Goal: Book appointment/travel/reservation

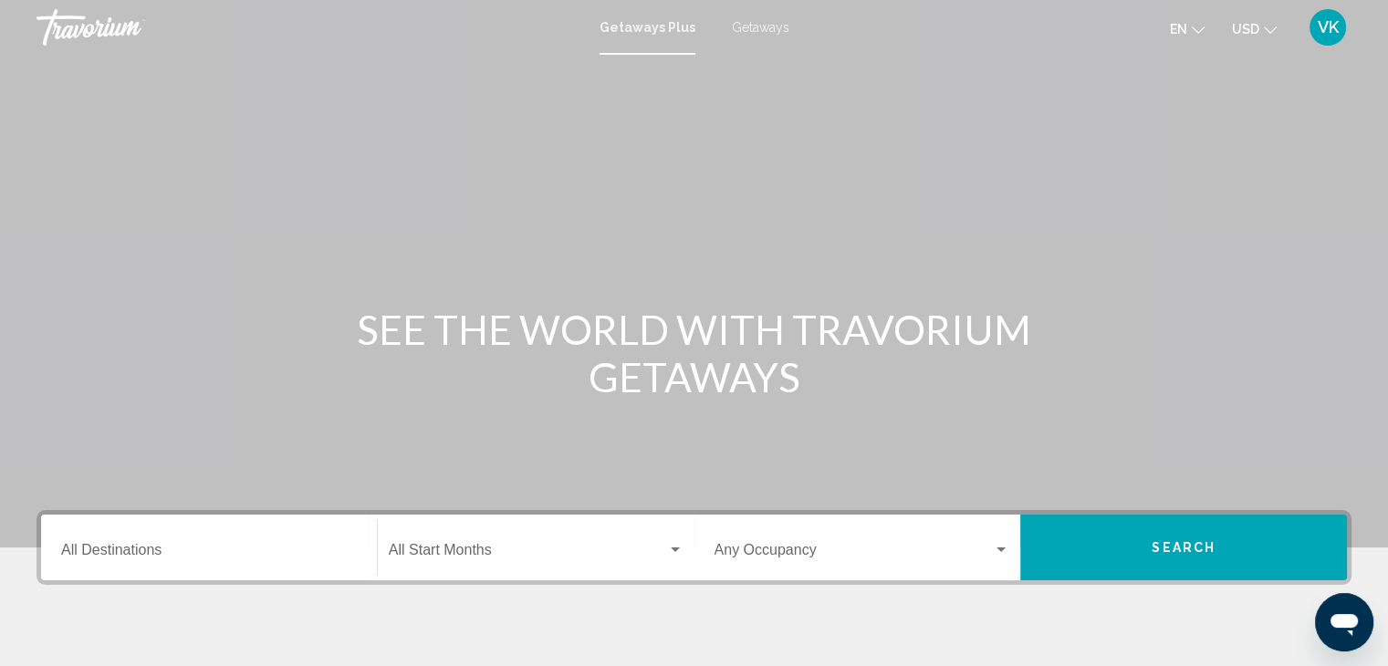
click at [747, 21] on span "Getaways" at bounding box center [760, 27] width 57 height 15
click at [104, 548] on input "Destination All Destinations" at bounding box center [209, 554] width 296 height 16
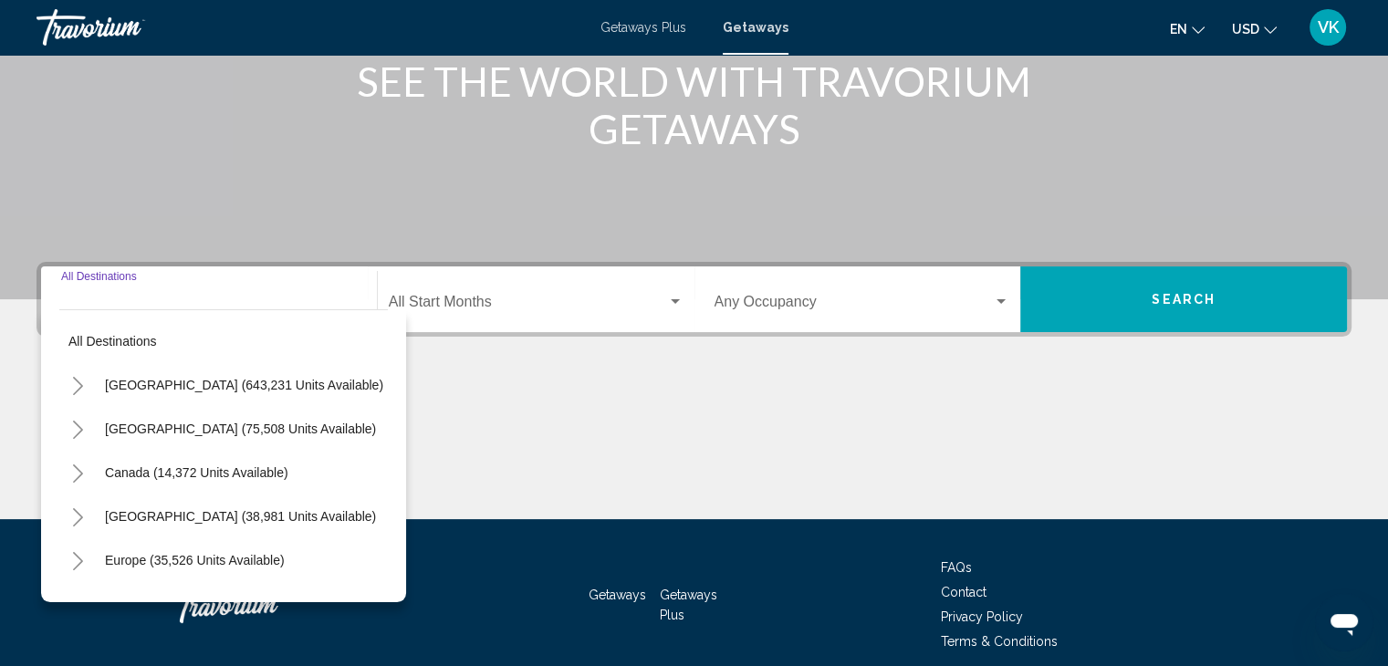
scroll to position [325, 0]
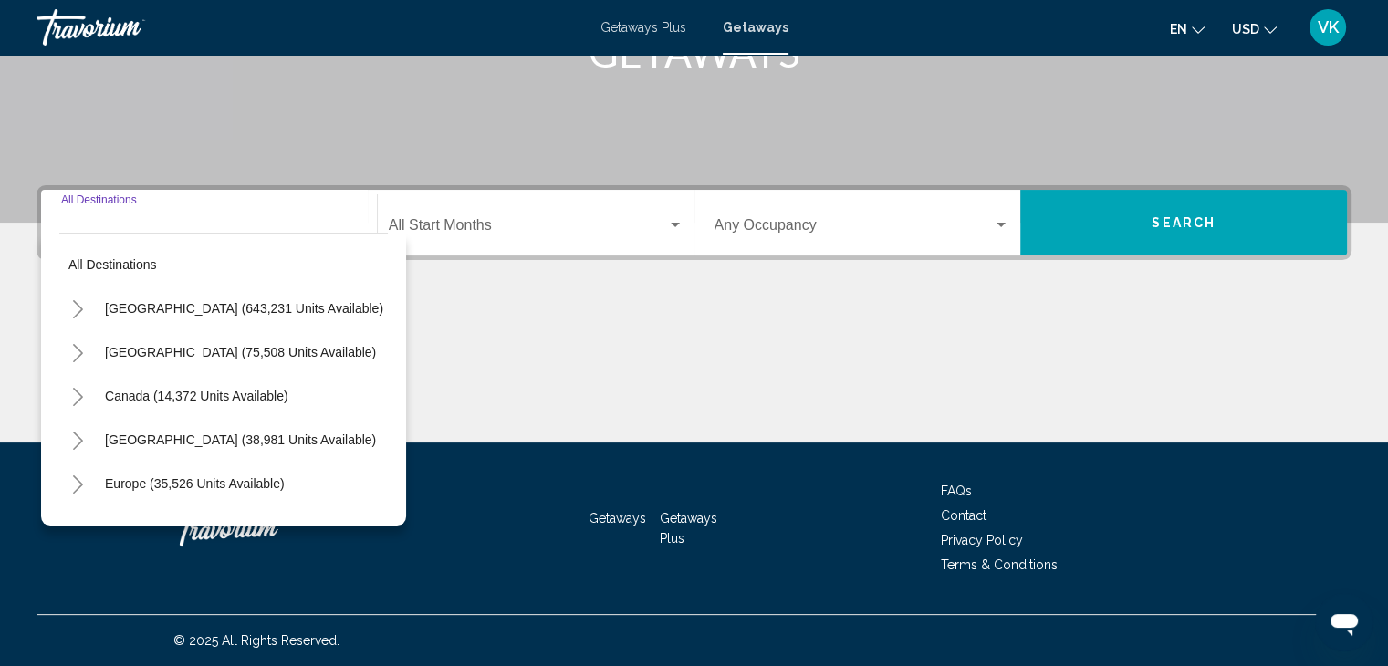
click at [78, 483] on icon "Toggle Europe (35,526 units available)" at bounding box center [78, 484] width 14 height 18
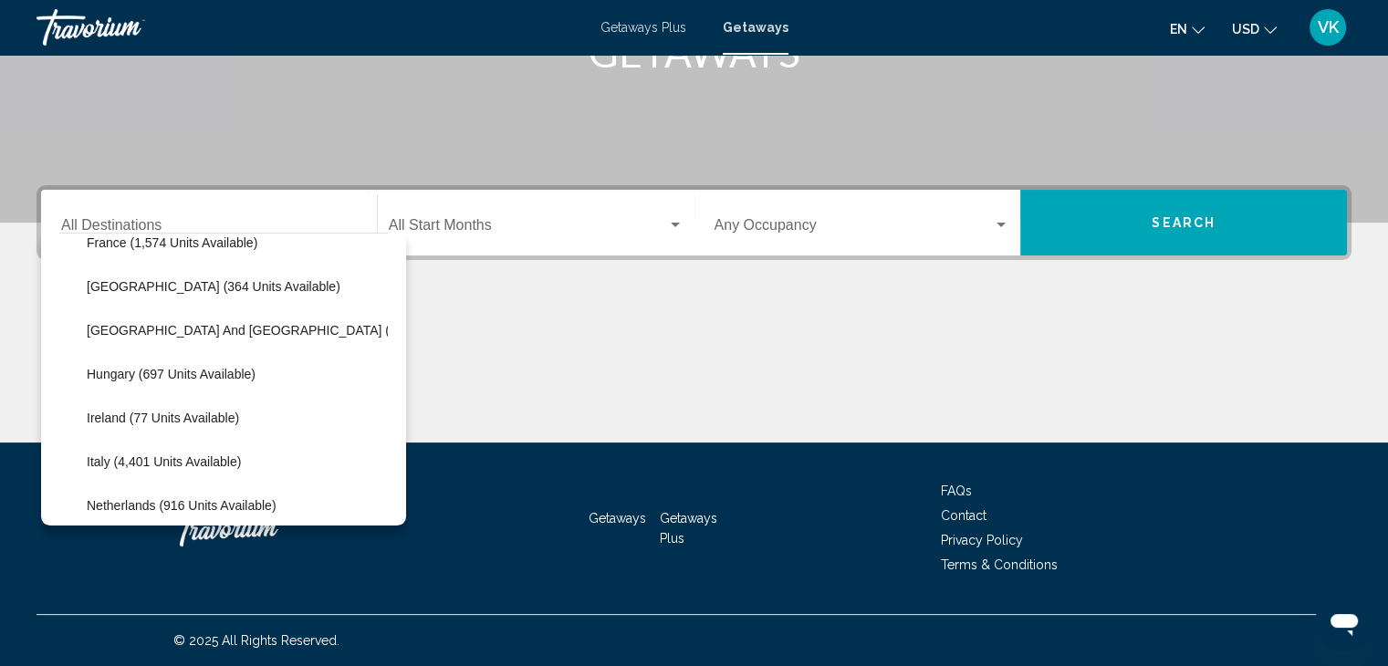
scroll to position [456, 0]
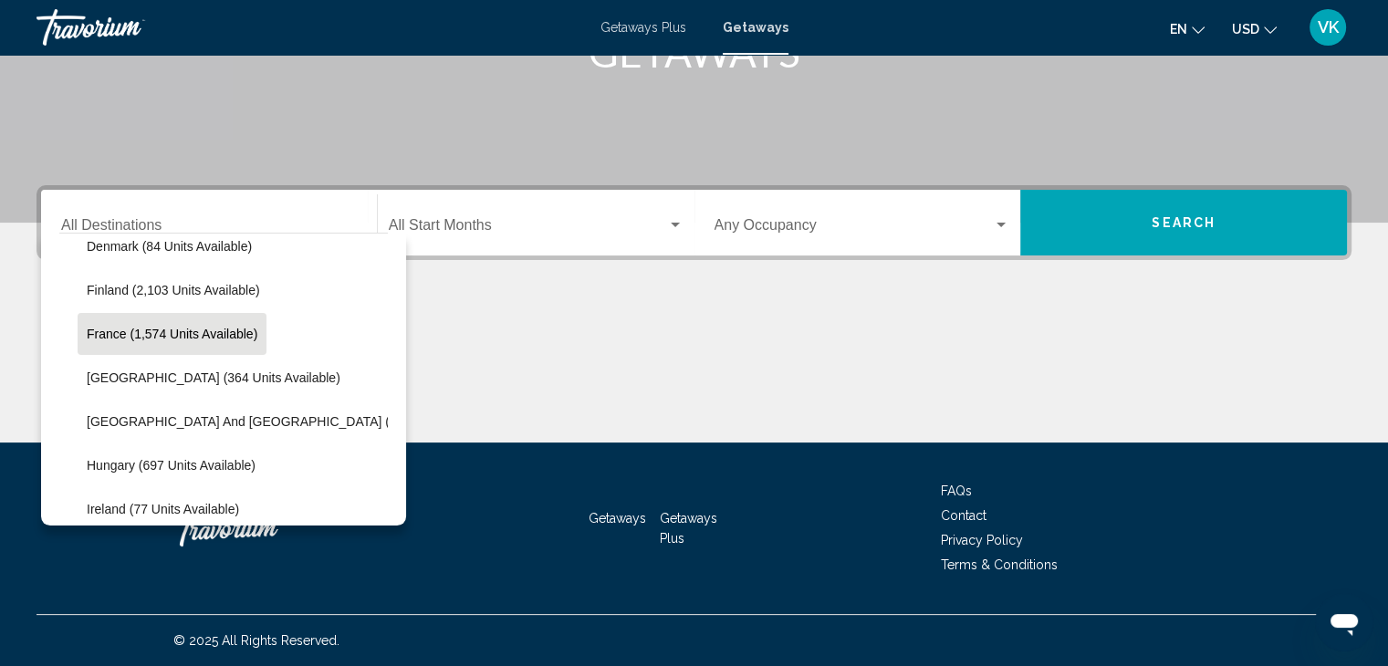
click at [111, 333] on span "France (1,574 units available)" at bounding box center [172, 334] width 171 height 15
type input "**********"
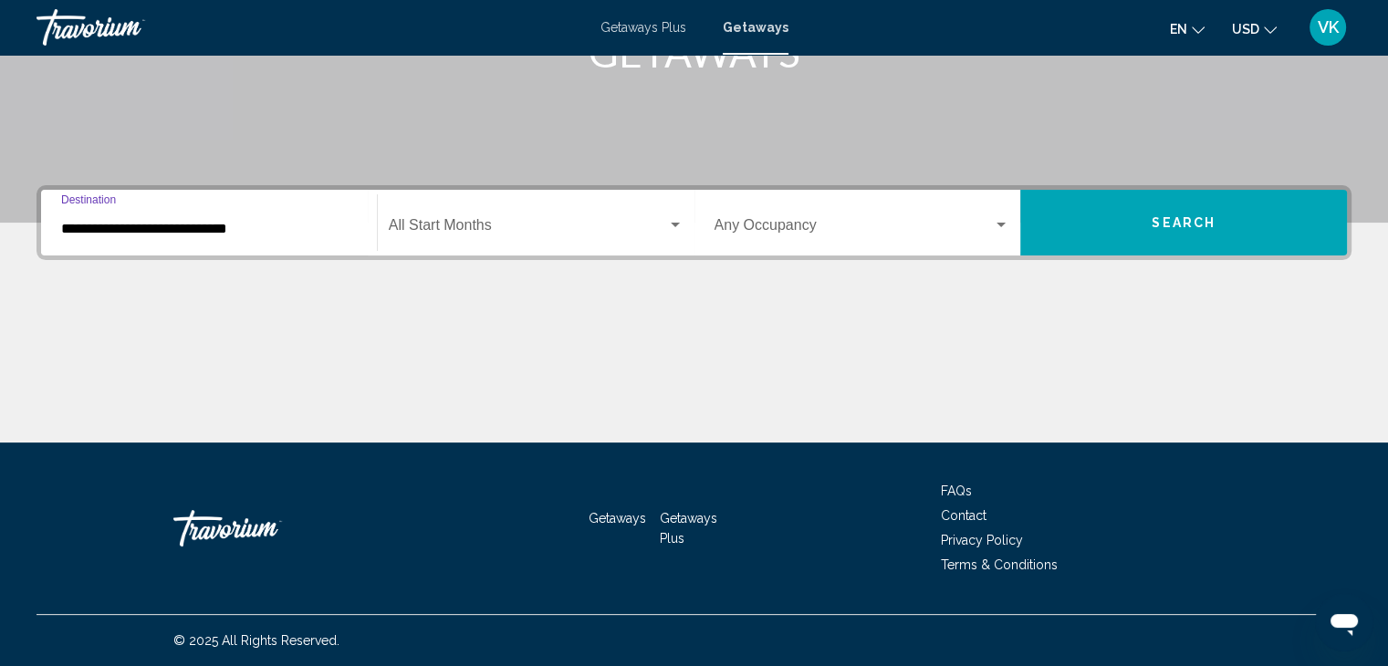
click at [472, 217] on div "Start Month All Start Months" at bounding box center [536, 222] width 295 height 57
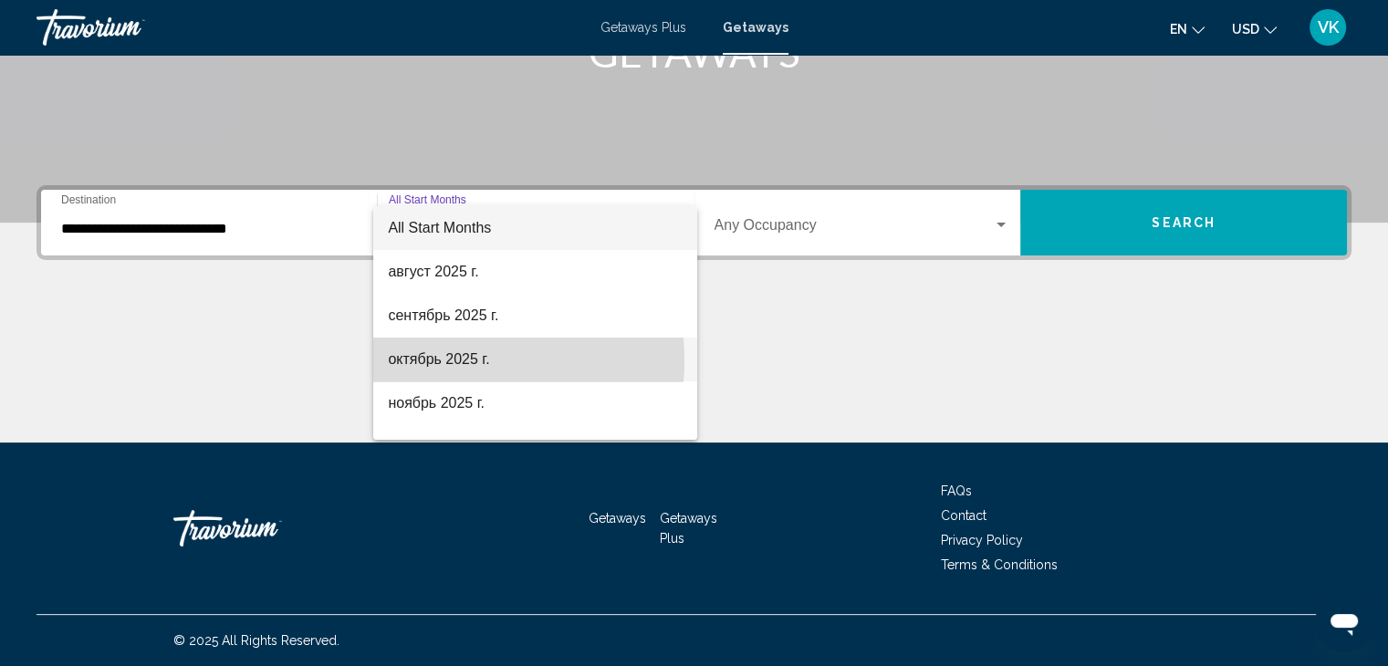
click at [423, 360] on span "октябрь 2025 г." at bounding box center [535, 360] width 295 height 44
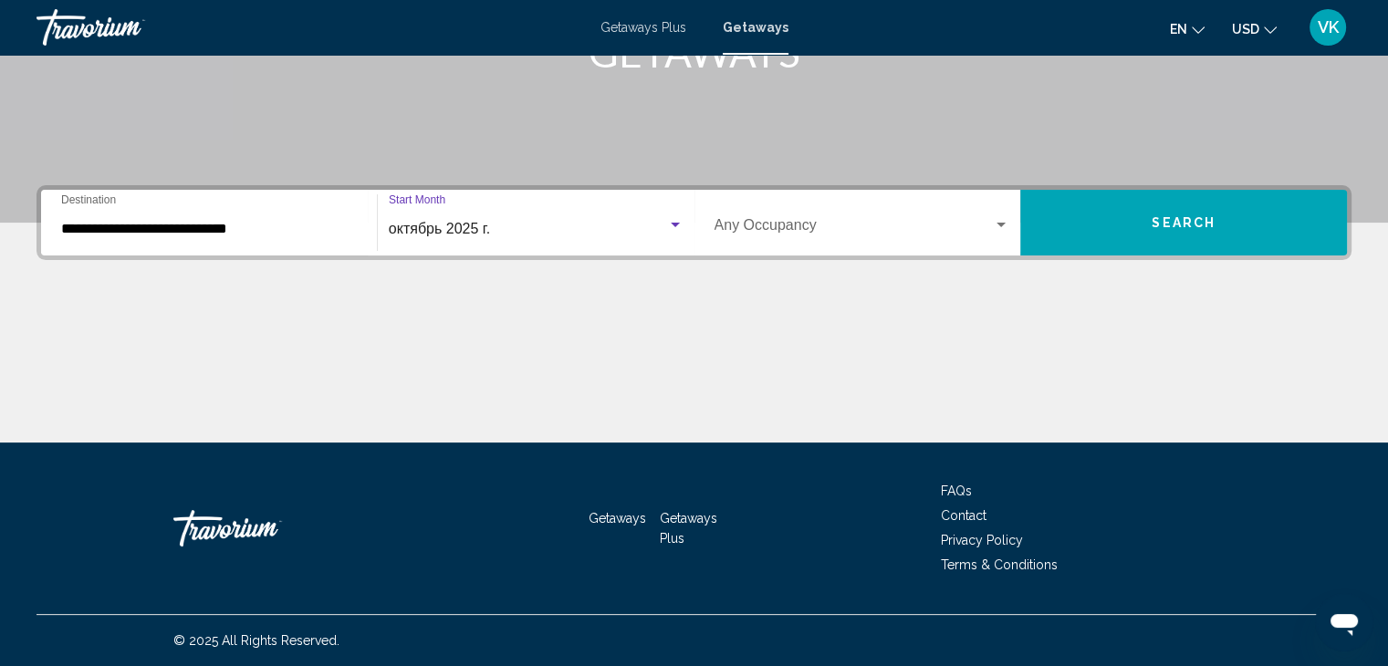
click at [1247, 29] on span "USD" at bounding box center [1245, 29] width 27 height 15
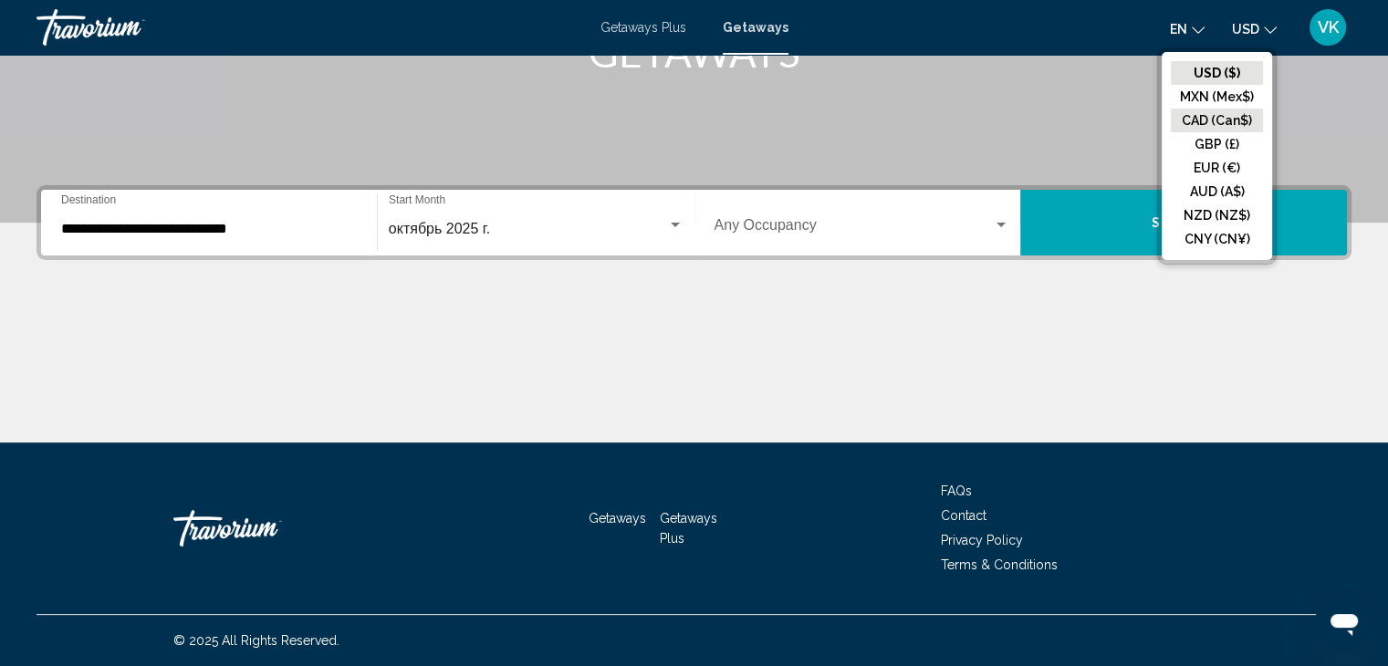
click at [1225, 115] on button "CAD (Can$)" at bounding box center [1217, 121] width 92 height 24
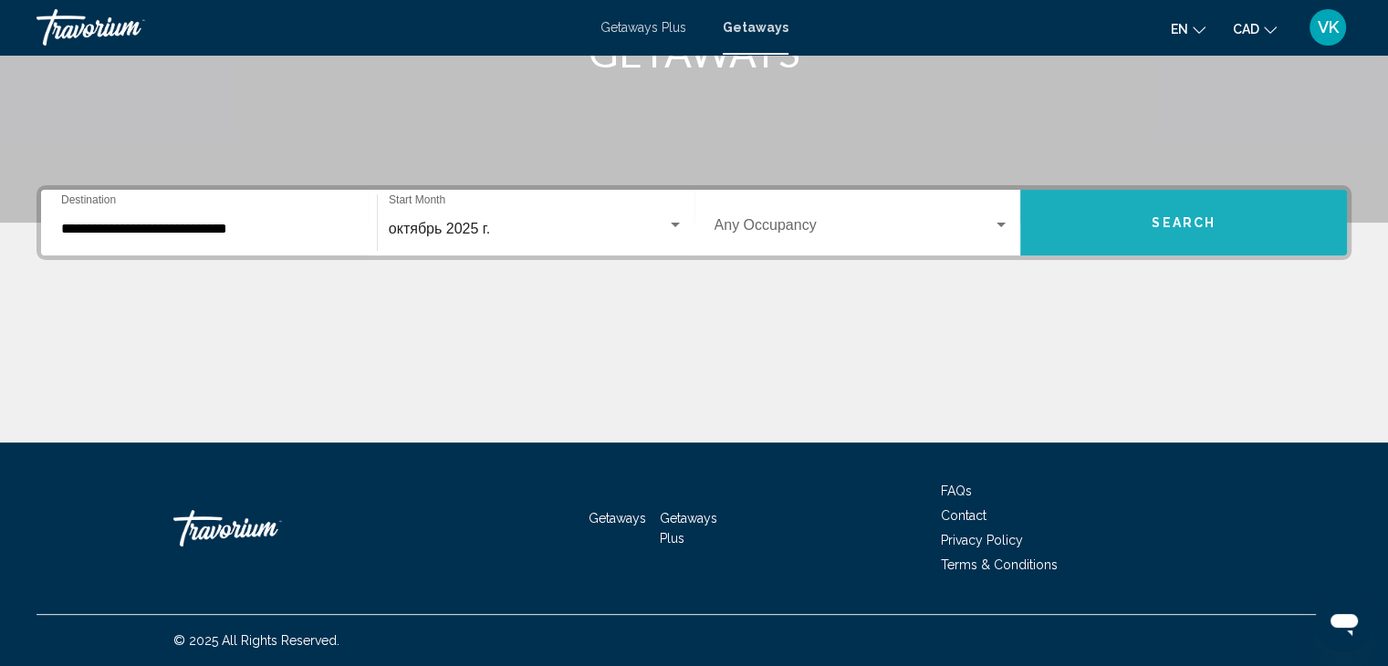
click at [1196, 213] on button "Search" at bounding box center [1183, 223] width 327 height 66
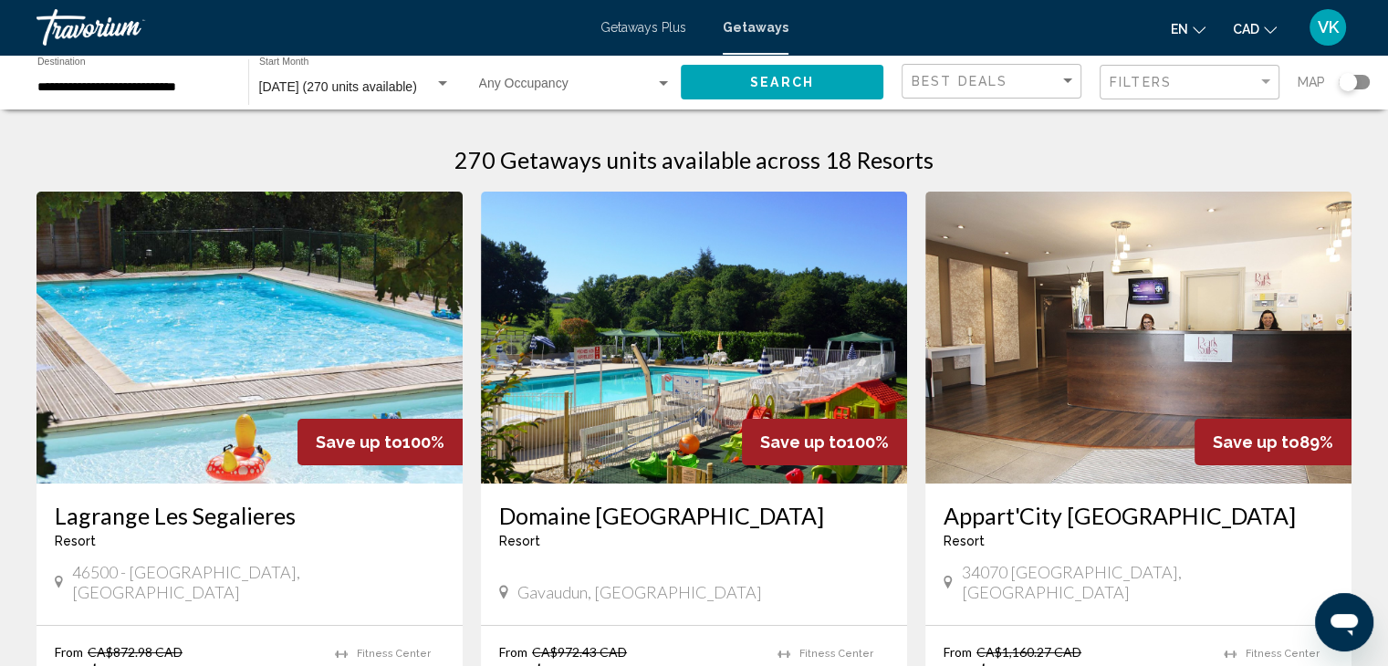
click at [1345, 78] on div "Search widget" at bounding box center [1348, 82] width 18 height 18
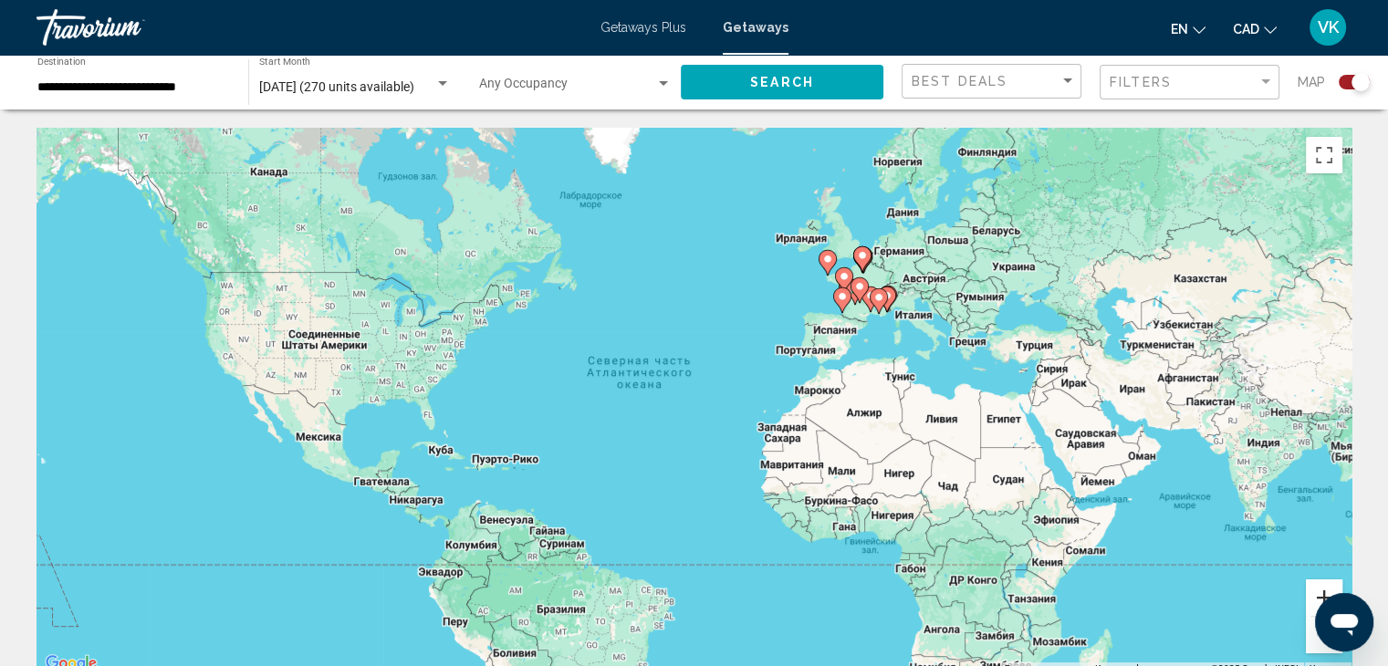
click at [1319, 586] on button "Увеличить" at bounding box center [1324, 598] width 37 height 37
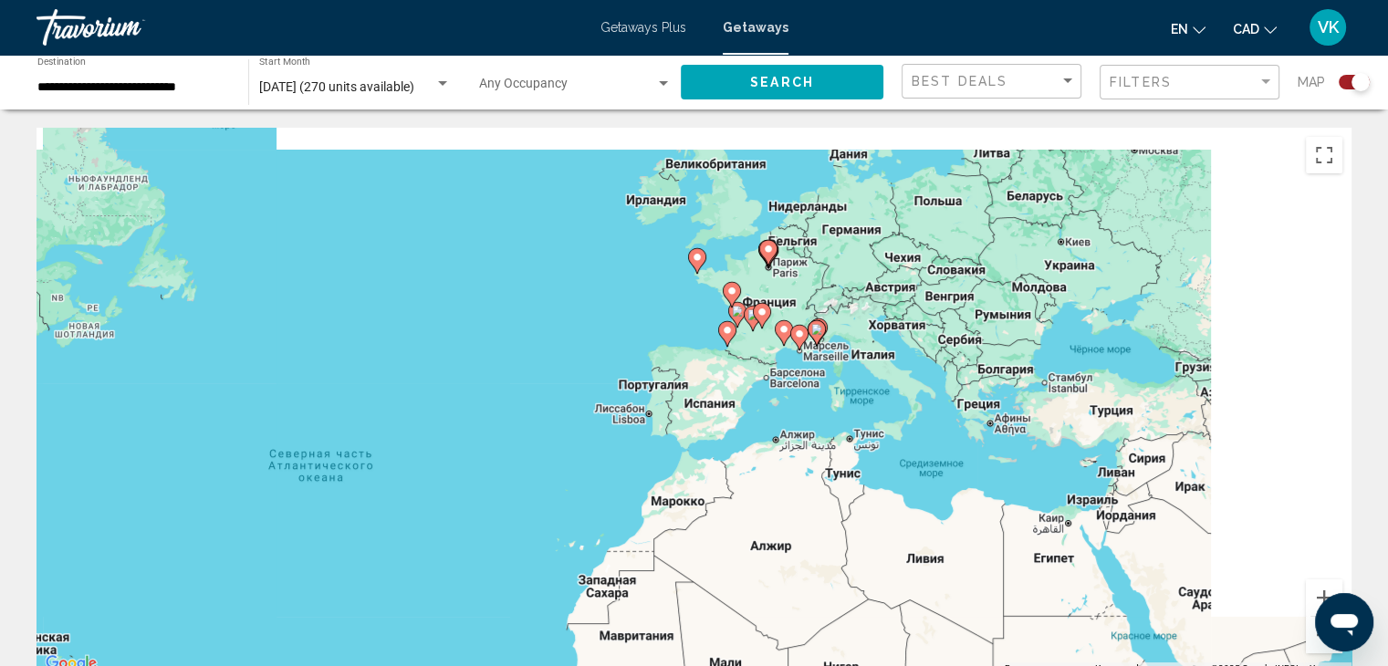
drag, startPoint x: 1143, startPoint y: 339, endPoint x: 944, endPoint y: 461, distance: 233.5
click at [906, 446] on div "Чтобы активировать перетаскивание с помощью клавиатуры, нажмите Alt + Ввод. Пос…" at bounding box center [694, 402] width 1315 height 548
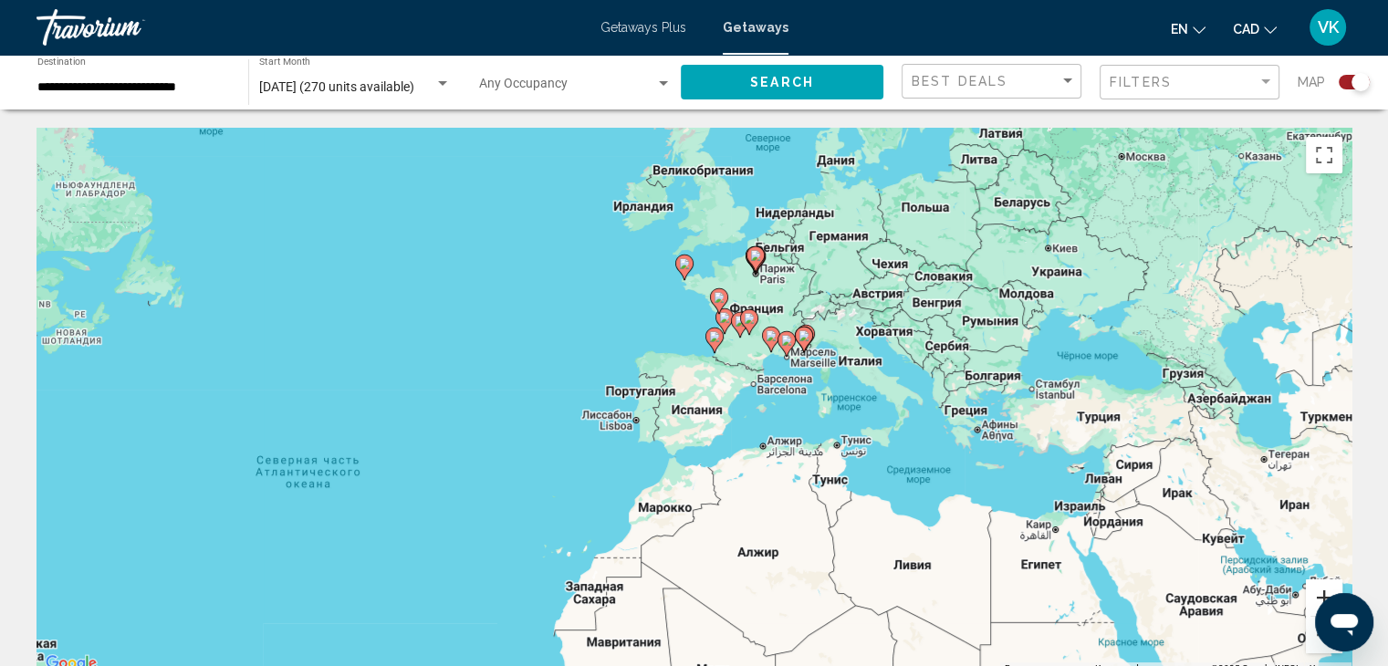
click at [1315, 591] on button "Увеличить" at bounding box center [1324, 598] width 37 height 37
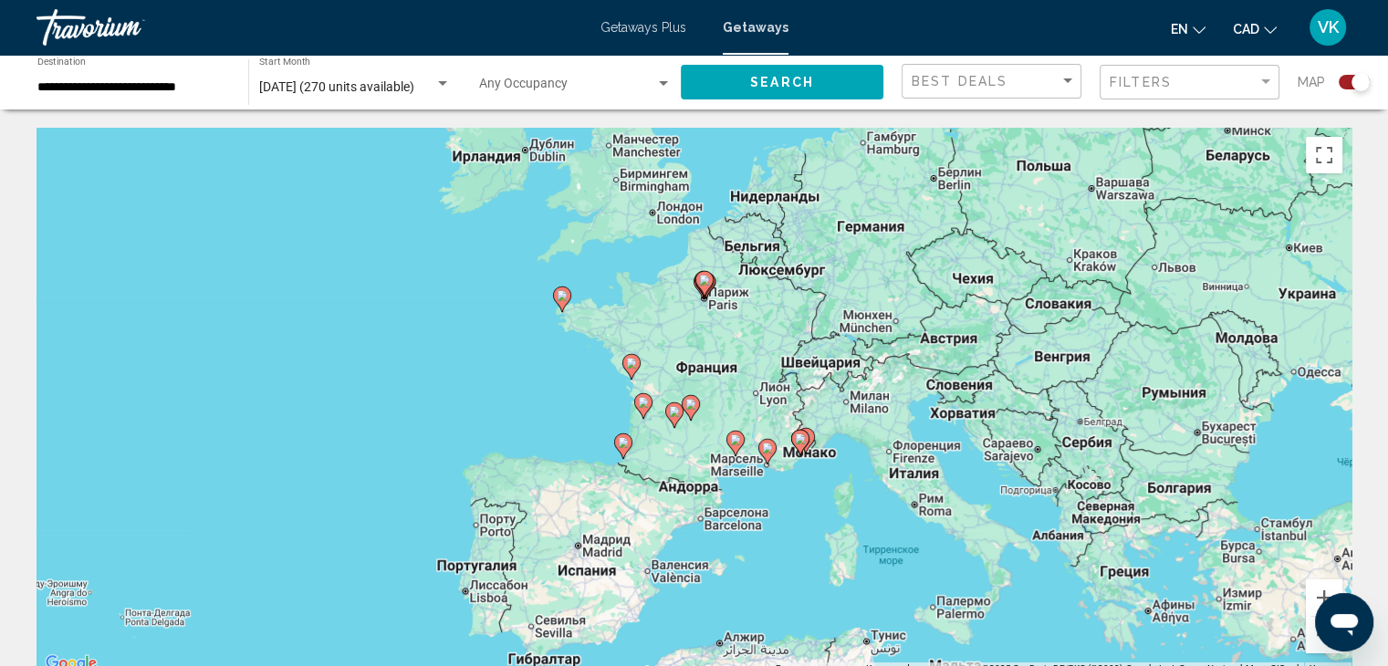
drag, startPoint x: 1067, startPoint y: 348, endPoint x: 964, endPoint y: 489, distance: 175.1
click at [964, 489] on div "Чтобы активировать перетаскивание с помощью клавиатуры, нажмите Alt + Ввод. Пос…" at bounding box center [694, 402] width 1315 height 548
click at [1319, 591] on button "Увеличить" at bounding box center [1324, 598] width 37 height 37
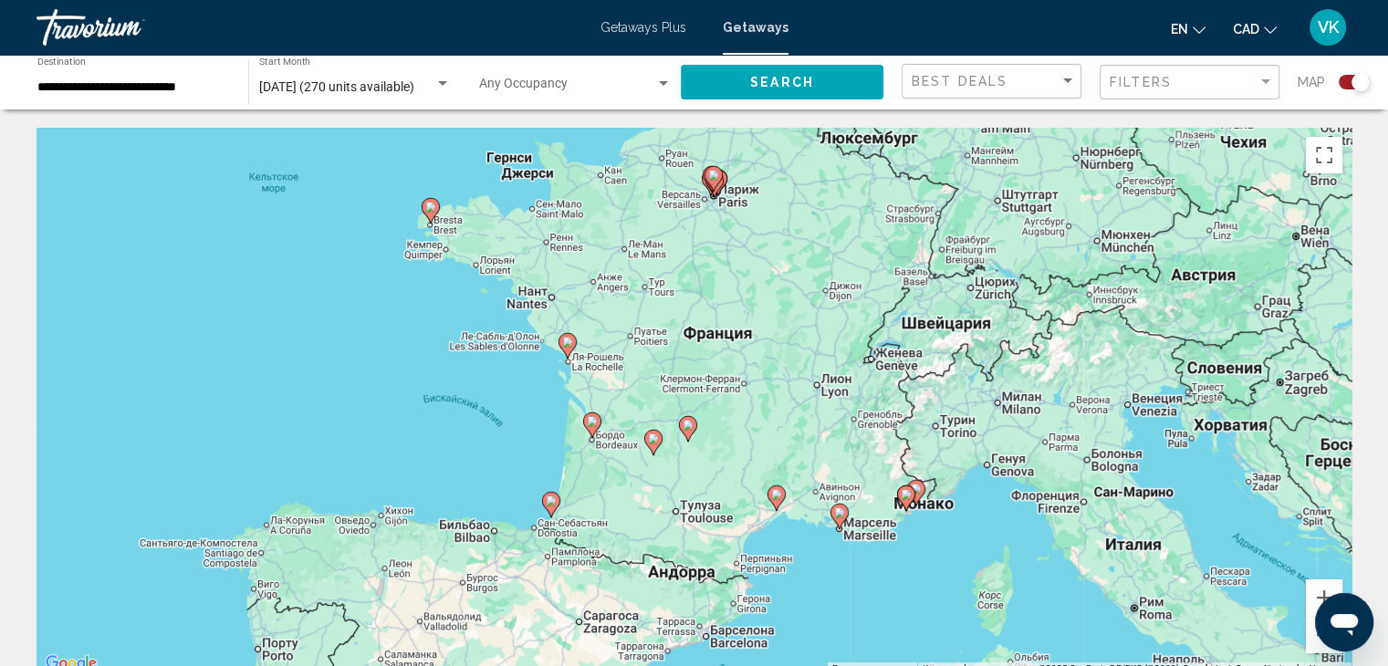
click at [590, 423] on image "Main content" at bounding box center [592, 421] width 11 height 11
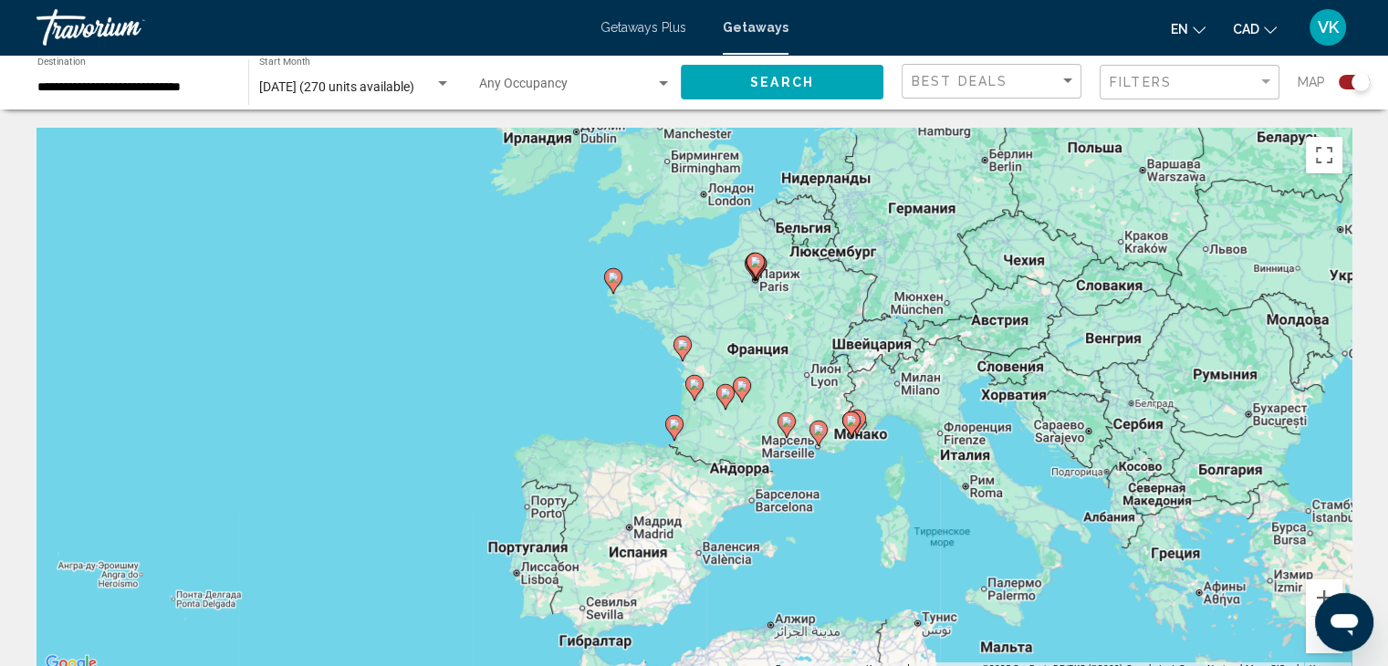
click at [693, 384] on image "Main content" at bounding box center [694, 384] width 11 height 11
type input "**********"
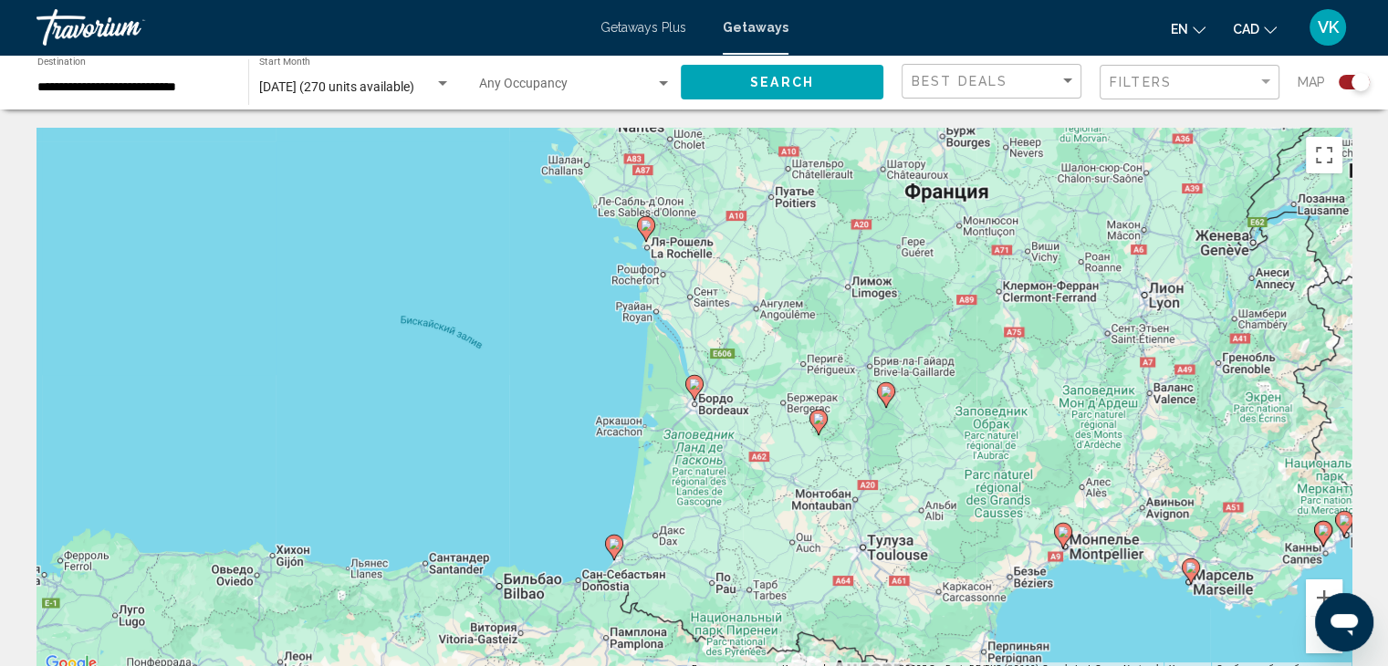
click at [692, 385] on image "Main content" at bounding box center [694, 384] width 11 height 11
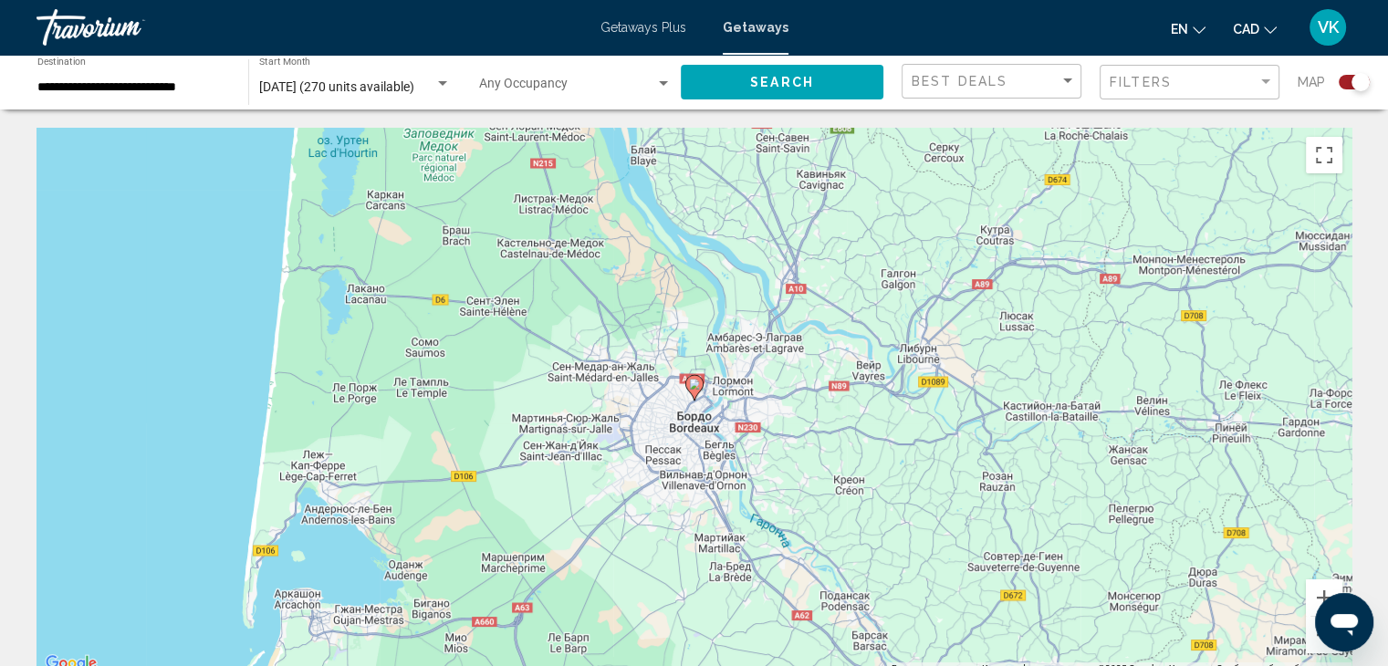
click at [695, 382] on image "Main content" at bounding box center [694, 384] width 11 height 11
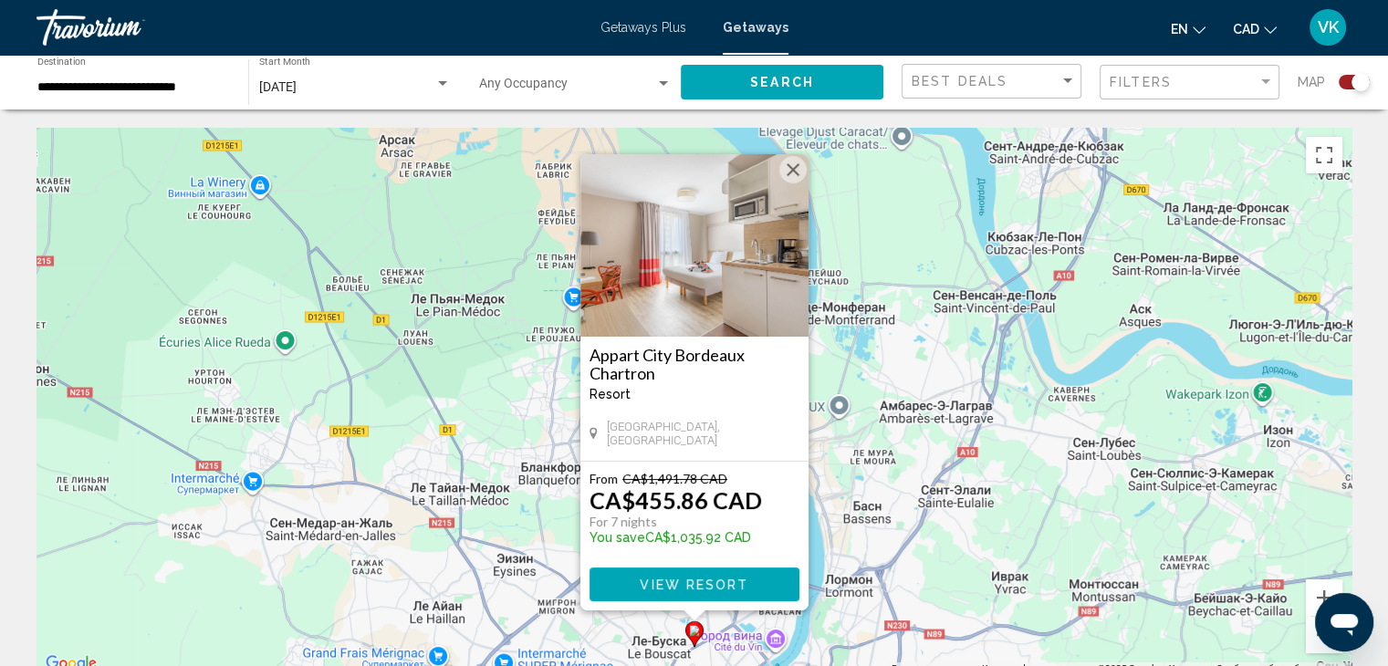
click at [678, 293] on img "Main content" at bounding box center [694, 245] width 228 height 183
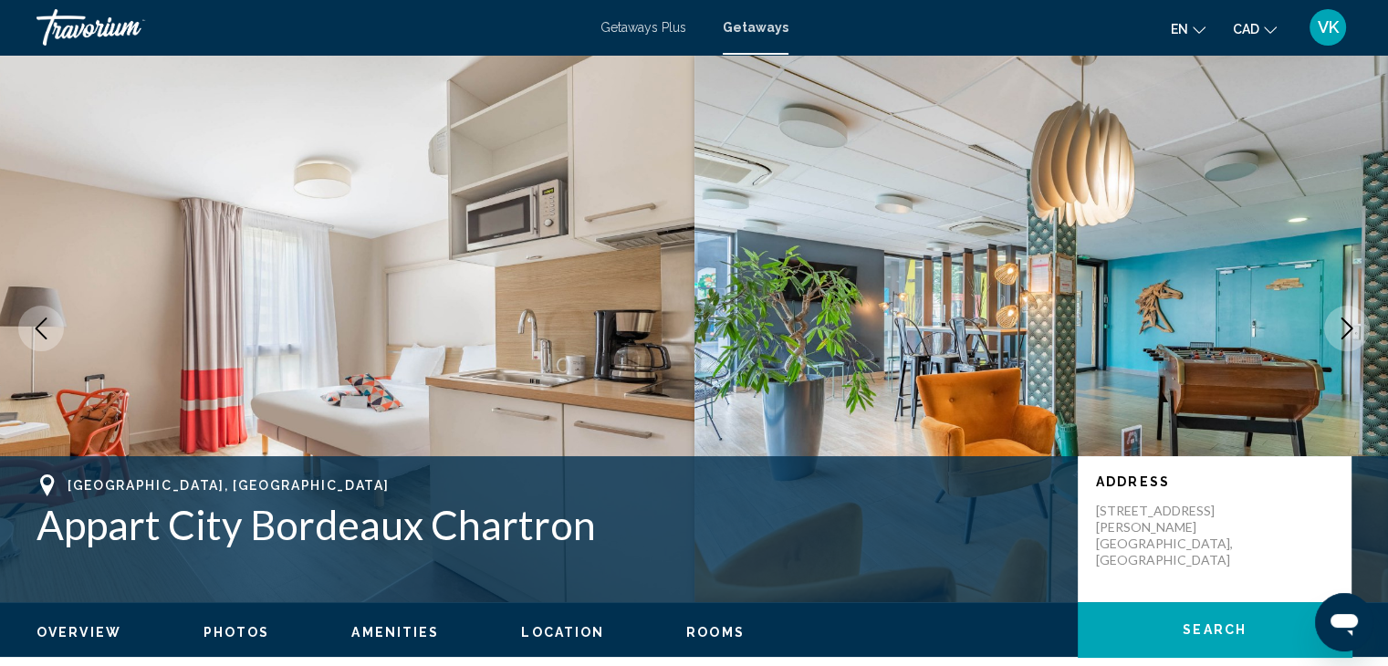
click at [1346, 321] on icon "Next image" at bounding box center [1347, 329] width 22 height 22
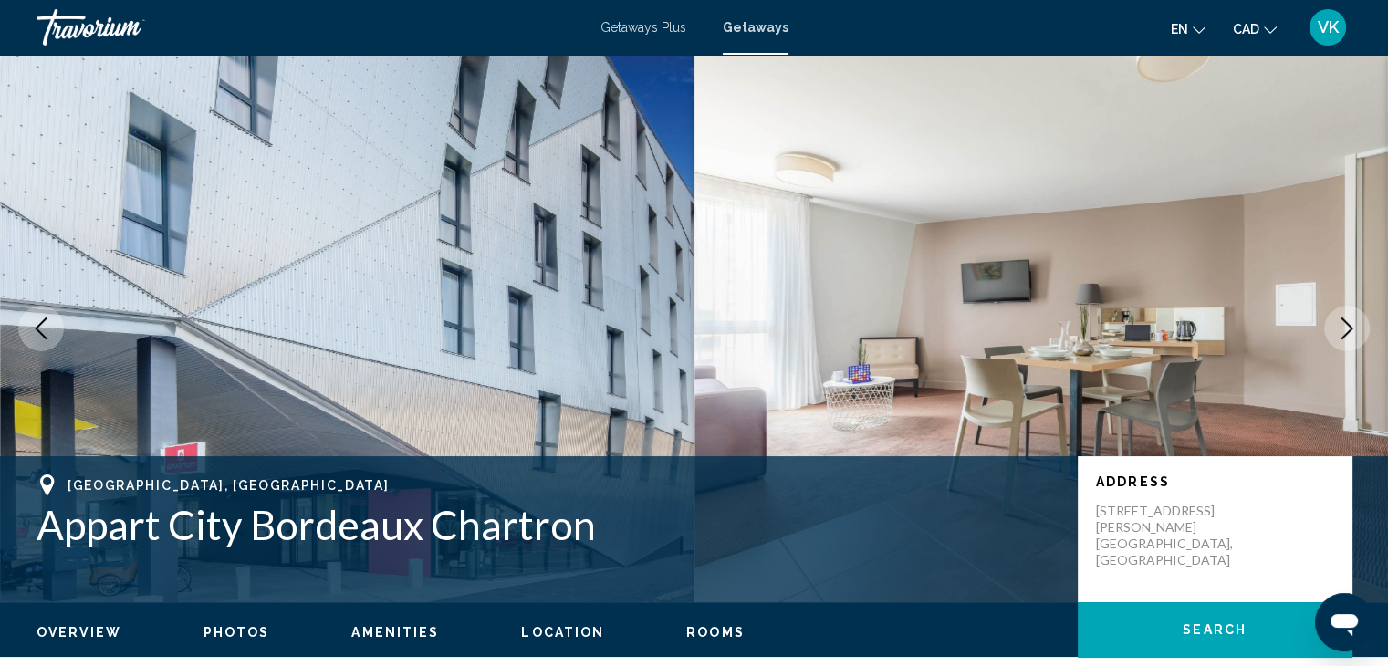
click at [1350, 321] on icon "Next image" at bounding box center [1347, 329] width 22 height 22
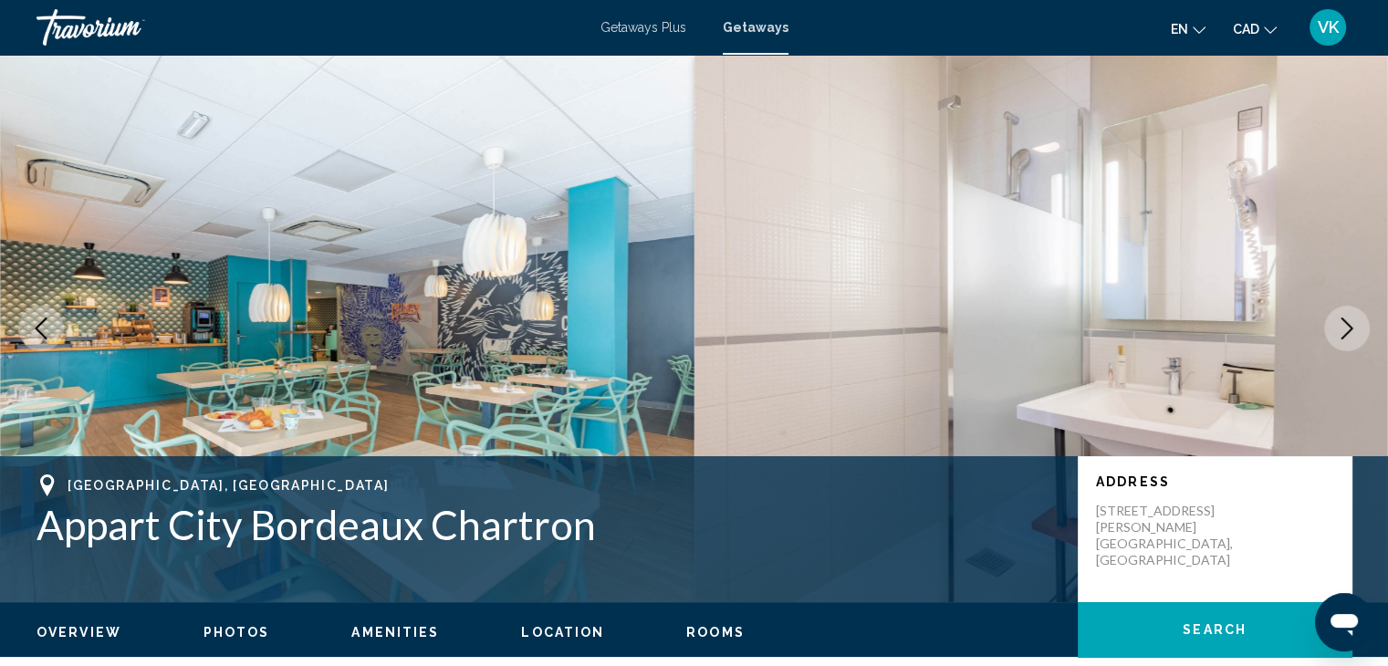
click at [1350, 321] on icon "Next image" at bounding box center [1347, 329] width 22 height 22
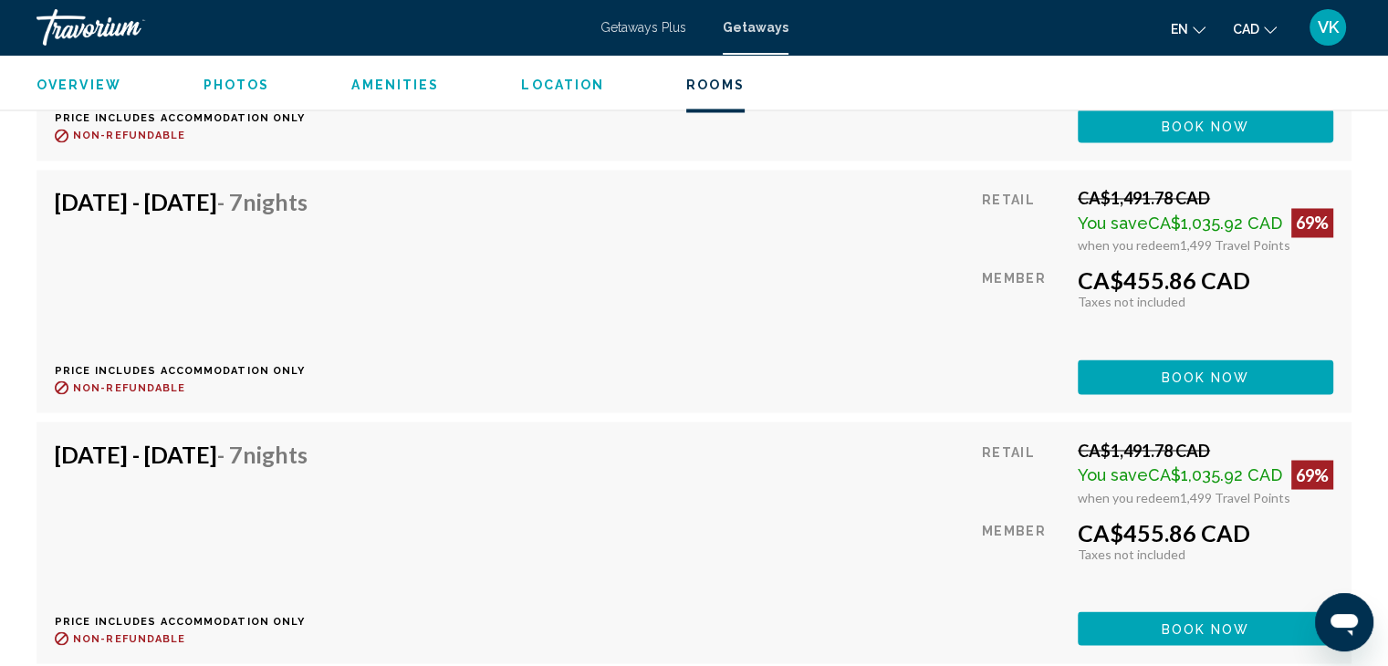
scroll to position [3103, 0]
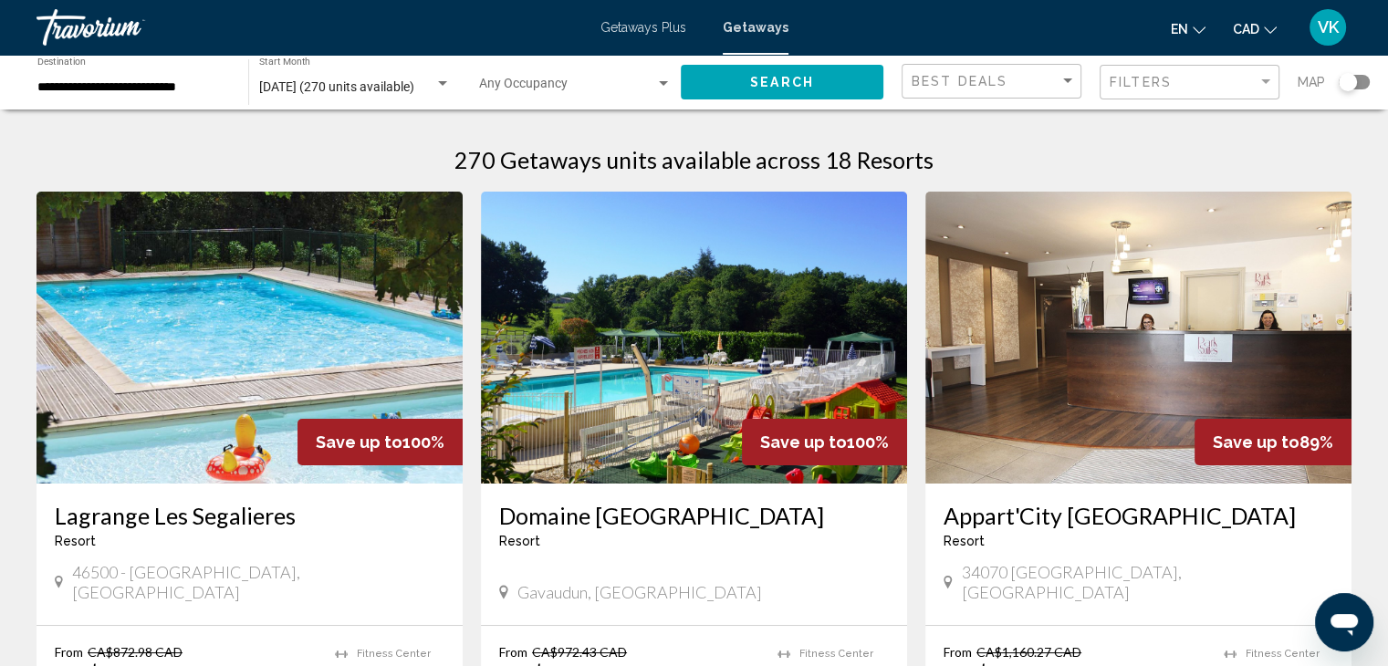
click at [1347, 83] on div "Search widget" at bounding box center [1348, 82] width 18 height 18
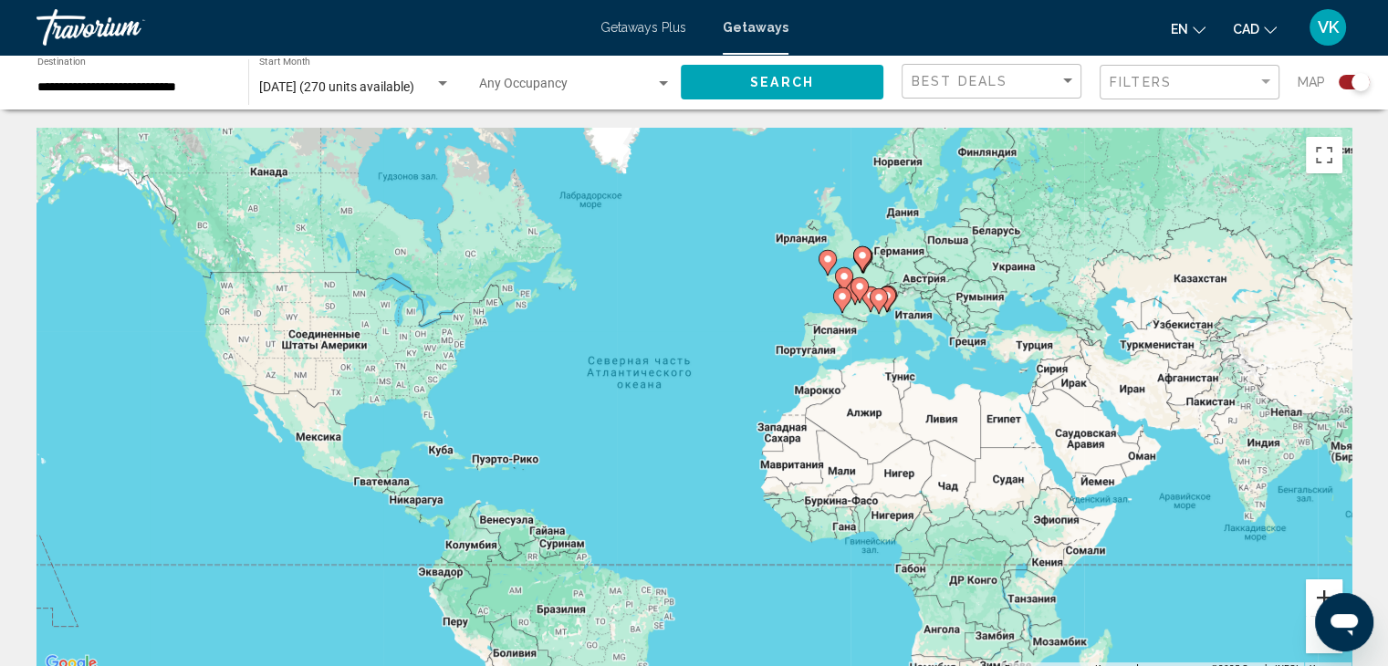
click at [1313, 589] on button "Увеличить" at bounding box center [1324, 598] width 37 height 37
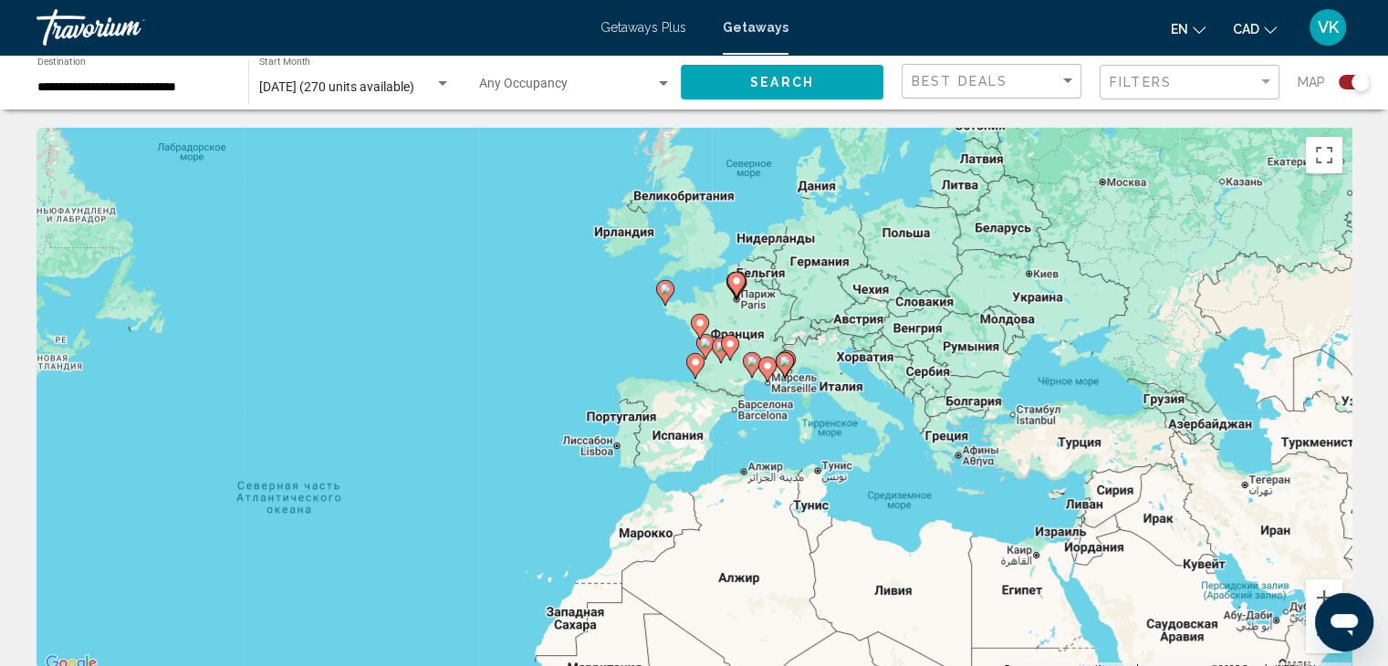
drag, startPoint x: 1178, startPoint y: 328, endPoint x: 883, endPoint y: 483, distance: 333.9
click at [883, 483] on div "Чтобы активировать перетаскивание с помощью клавиатуры, нажмите Alt + Ввод. Пос…" at bounding box center [694, 402] width 1315 height 548
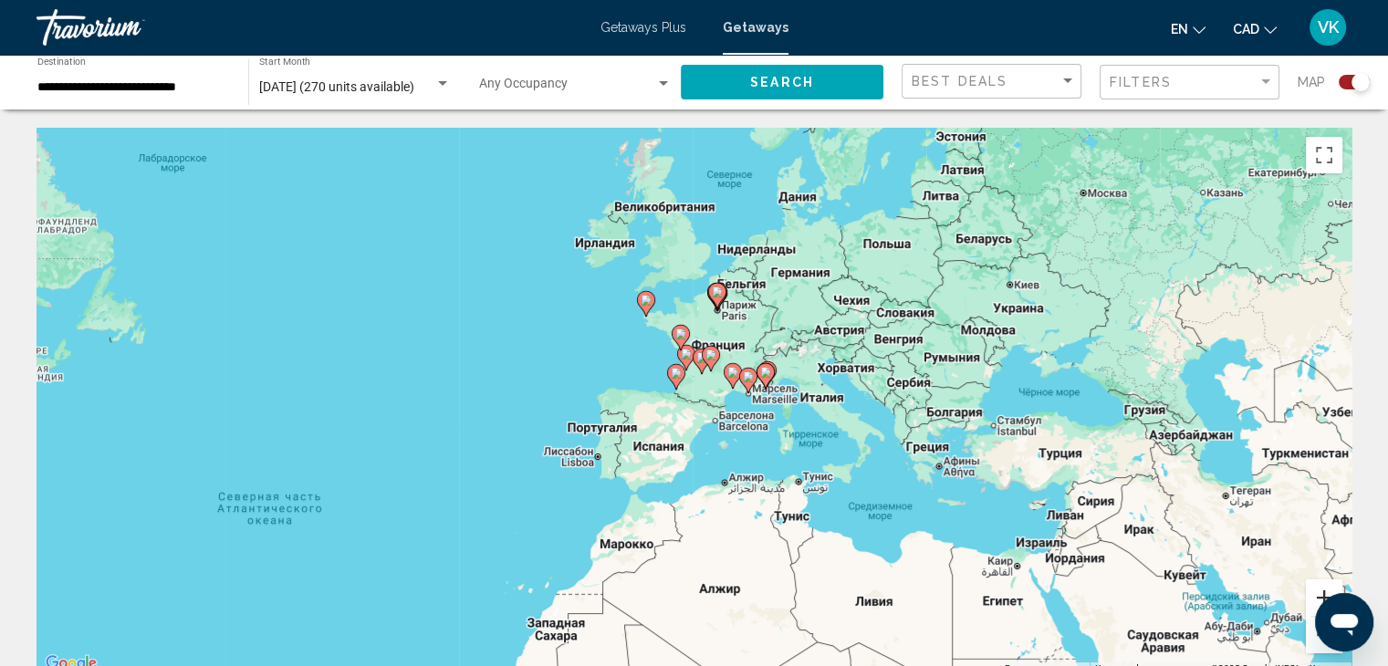
click at [1312, 590] on button "Увеличить" at bounding box center [1324, 598] width 37 height 37
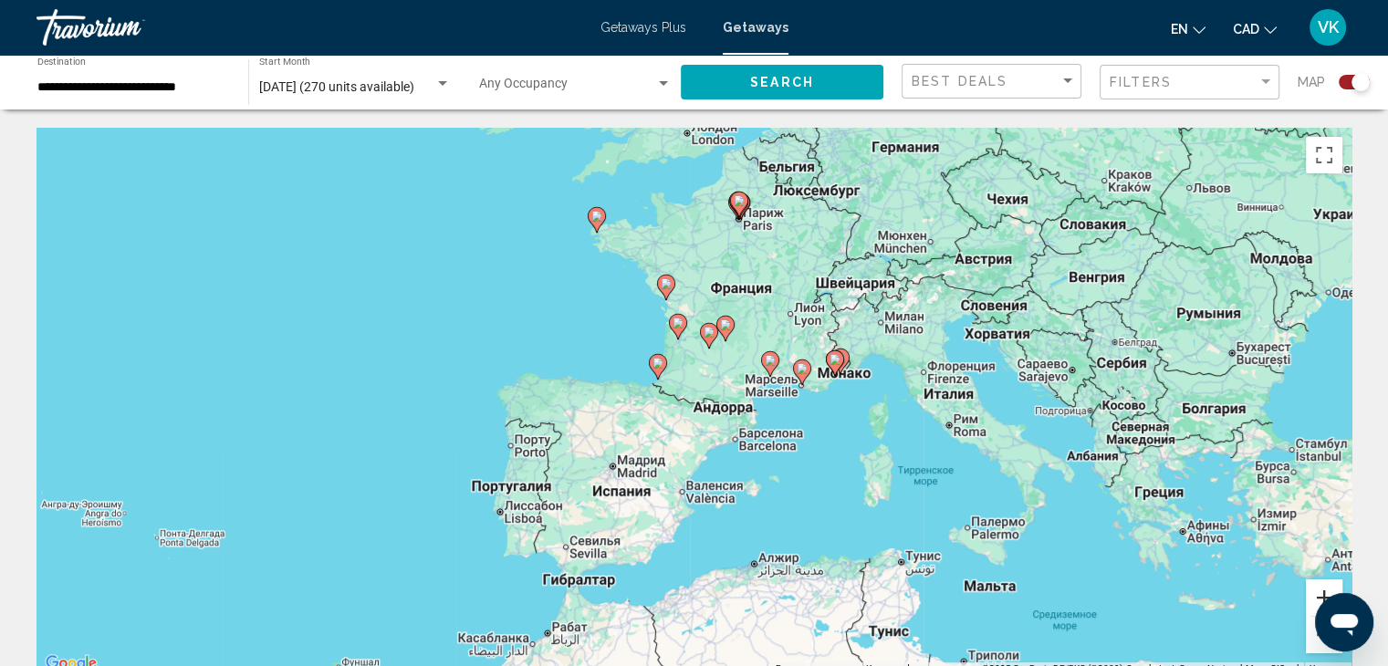
click at [1311, 590] on button "Увеличить" at bounding box center [1324, 598] width 37 height 37
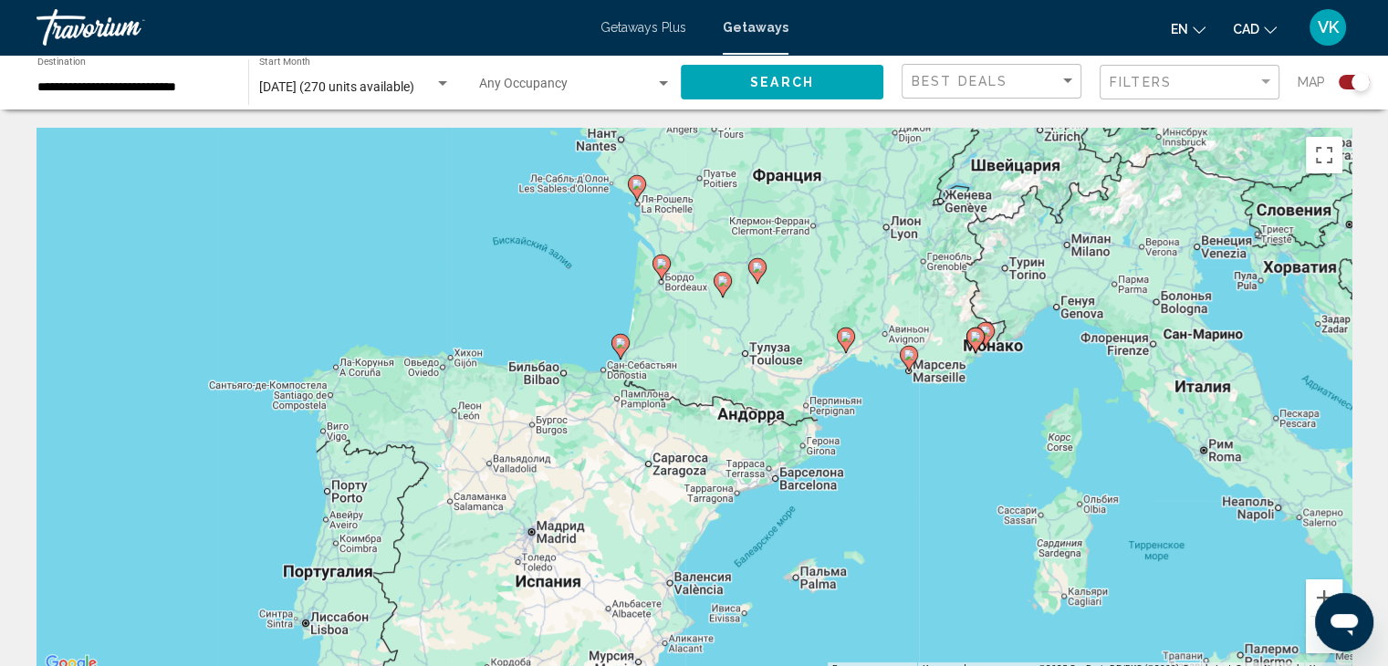
click at [618, 344] on image "Main content" at bounding box center [620, 343] width 11 height 11
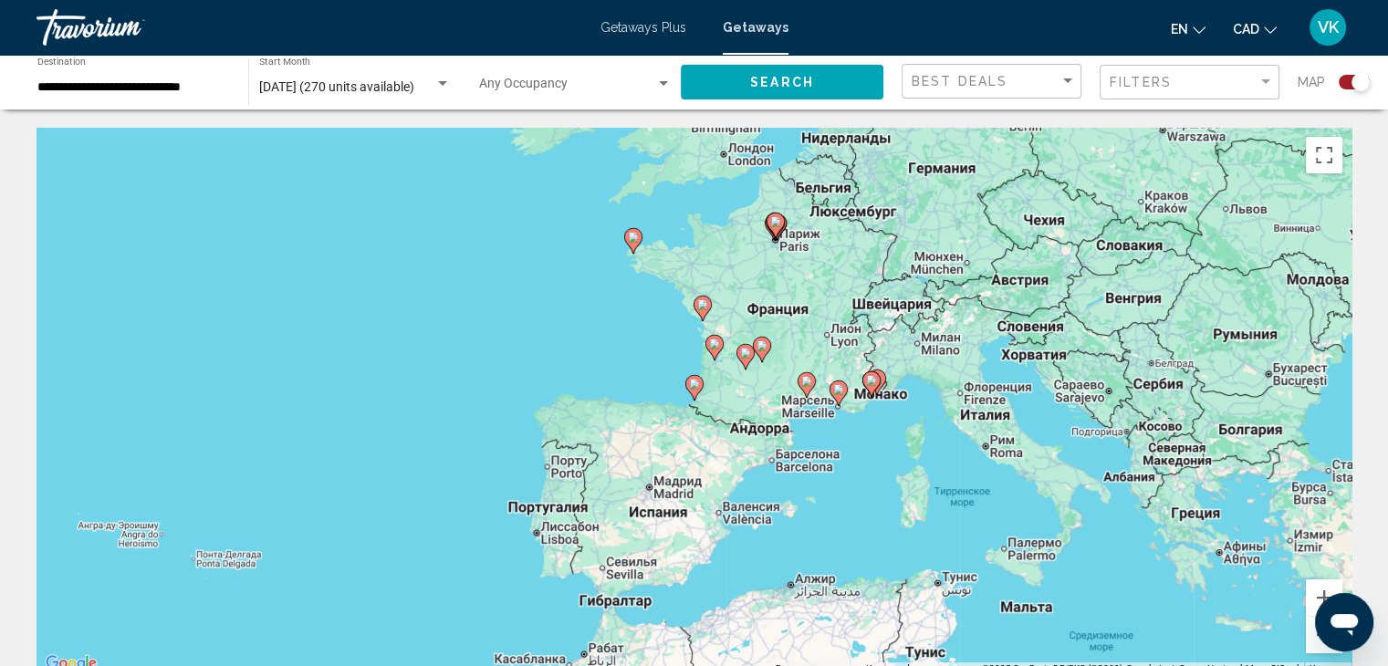
click at [693, 384] on image "Main content" at bounding box center [694, 384] width 11 height 11
type input "**********"
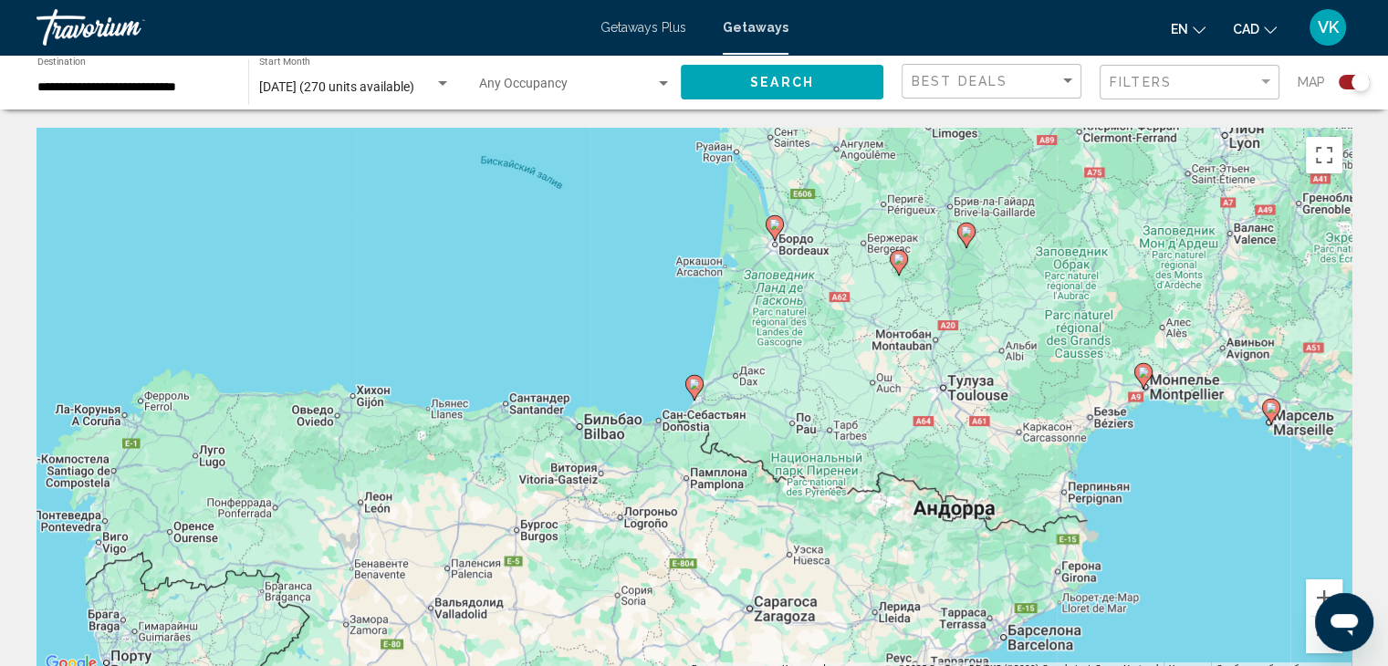
click at [695, 385] on image "Main content" at bounding box center [694, 384] width 11 height 11
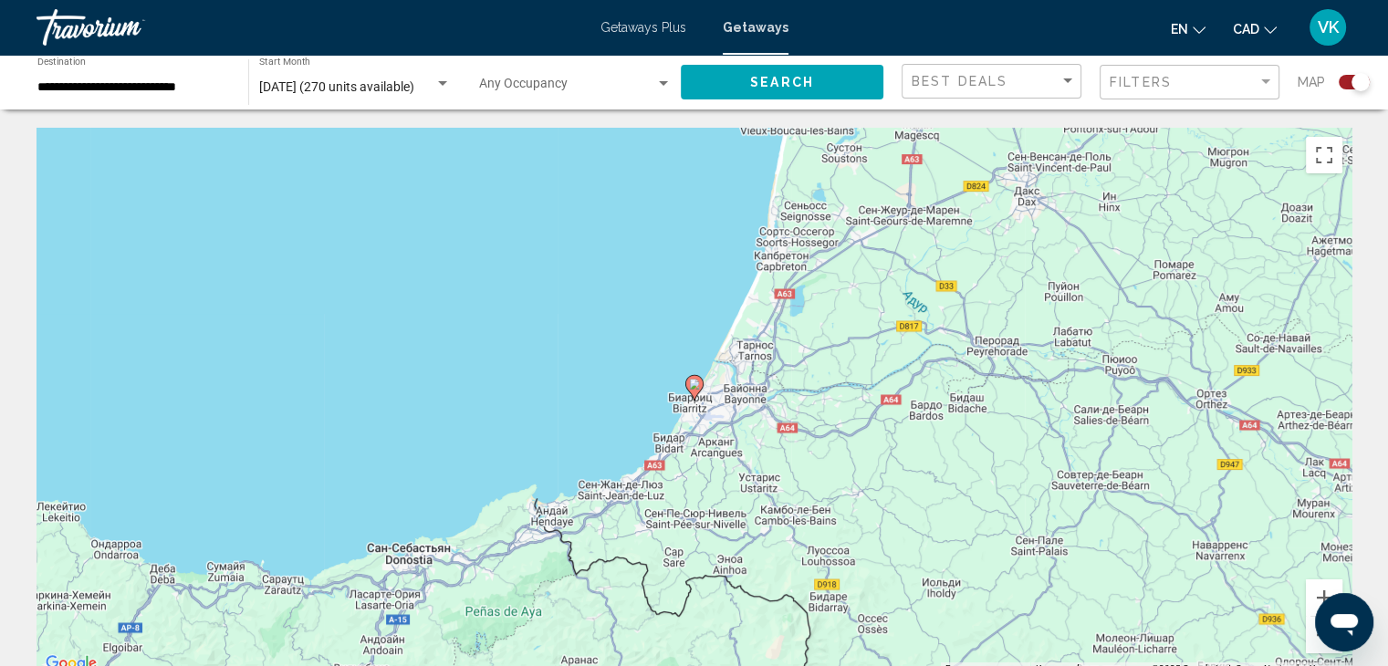
click at [695, 385] on image "Main content" at bounding box center [694, 384] width 11 height 11
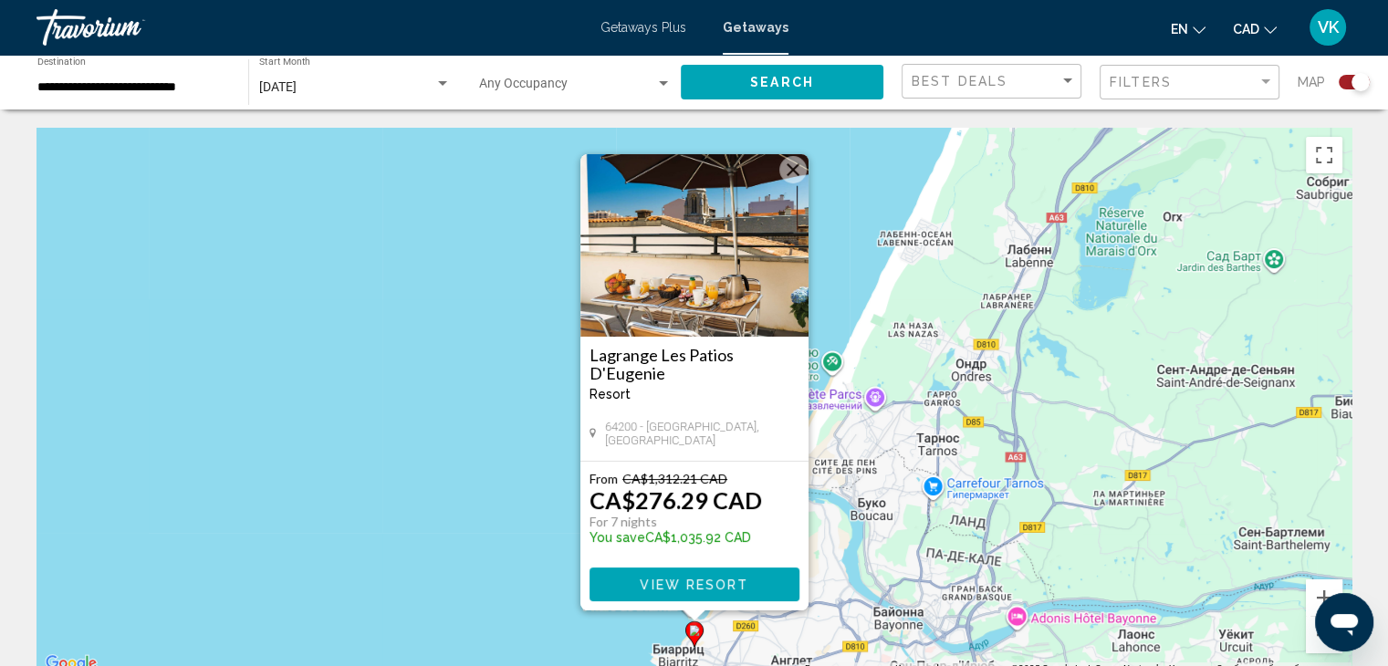
click at [718, 257] on img "Main content" at bounding box center [694, 245] width 228 height 183
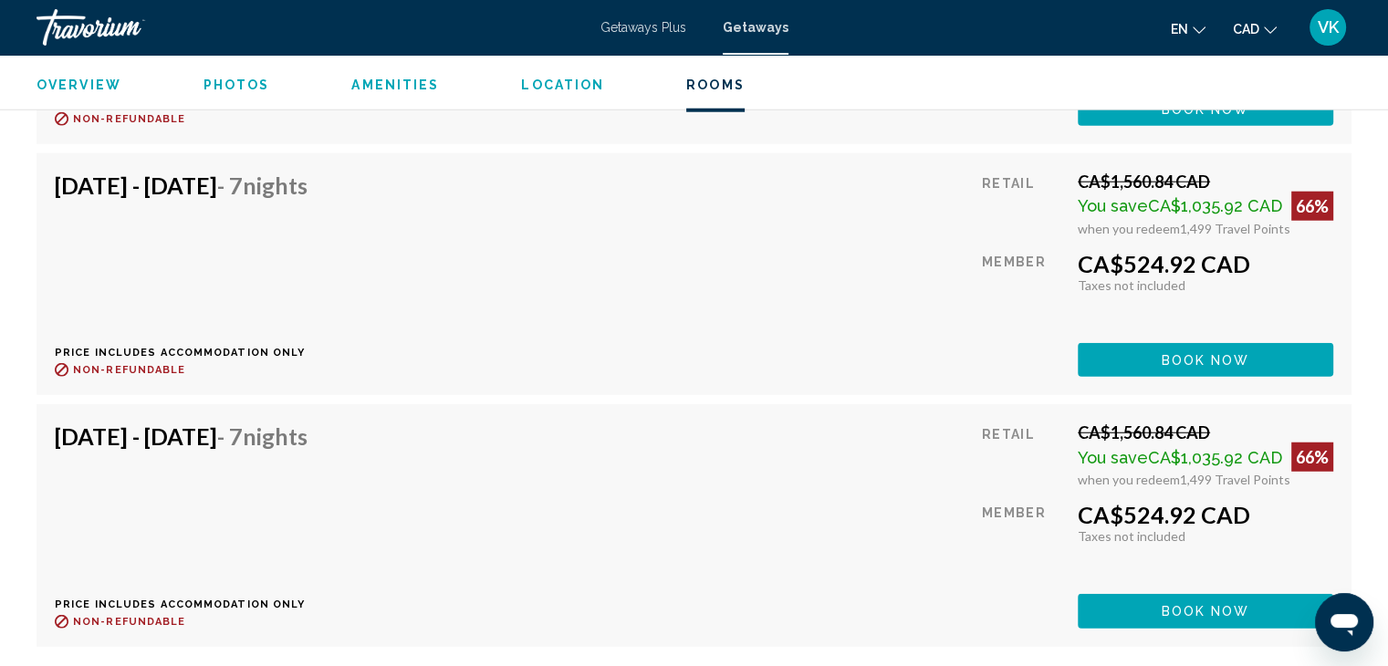
scroll to position [4654, 0]
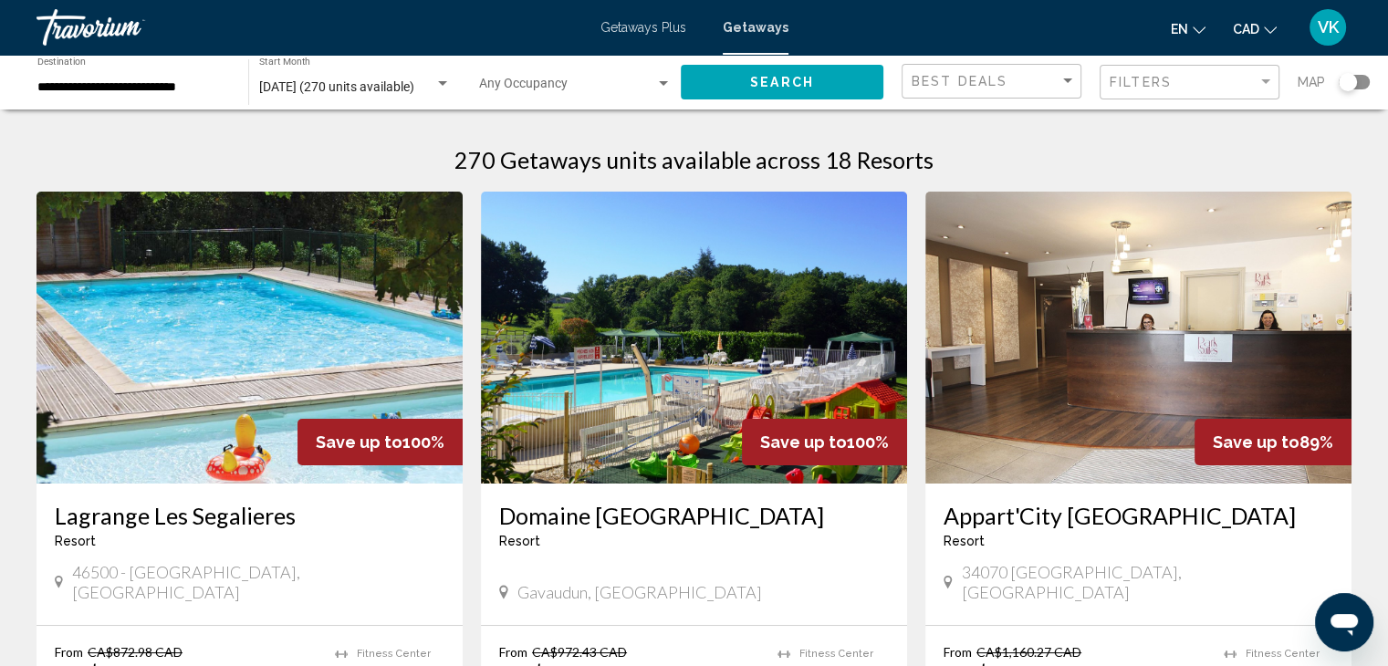
click at [1340, 79] on div "Search widget" at bounding box center [1348, 82] width 18 height 18
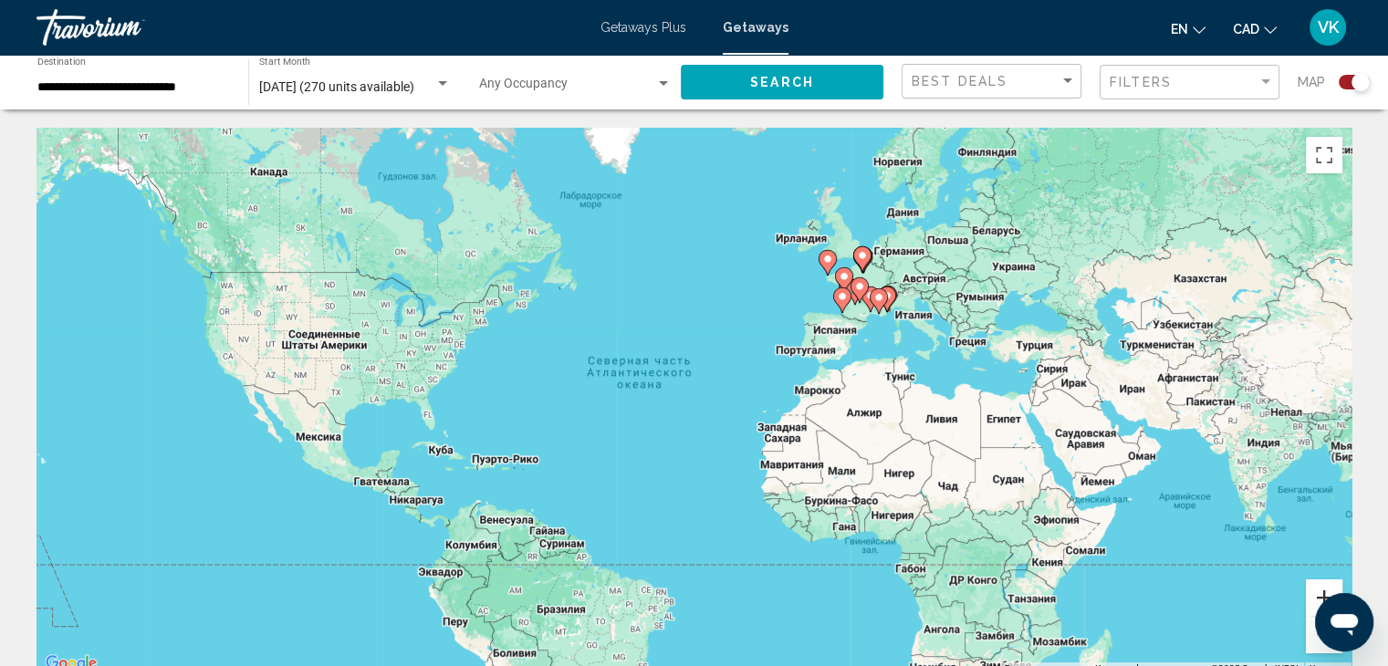
click at [1321, 590] on button "Увеличить" at bounding box center [1324, 598] width 37 height 37
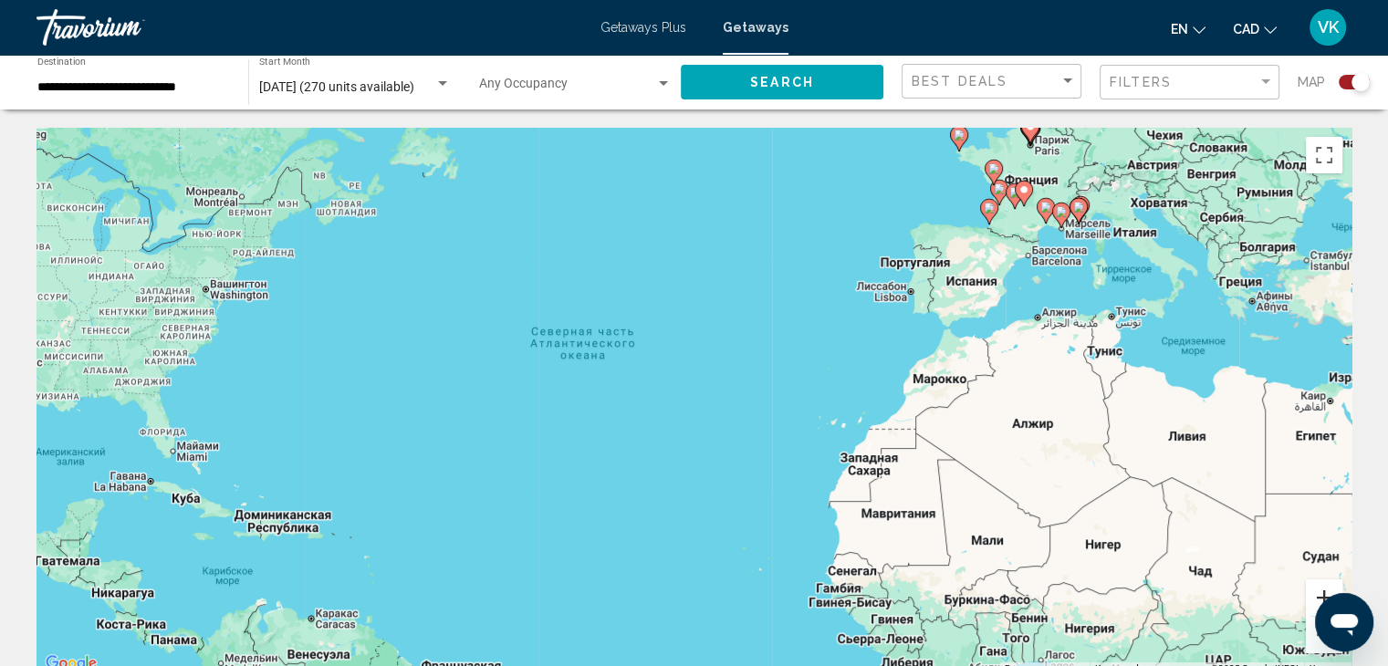
click at [1316, 586] on button "Увеличить" at bounding box center [1324, 598] width 37 height 37
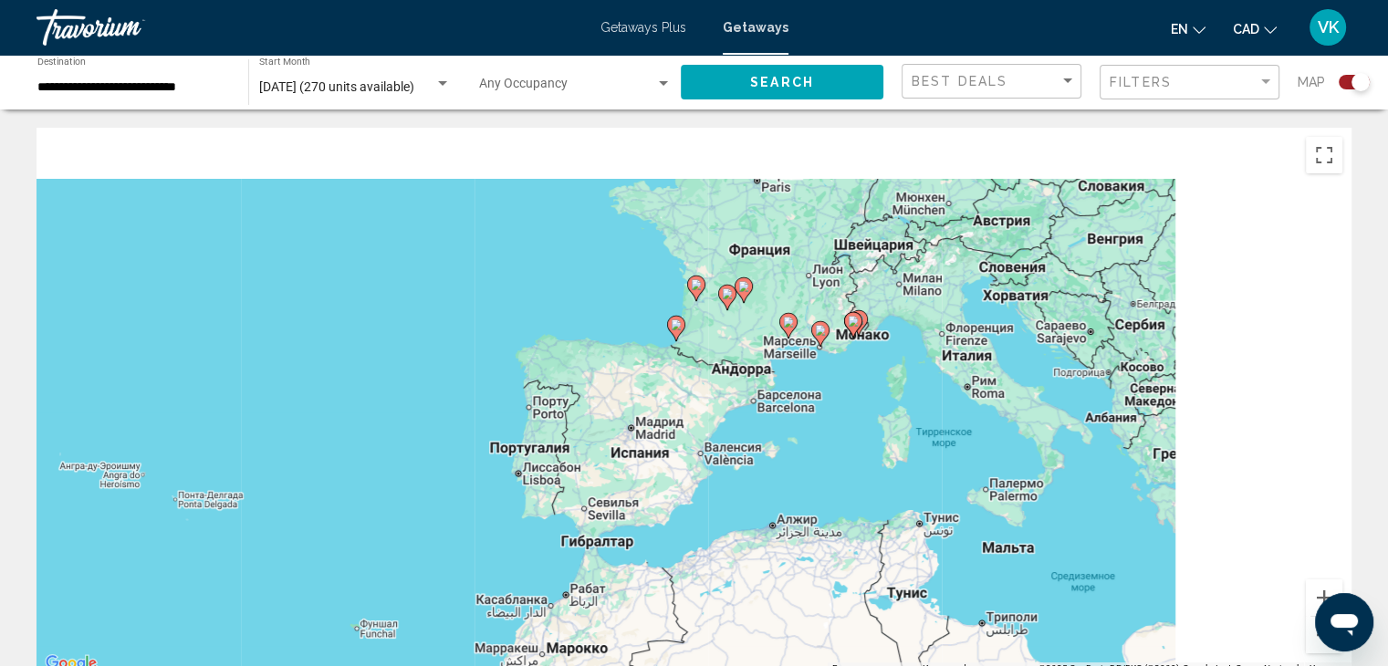
drag, startPoint x: 1147, startPoint y: 371, endPoint x: 442, endPoint y: 674, distance: 767.8
click at [442, 665] on html "**********" at bounding box center [694, 333] width 1388 height 666
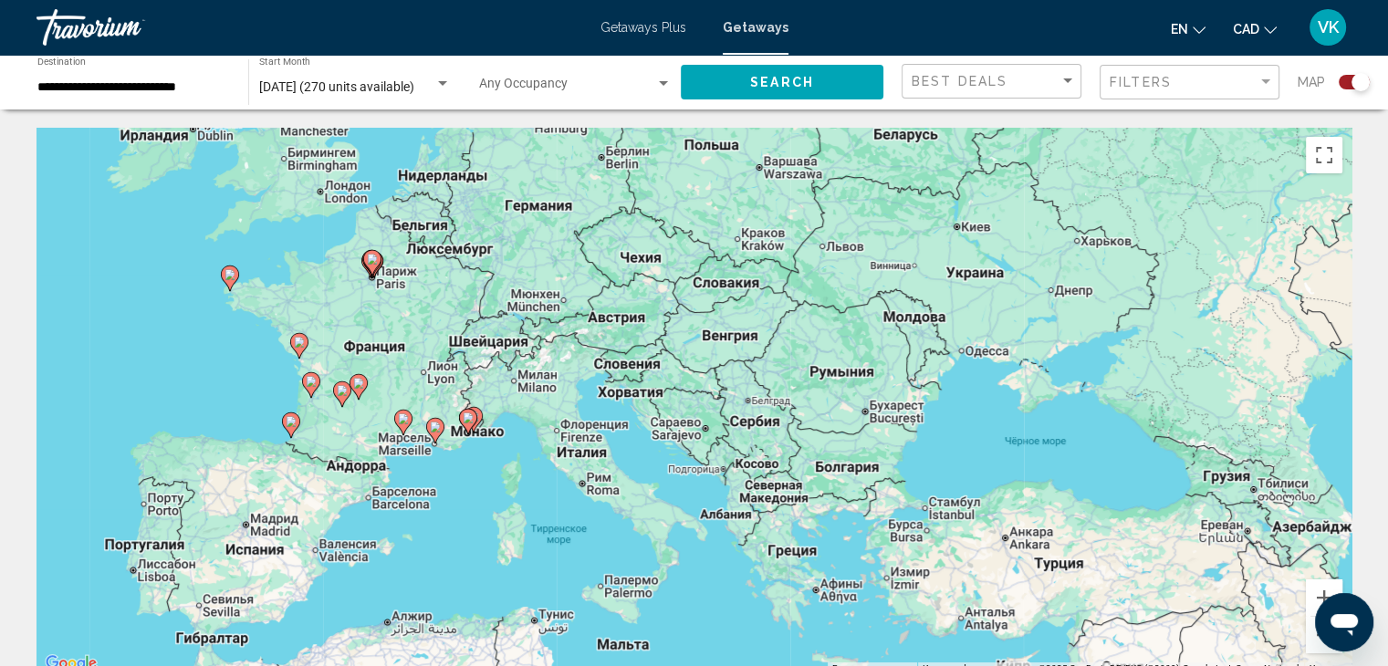
click at [398, 421] on icon "Main content" at bounding box center [402, 423] width 16 height 24
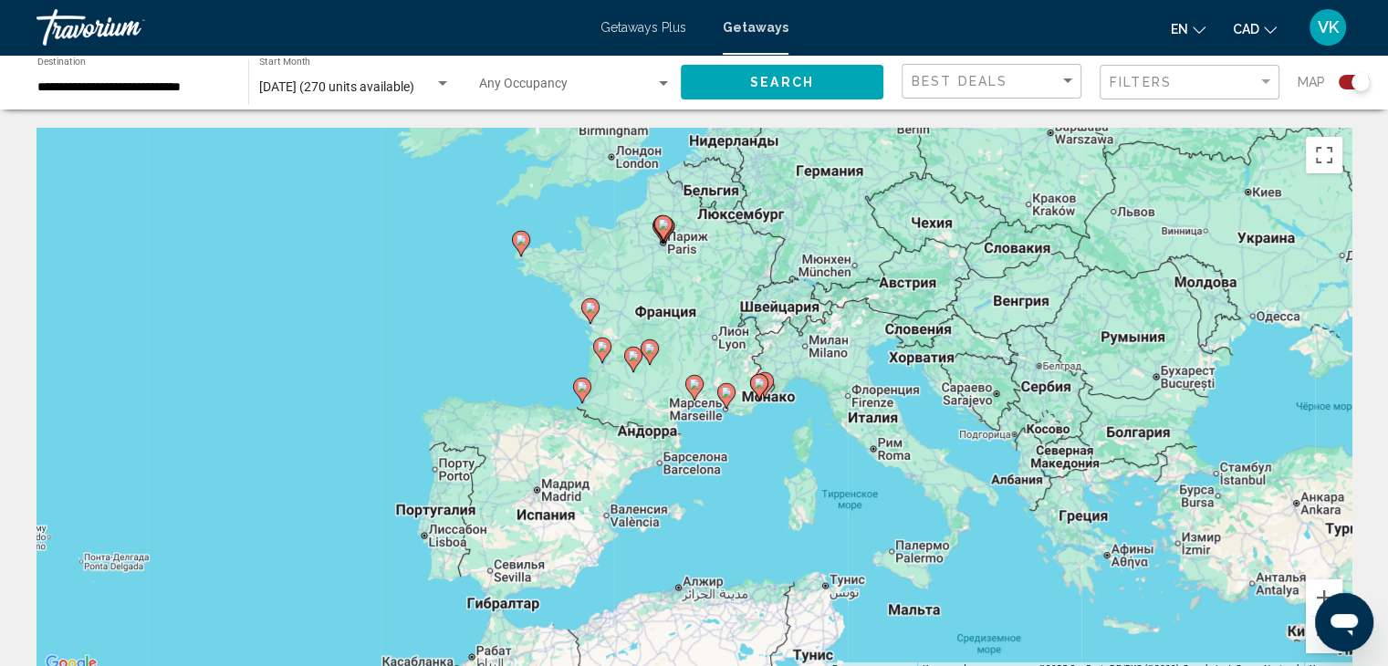
click at [695, 386] on image "Main content" at bounding box center [694, 384] width 11 height 11
type input "**********"
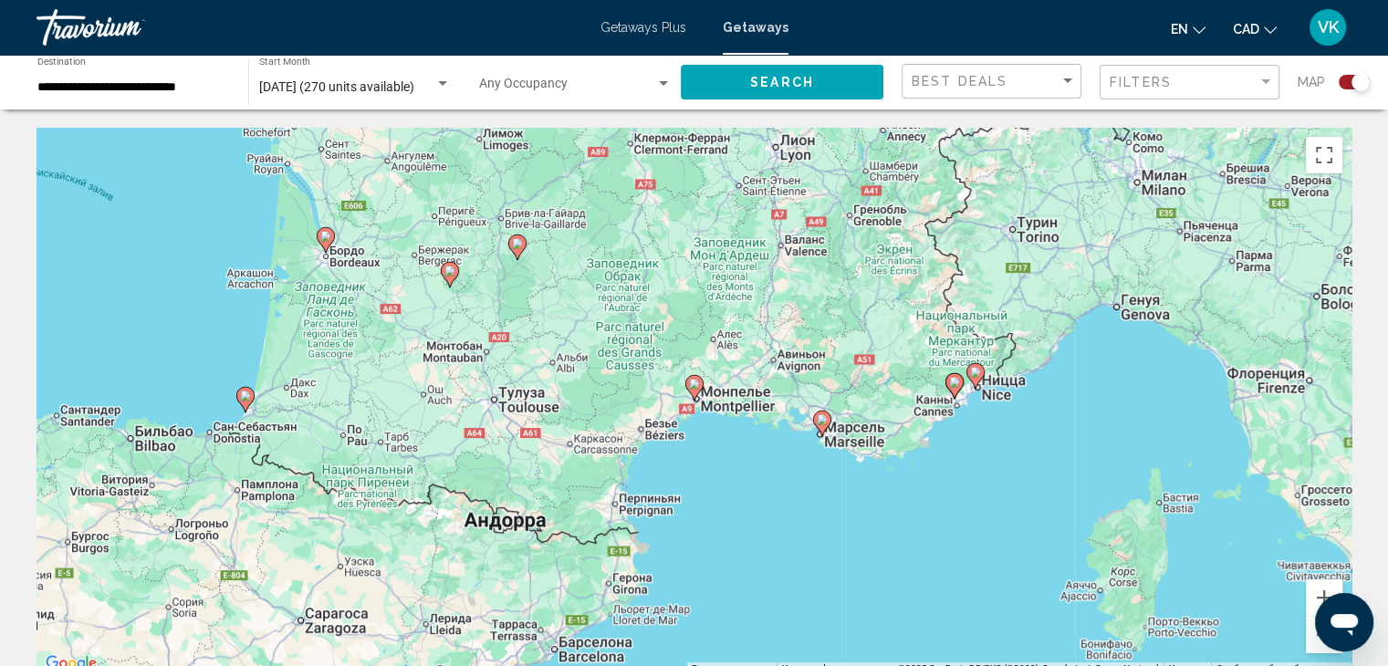
click at [695, 387] on image "Main content" at bounding box center [694, 384] width 11 height 11
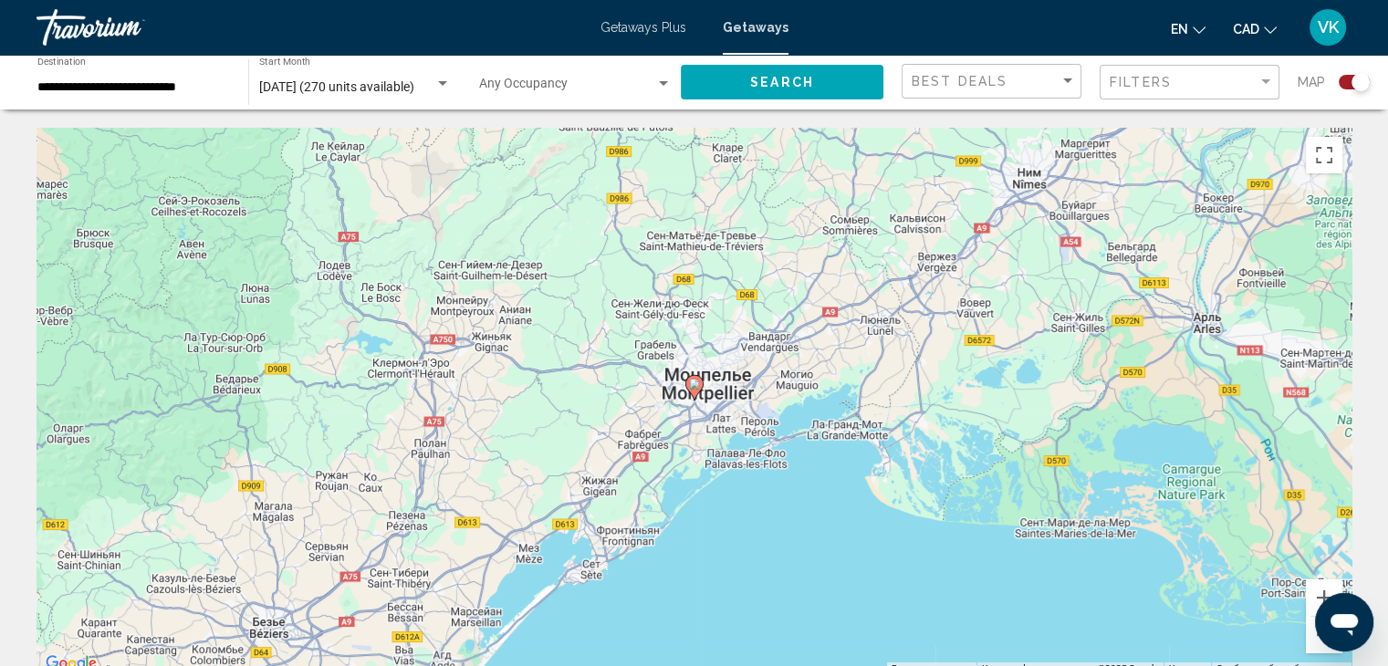
click at [695, 388] on image "Main content" at bounding box center [694, 384] width 11 height 11
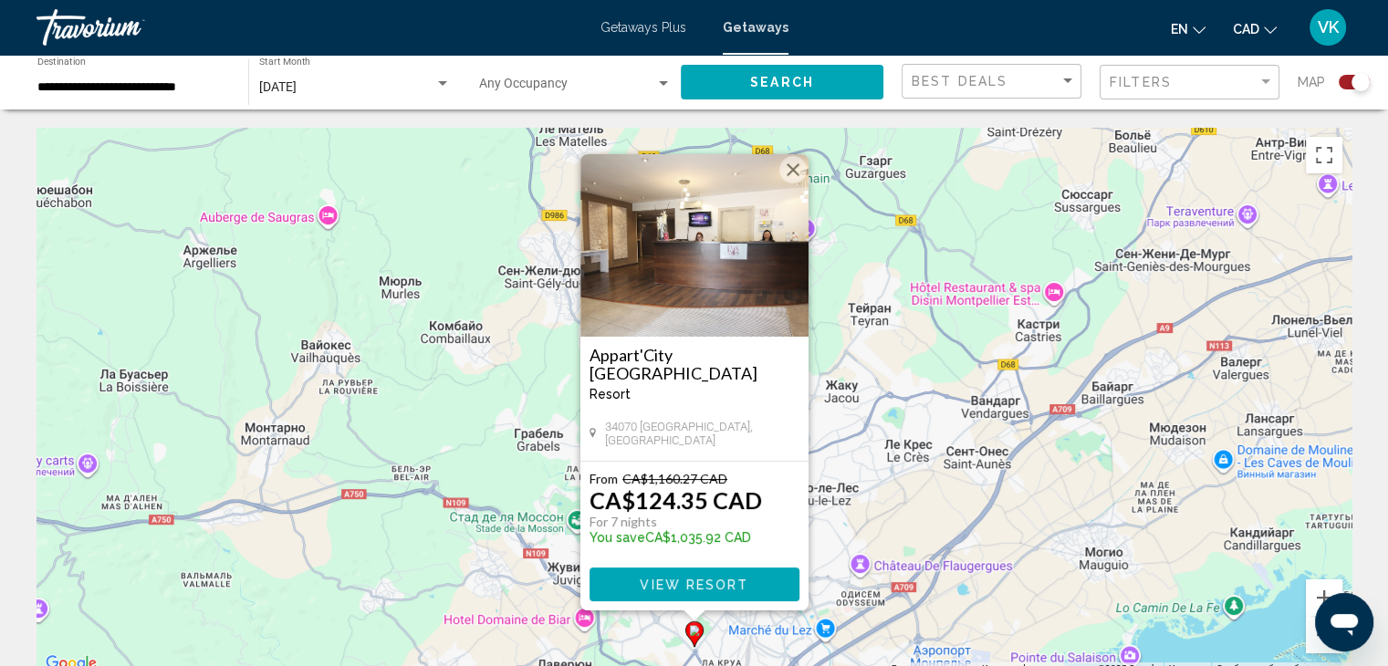
drag, startPoint x: 792, startPoint y: 165, endPoint x: 810, endPoint y: 209, distance: 47.5
click at [791, 165] on button "Закрыть" at bounding box center [792, 169] width 27 height 27
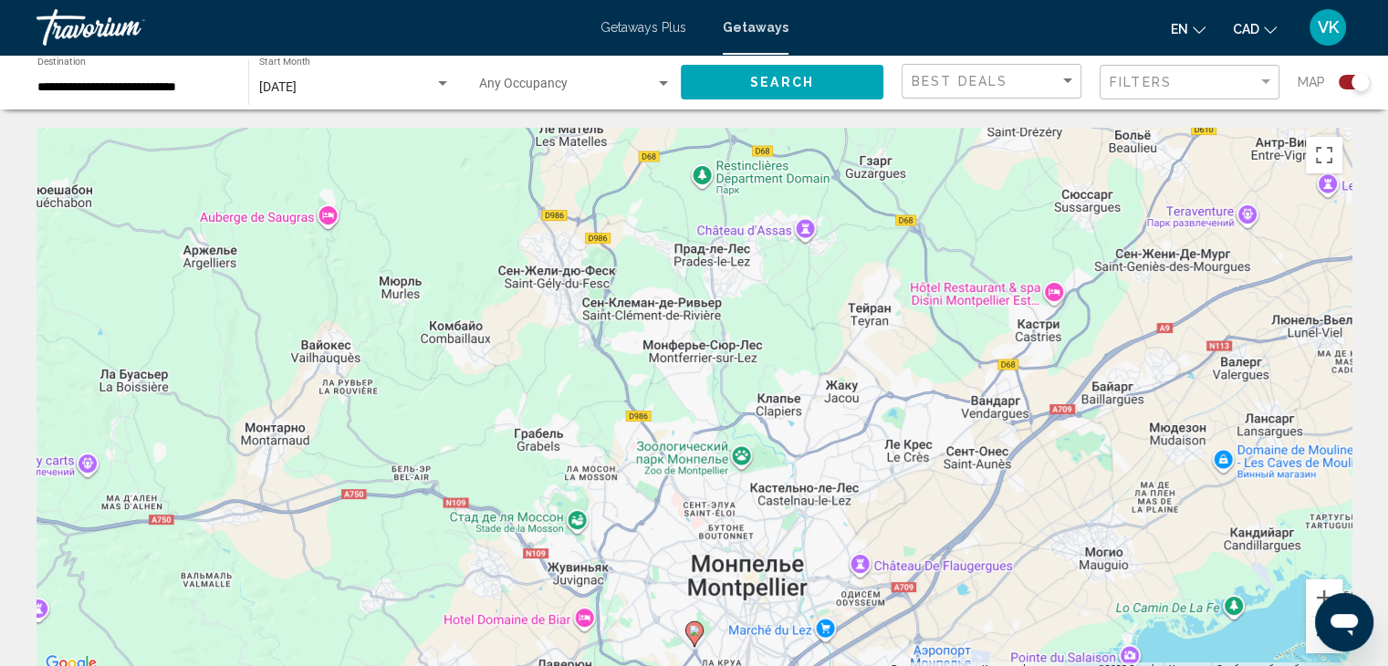
click at [1317, 640] on button "Уменьшить" at bounding box center [1324, 635] width 37 height 37
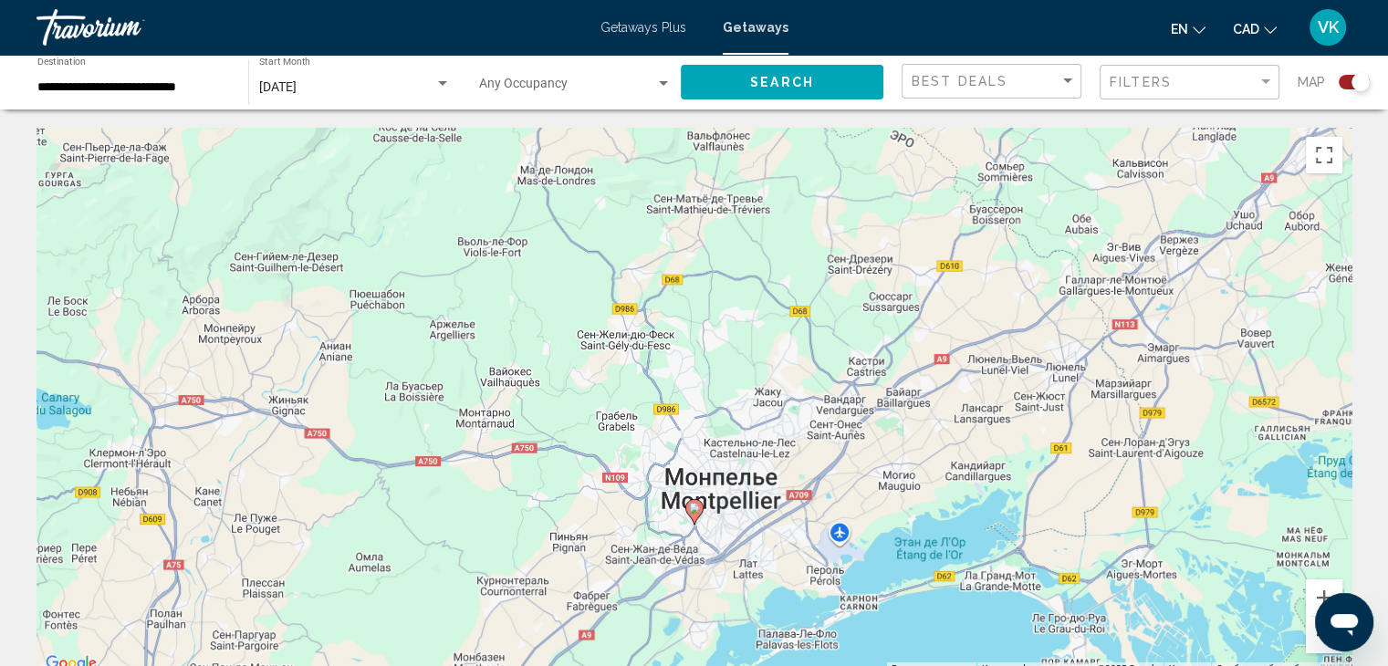
click at [1317, 640] on button "Уменьшить" at bounding box center [1324, 635] width 37 height 37
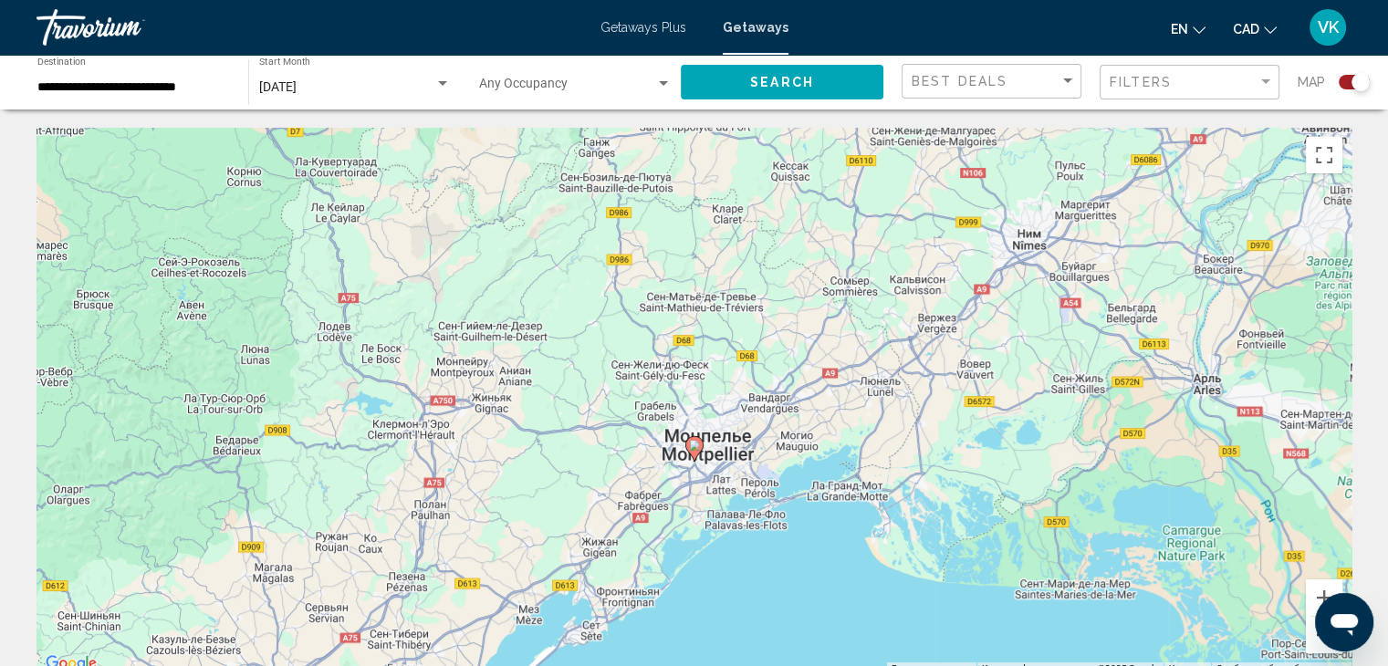
click at [1316, 637] on button "Уменьшить" at bounding box center [1324, 635] width 37 height 37
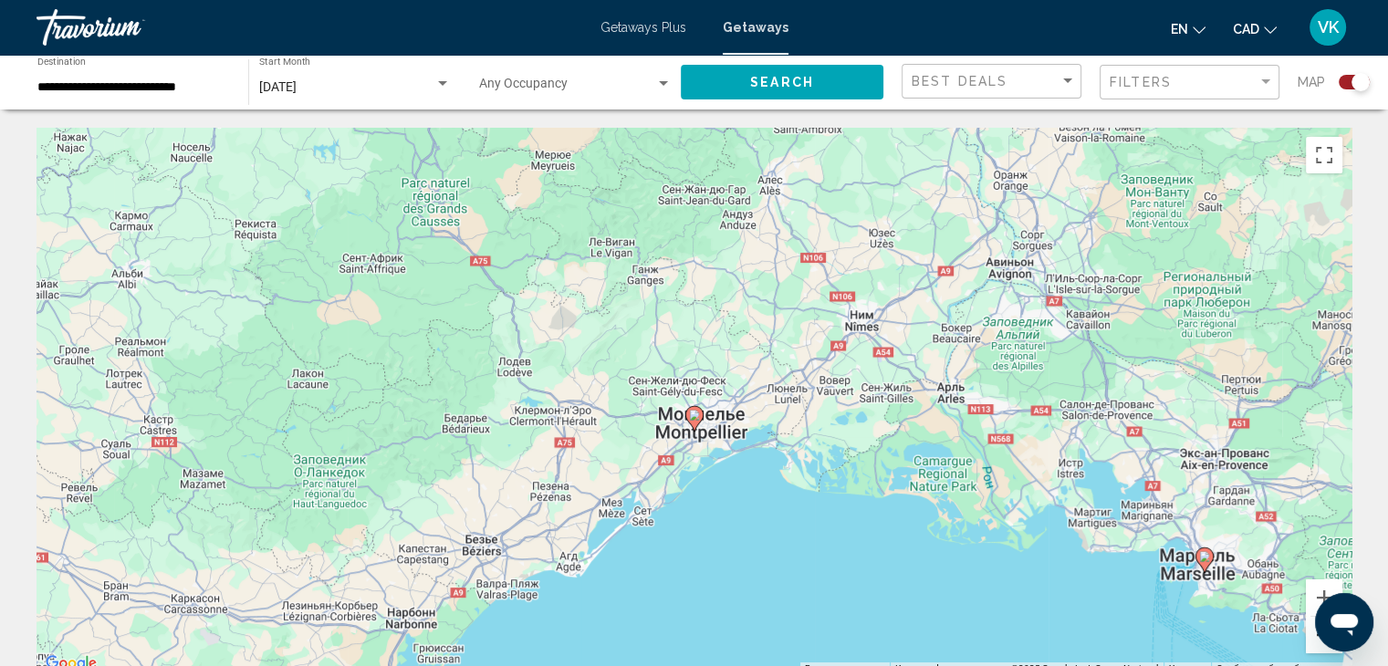
click at [1313, 632] on button "Уменьшить" at bounding box center [1324, 635] width 37 height 37
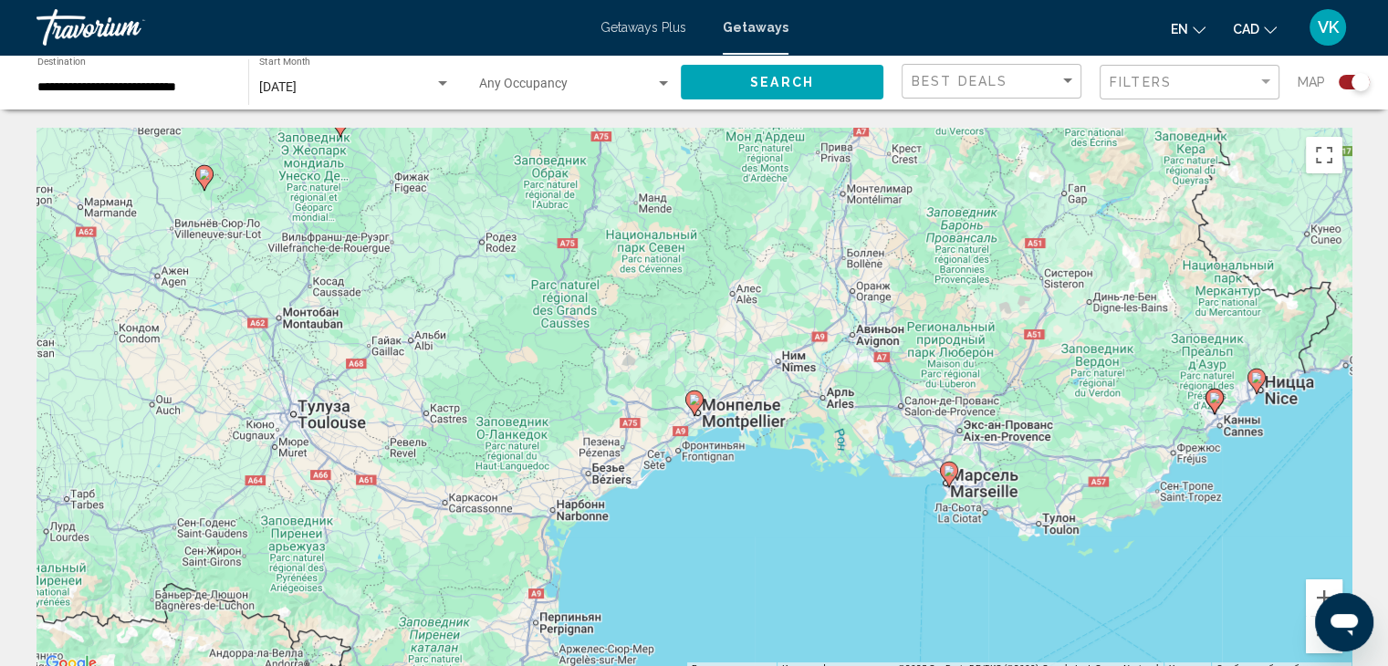
click at [945, 472] on image "Main content" at bounding box center [949, 470] width 11 height 11
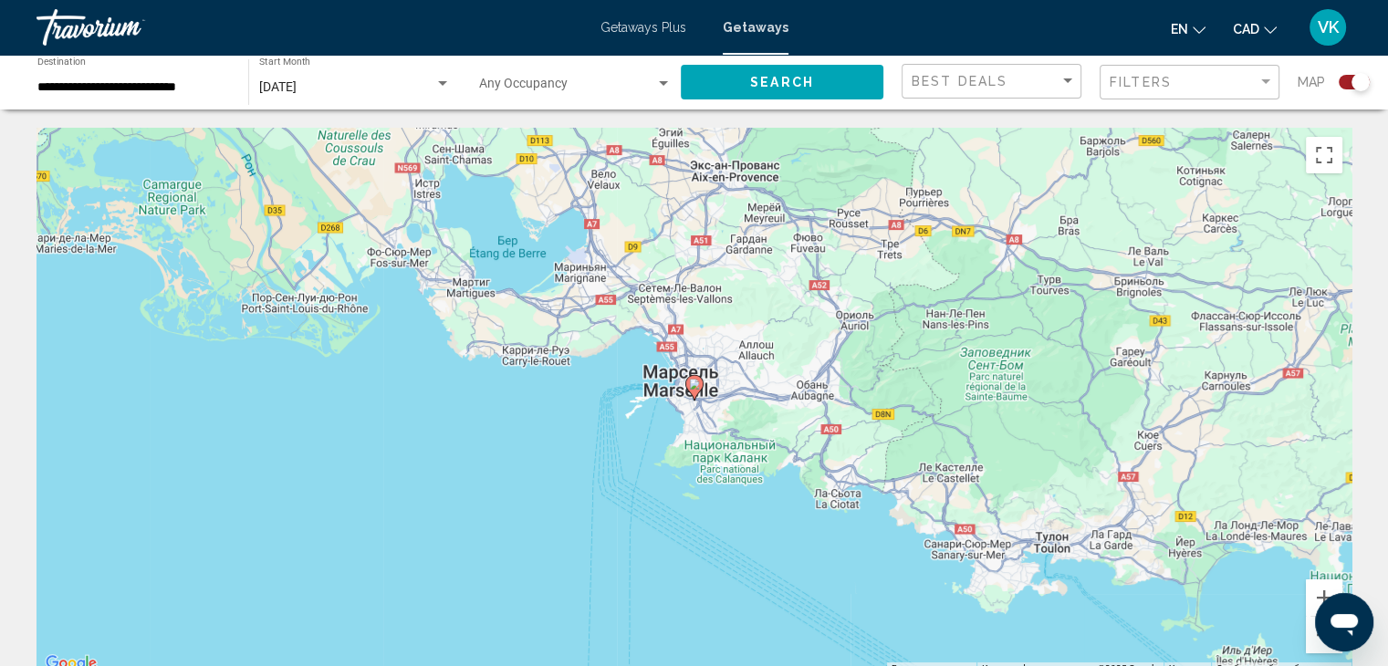
click at [693, 386] on image "Main content" at bounding box center [694, 384] width 11 height 11
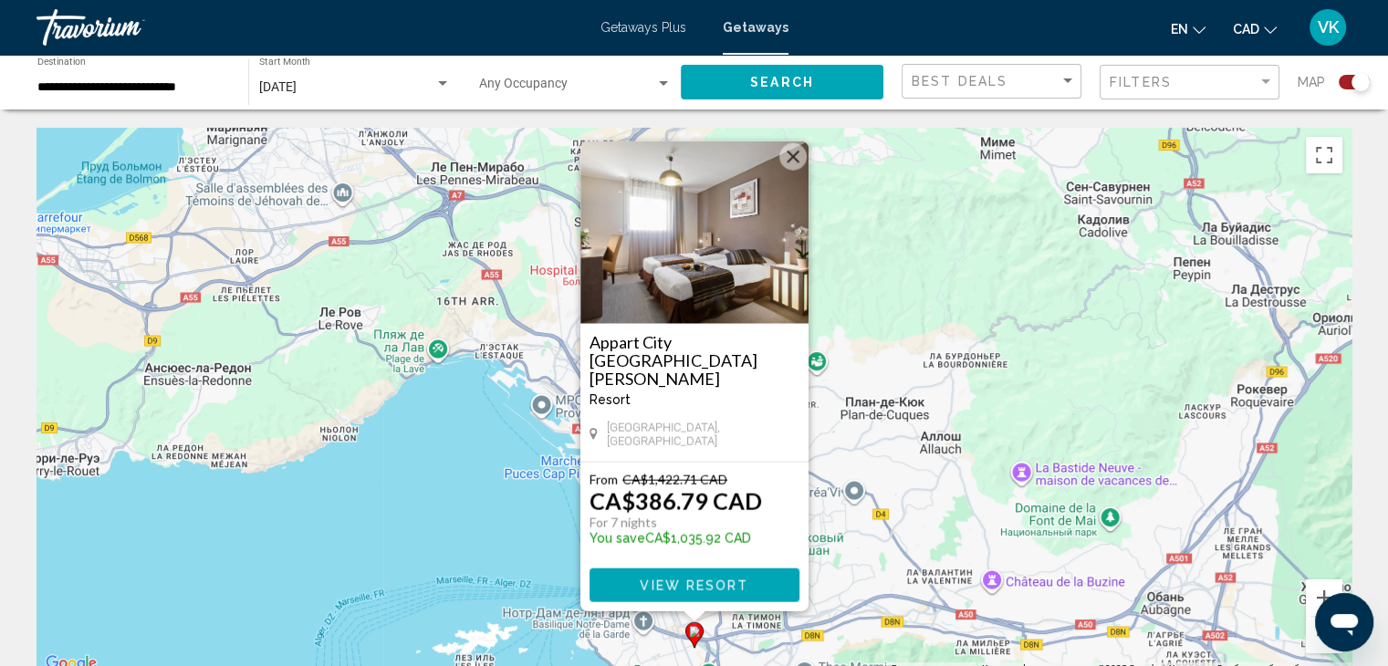
click at [796, 171] on button "Закрыть" at bounding box center [792, 156] width 27 height 27
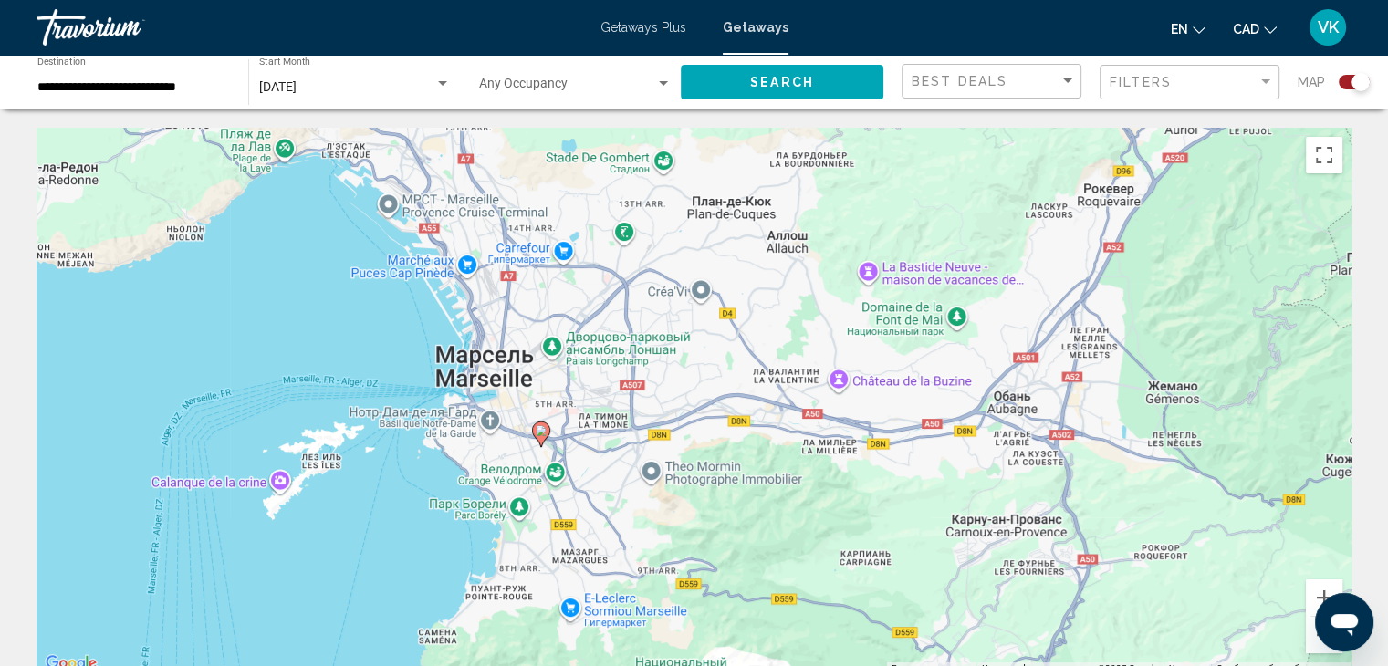
drag, startPoint x: 1031, startPoint y: 423, endPoint x: 877, endPoint y: 222, distance: 253.9
click at [872, 214] on div "Чтобы активировать перетаскивание с помощью клавиатуры, нажмите Alt + Ввод. Пос…" at bounding box center [694, 402] width 1315 height 548
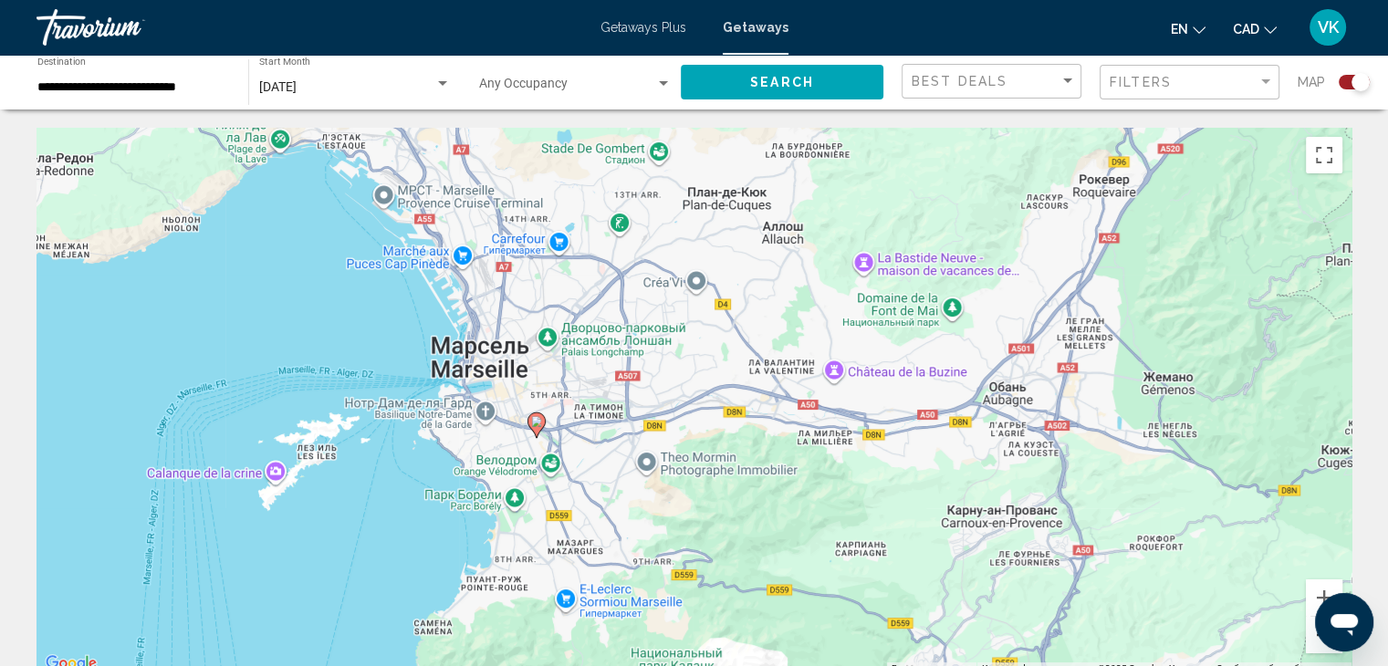
click at [1313, 647] on button "Уменьшить" at bounding box center [1324, 635] width 37 height 37
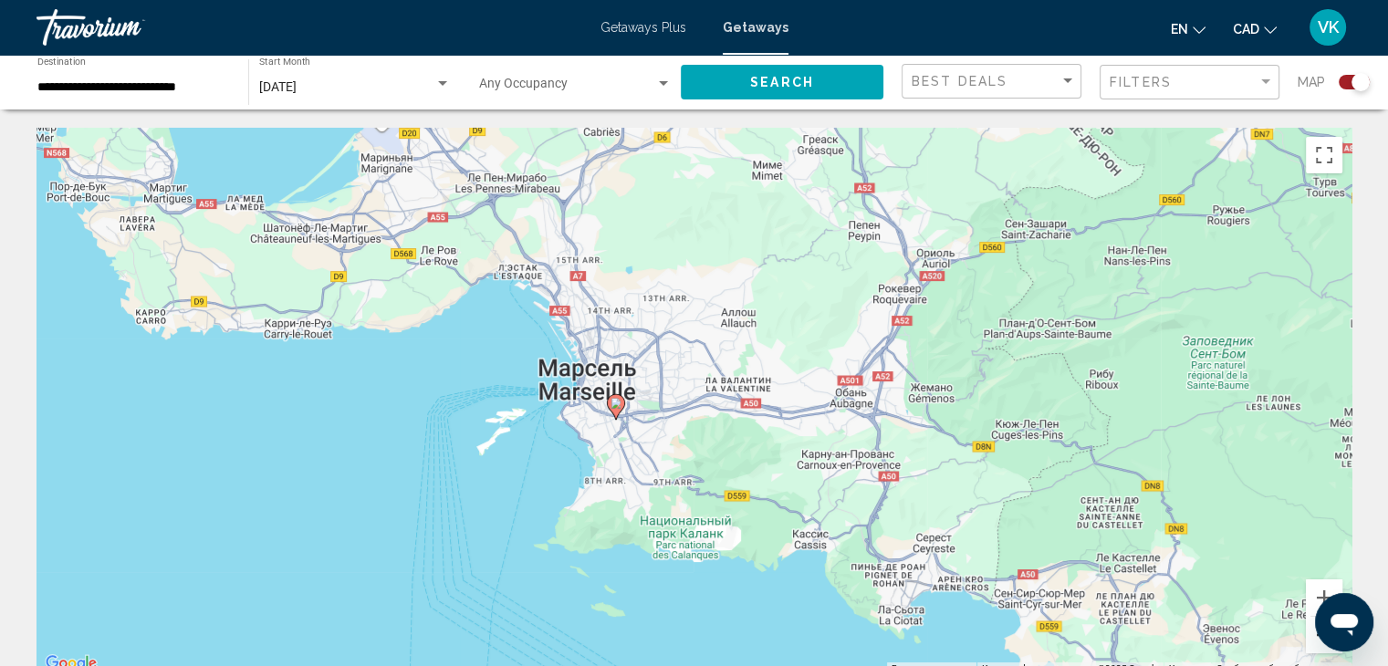
click at [1312, 645] on button "Уменьшить" at bounding box center [1324, 635] width 37 height 37
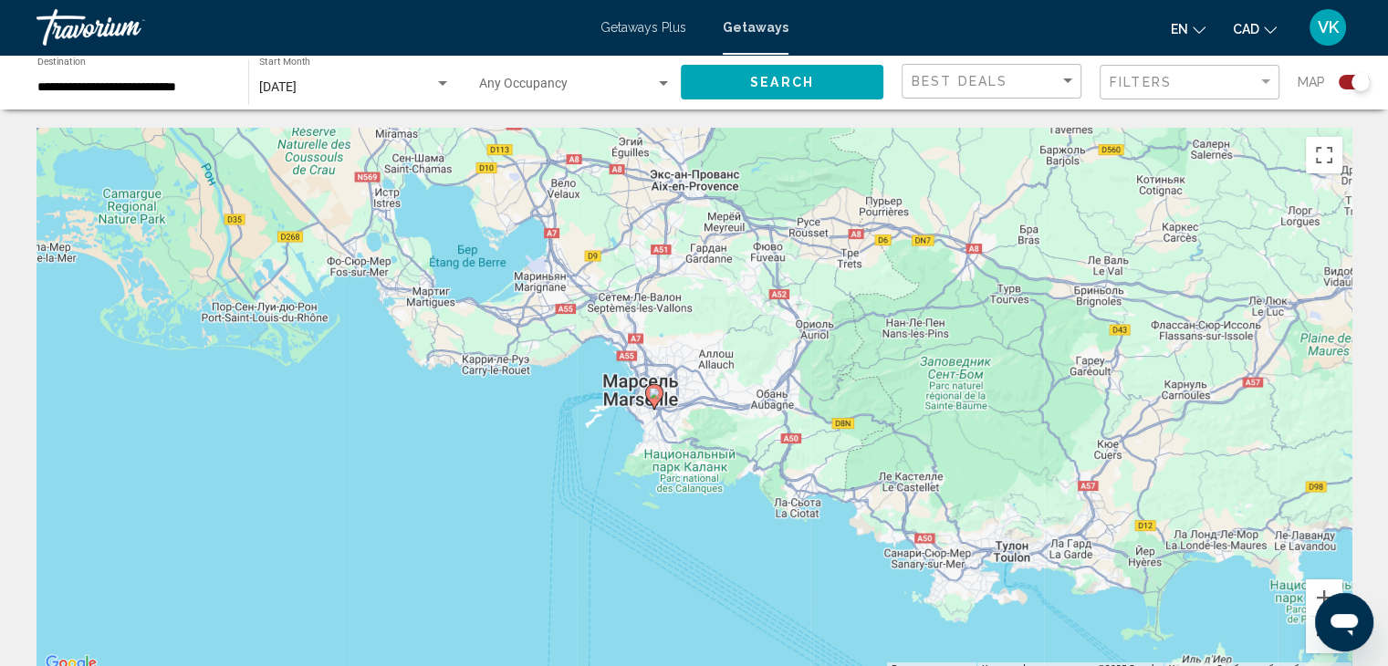
click at [1311, 642] on button "Уменьшить" at bounding box center [1324, 635] width 37 height 37
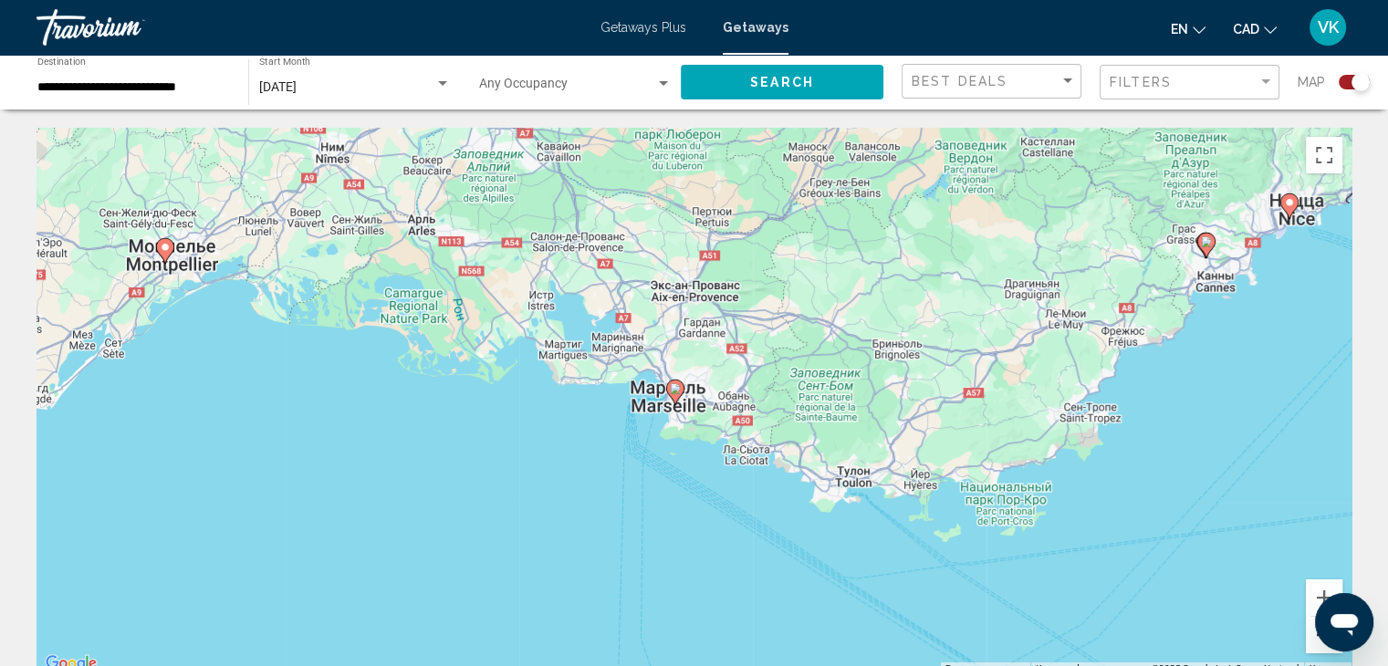
click at [1308, 637] on button "Уменьшить" at bounding box center [1324, 635] width 37 height 37
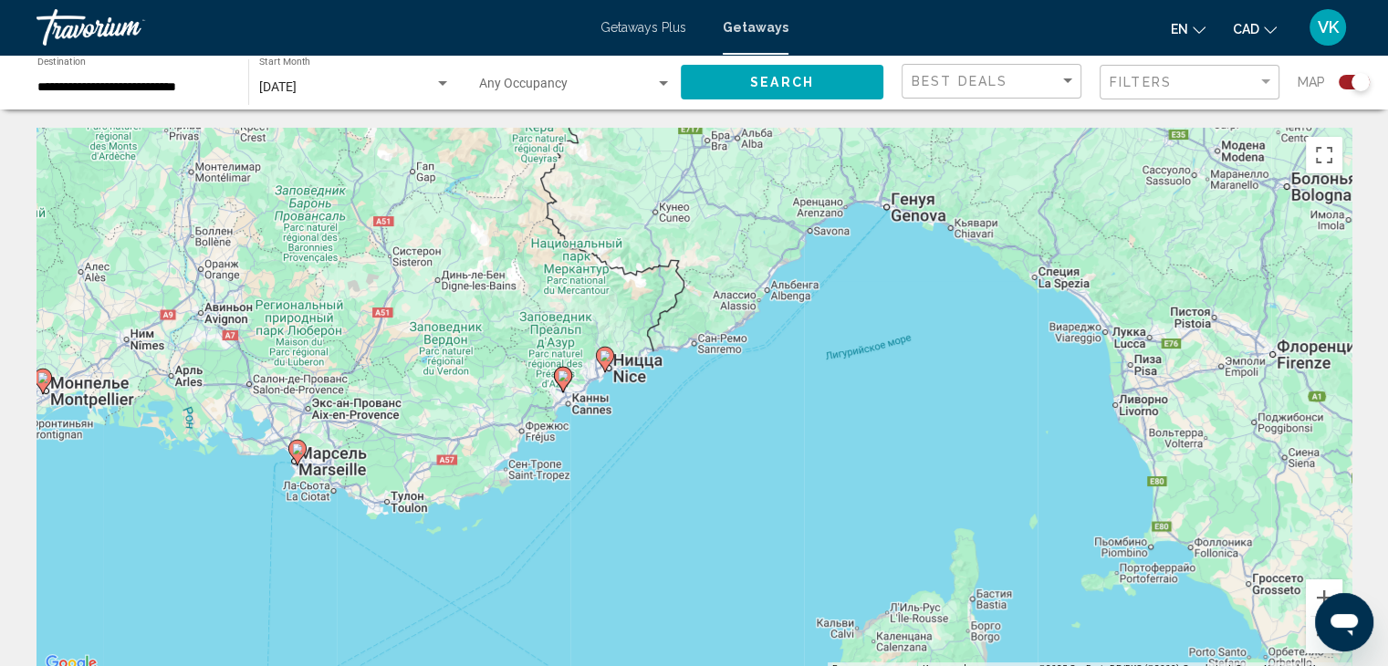
drag, startPoint x: 1029, startPoint y: 408, endPoint x: 639, endPoint y: 472, distance: 394.9
click at [639, 472] on div "Чтобы активировать перетаскивание с помощью клавиатуры, нажмите Alt + Ввод. Пос…" at bounding box center [694, 402] width 1315 height 548
click at [604, 355] on image "Main content" at bounding box center [605, 355] width 11 height 11
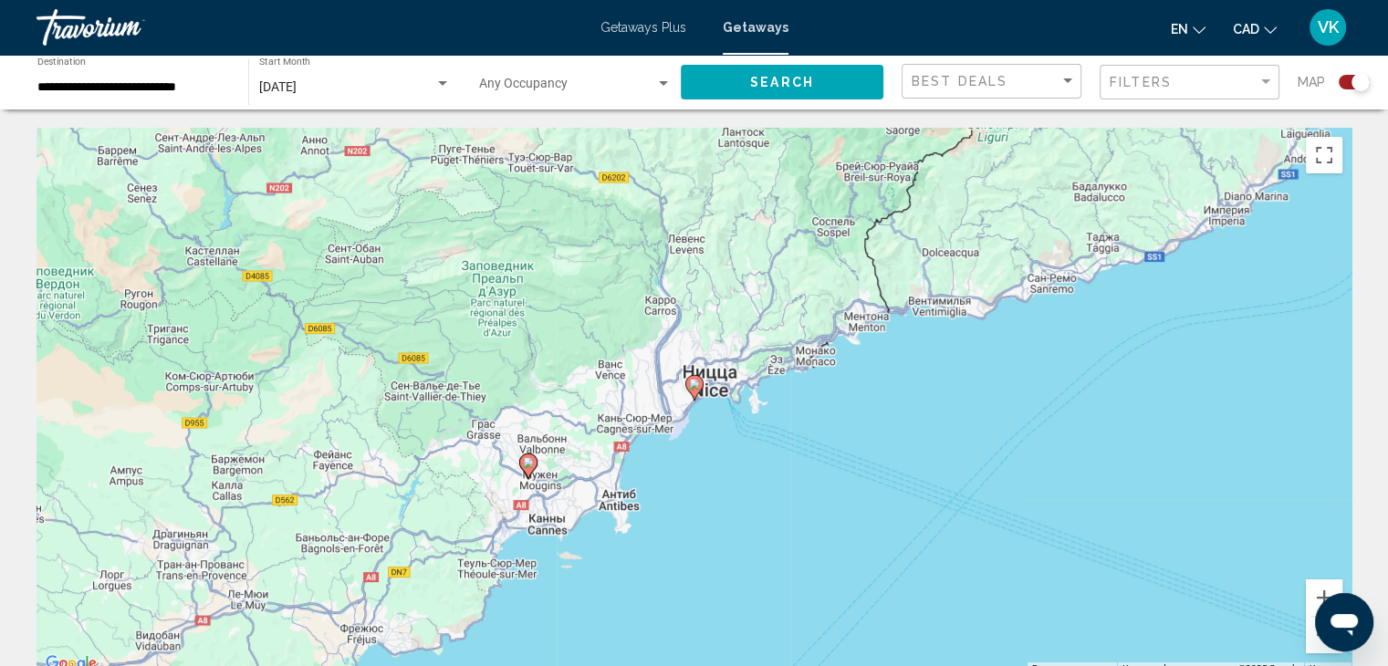
click at [694, 387] on image "Main content" at bounding box center [694, 384] width 11 height 11
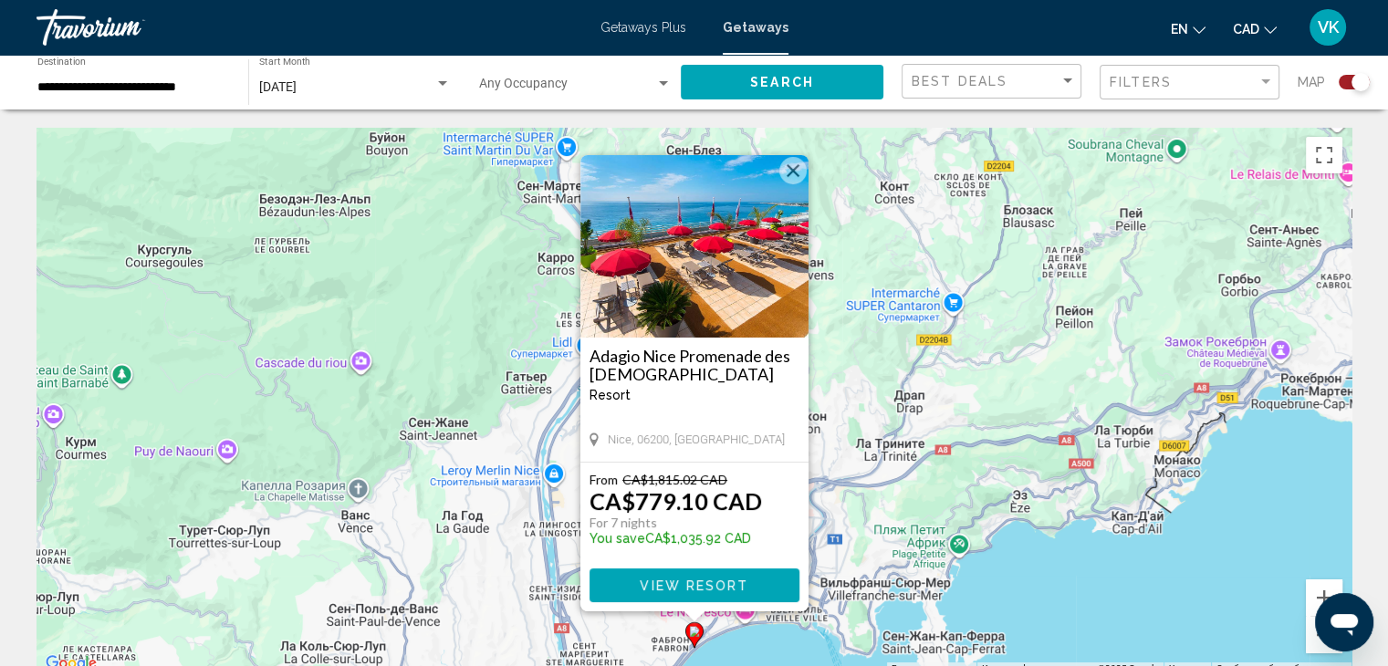
click at [793, 169] on button "Закрыть" at bounding box center [792, 170] width 27 height 27
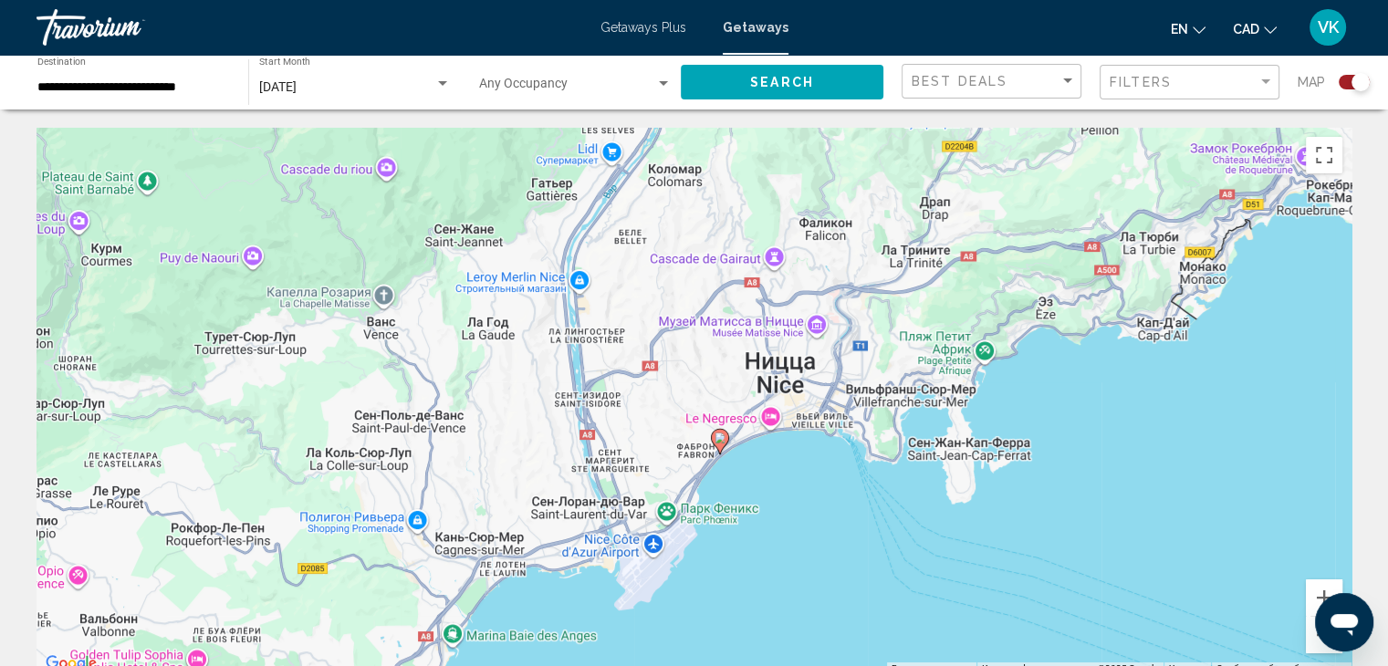
drag, startPoint x: 1002, startPoint y: 557, endPoint x: 1025, endPoint y: 318, distance: 240.2
click at [1026, 319] on div "Чтобы активировать перетаскивание с помощью клавиатуры, нажмите Alt + Ввод. Пос…" at bounding box center [694, 402] width 1315 height 548
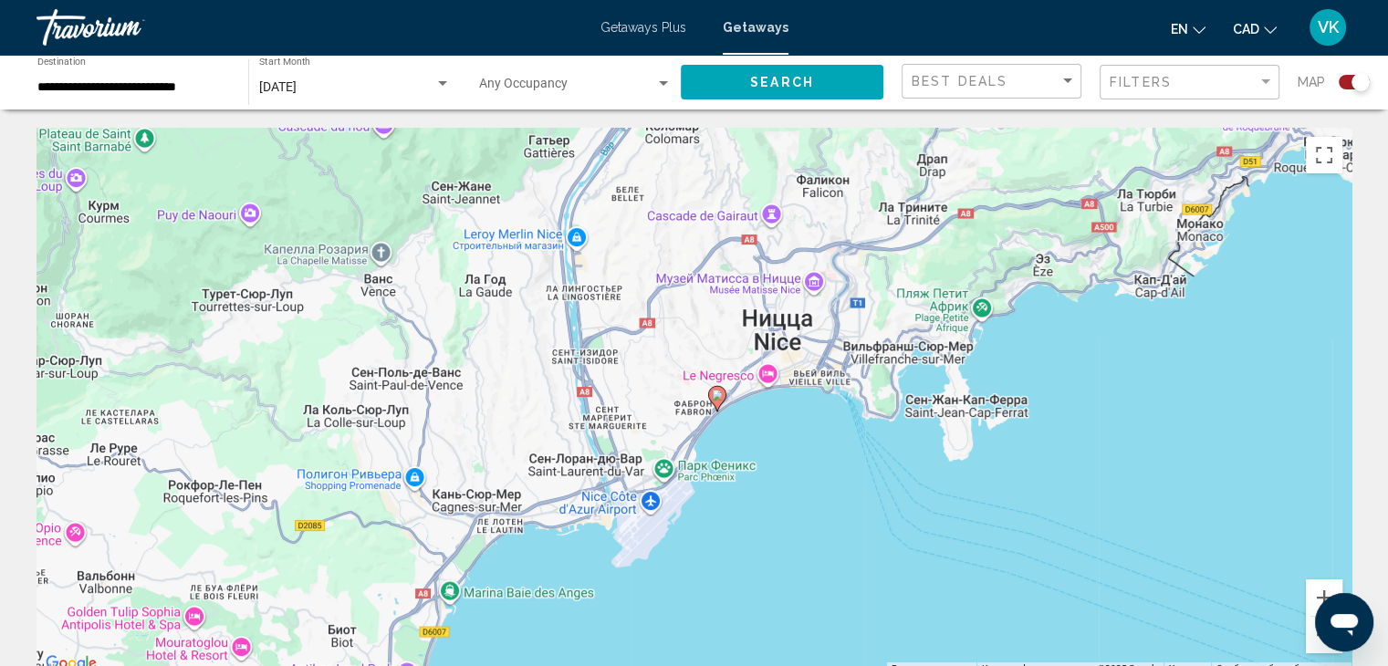
click at [717, 392] on image "Main content" at bounding box center [717, 395] width 11 height 11
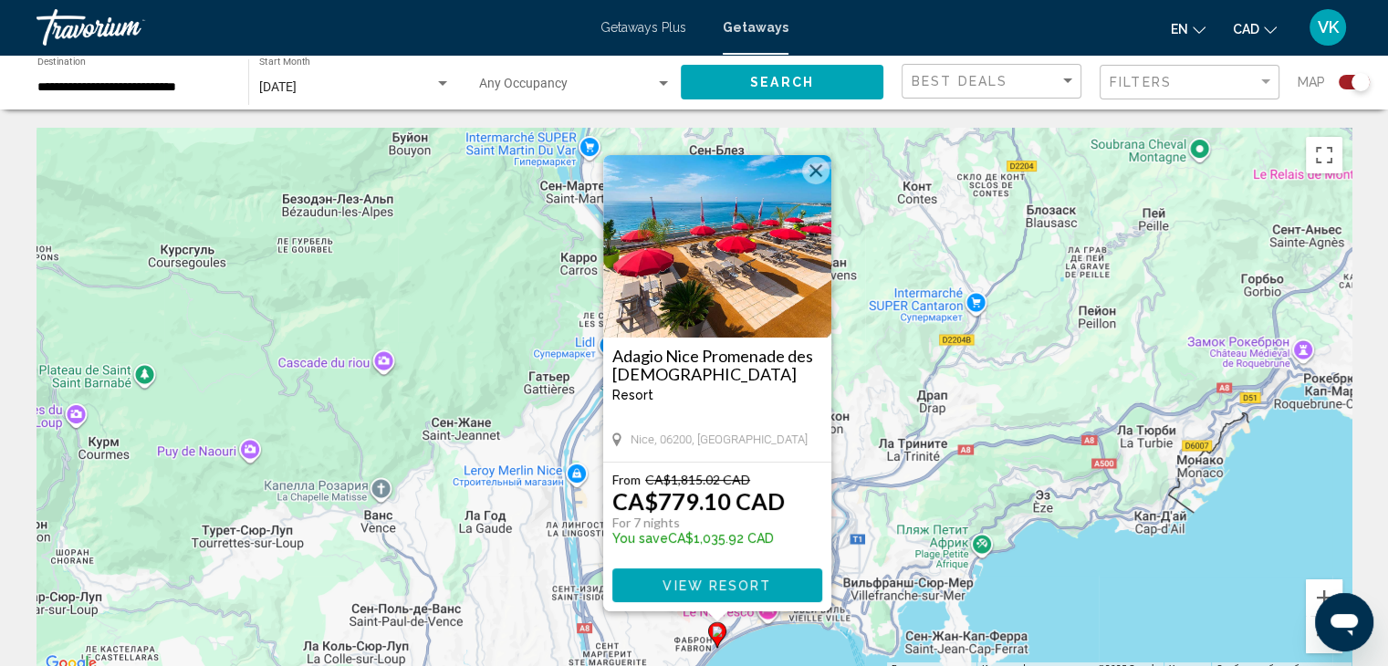
click at [814, 165] on button "Закрыть" at bounding box center [815, 170] width 27 height 27
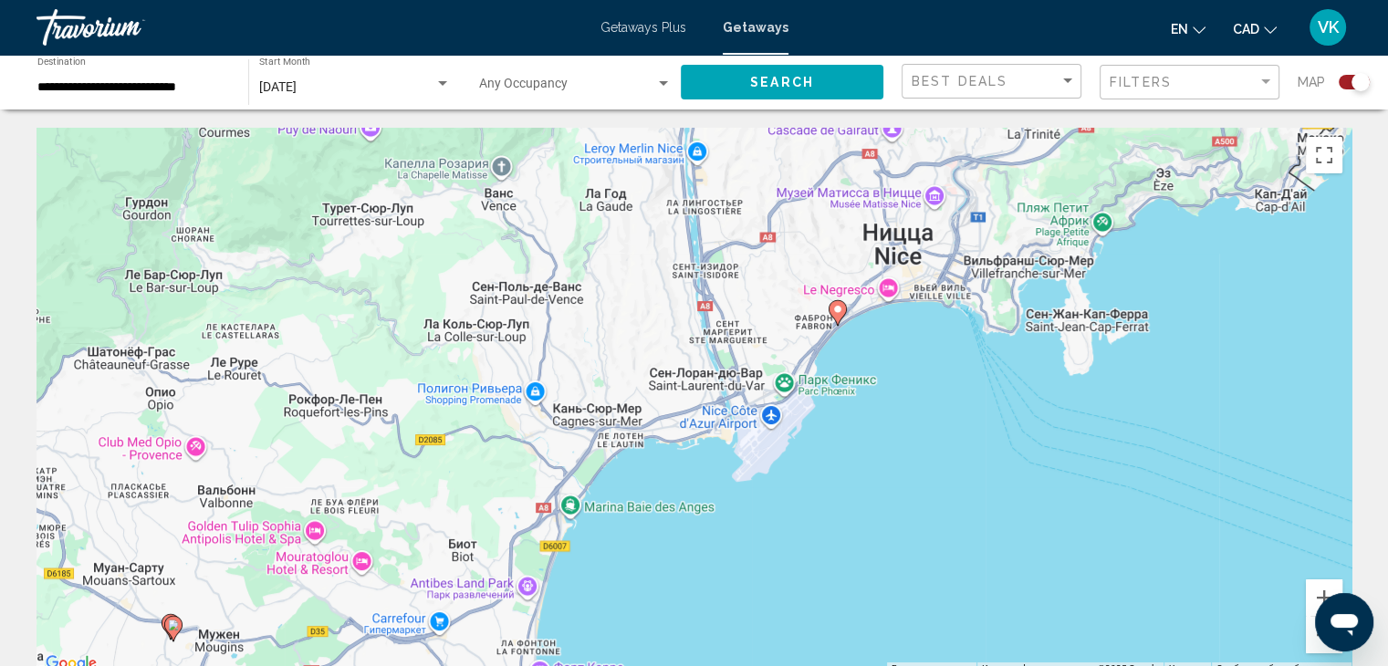
drag, startPoint x: 920, startPoint y: 548, endPoint x: 1049, endPoint y: 194, distance: 376.8
click at [1048, 194] on div "Чтобы активировать перетаскивание с помощью клавиатуры, нажмите Alt + Ввод. Пос…" at bounding box center [694, 402] width 1315 height 548
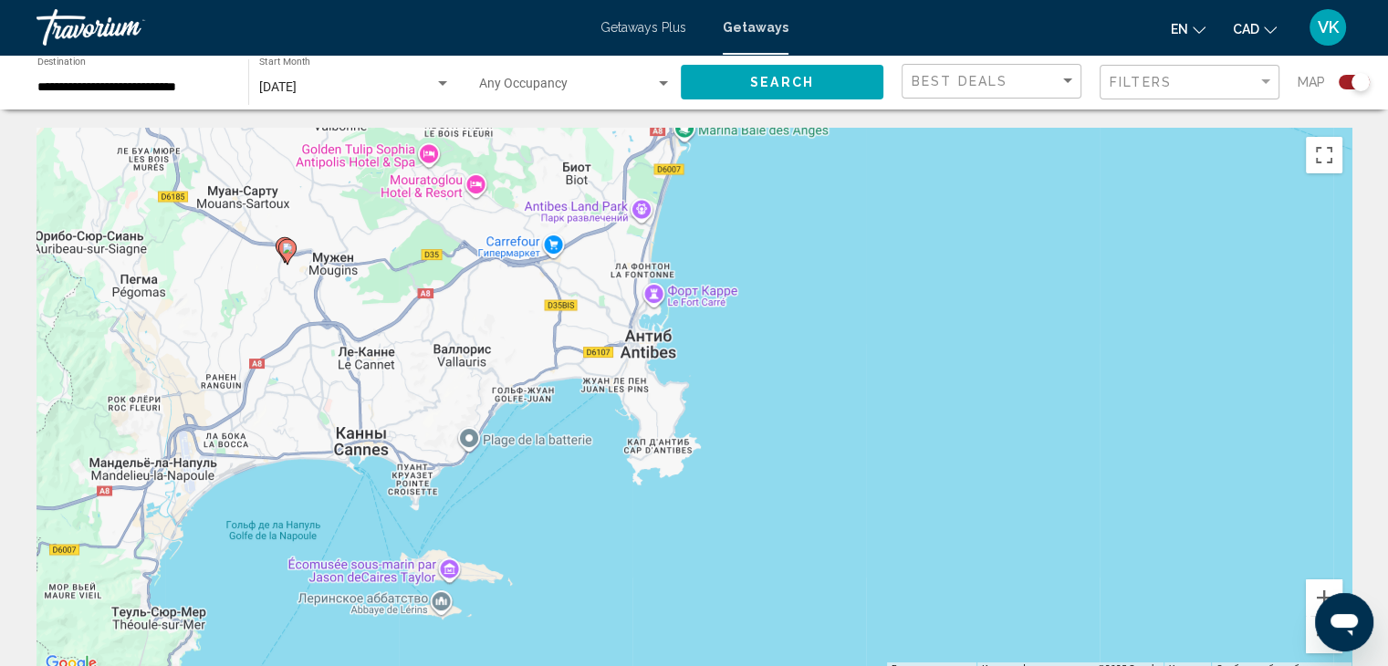
drag, startPoint x: 789, startPoint y: 556, endPoint x: 902, endPoint y: 222, distance: 352.4
click at [898, 218] on div "Чтобы активировать перетаскивание с помощью клавиатуры, нажмите Alt + Ввод. Пос…" at bounding box center [694, 402] width 1315 height 548
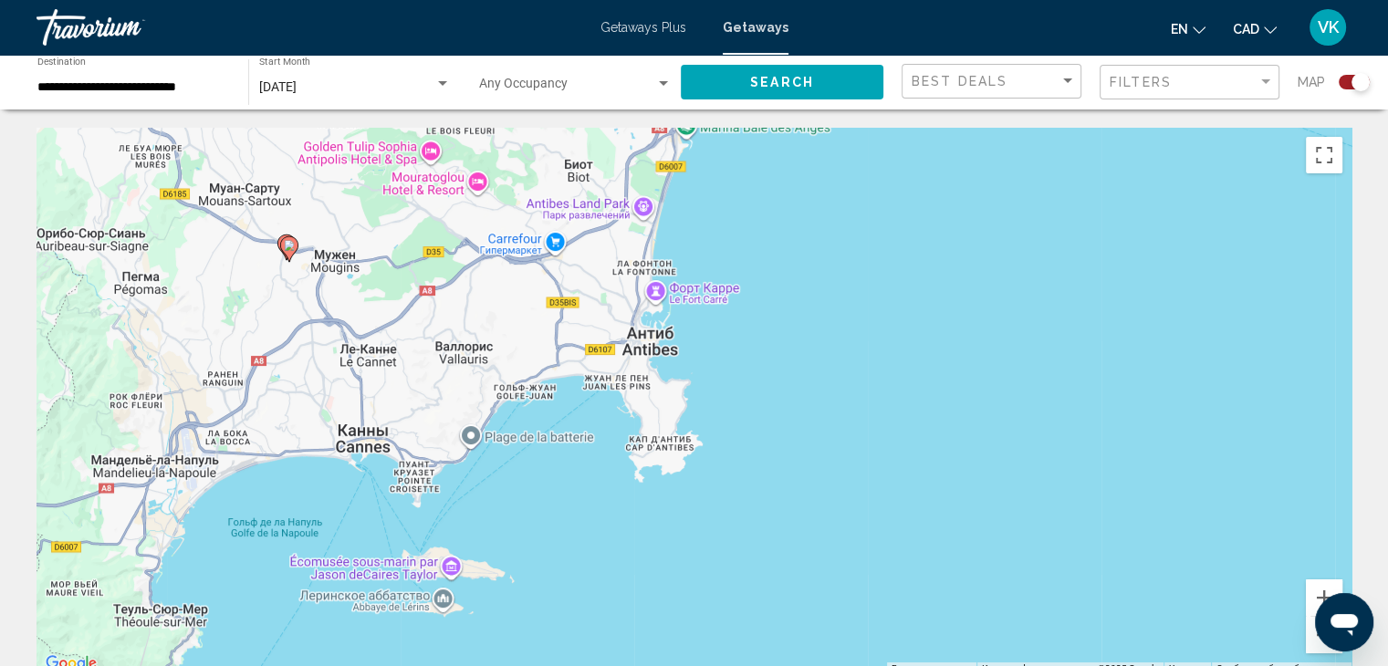
click at [288, 245] on image "Main content" at bounding box center [289, 245] width 11 height 11
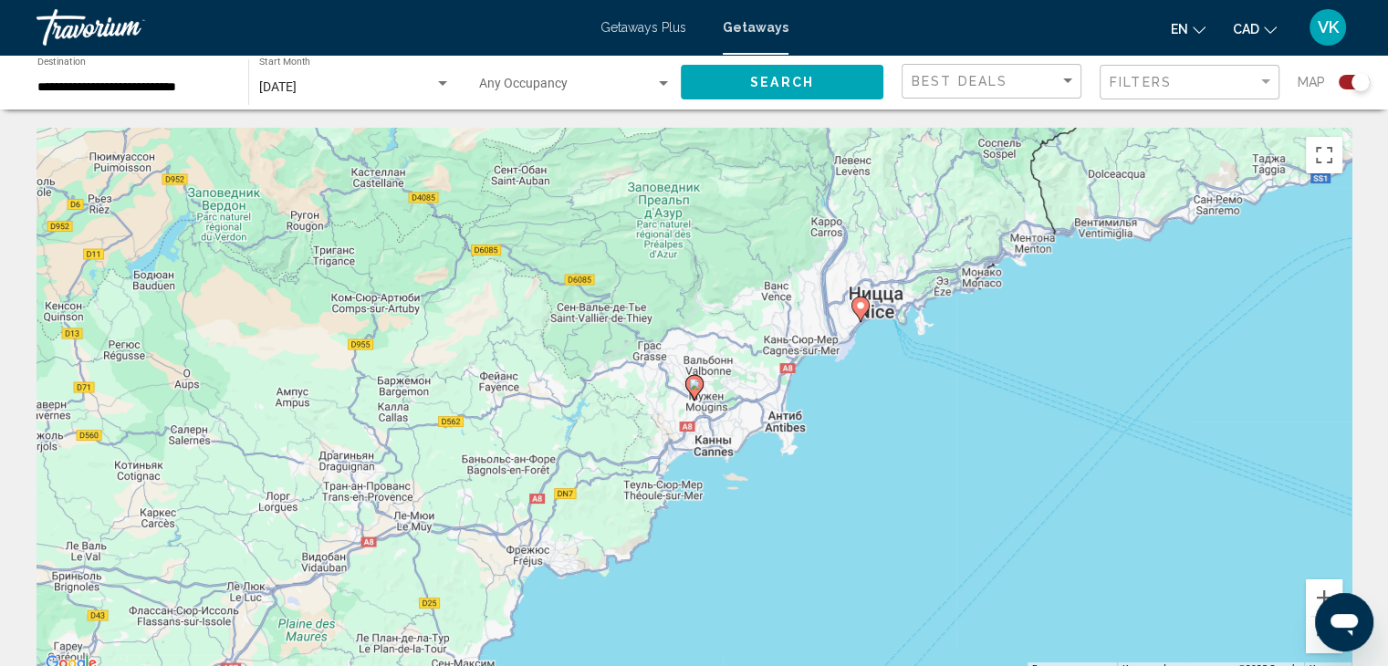
click at [692, 381] on image "Main content" at bounding box center [694, 384] width 11 height 11
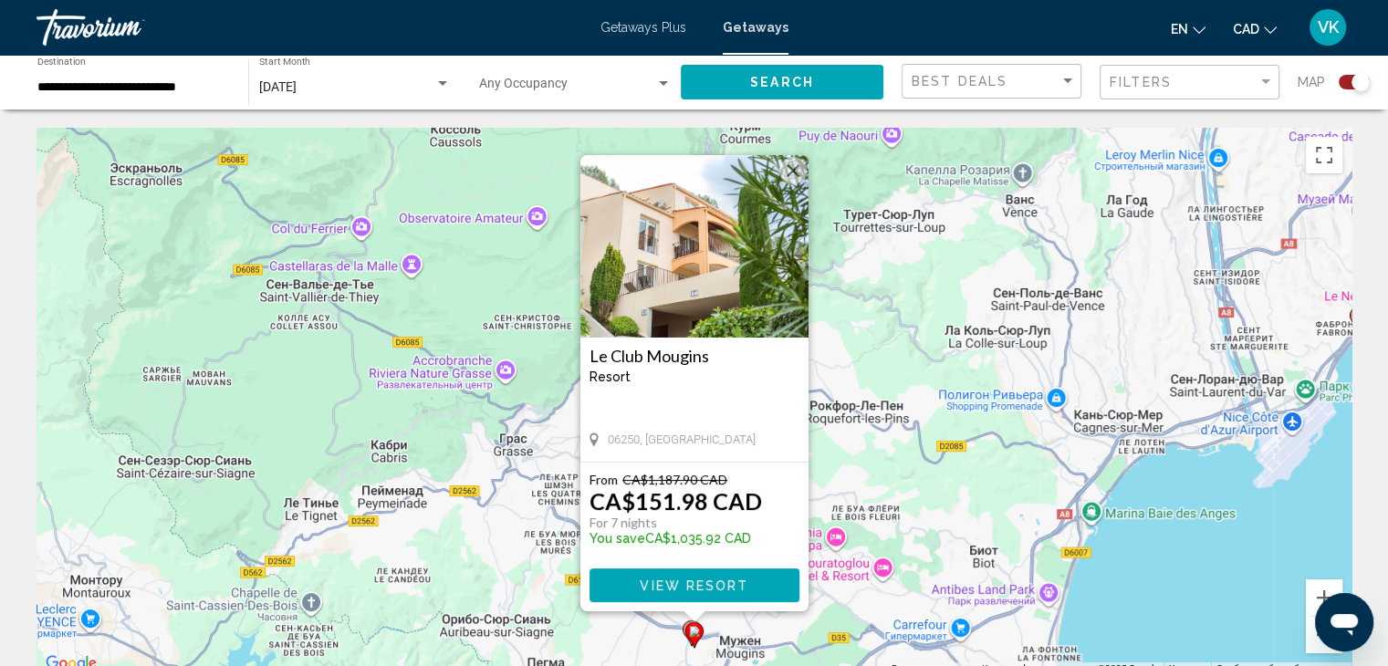
click at [792, 169] on button "Закрыть" at bounding box center [792, 170] width 27 height 27
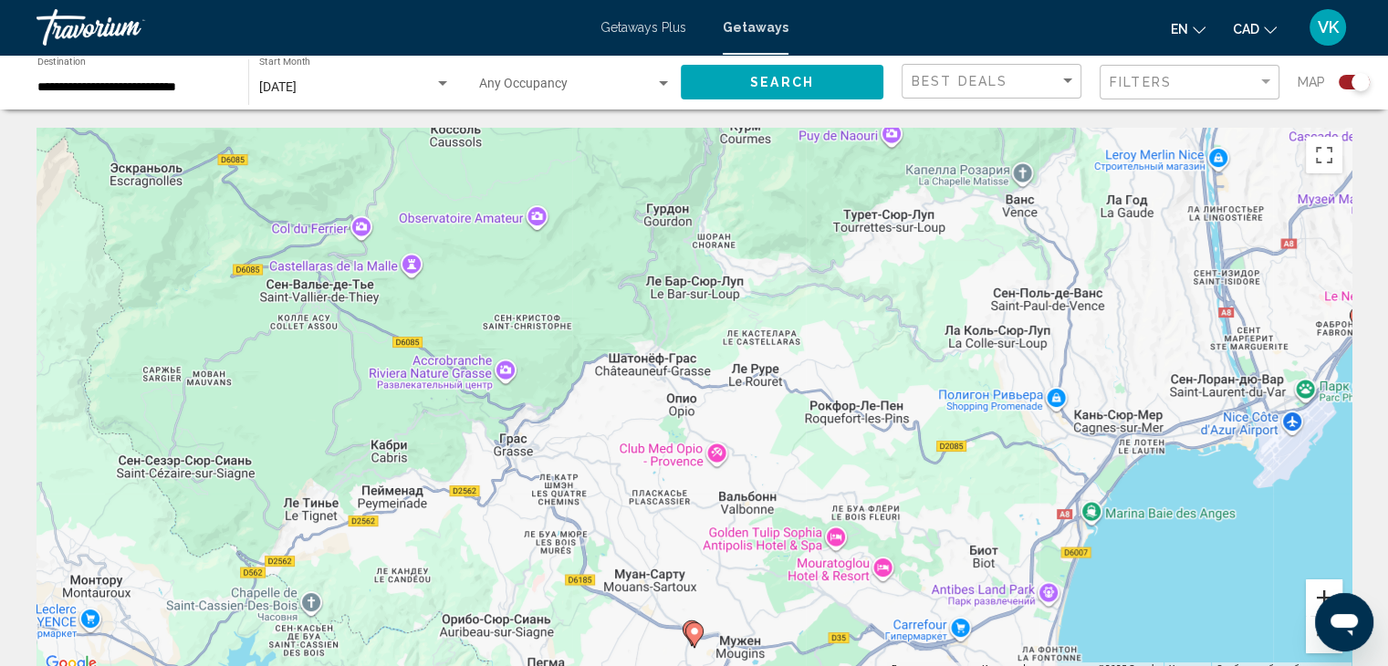
click at [1310, 590] on button "Увеличить" at bounding box center [1324, 598] width 37 height 37
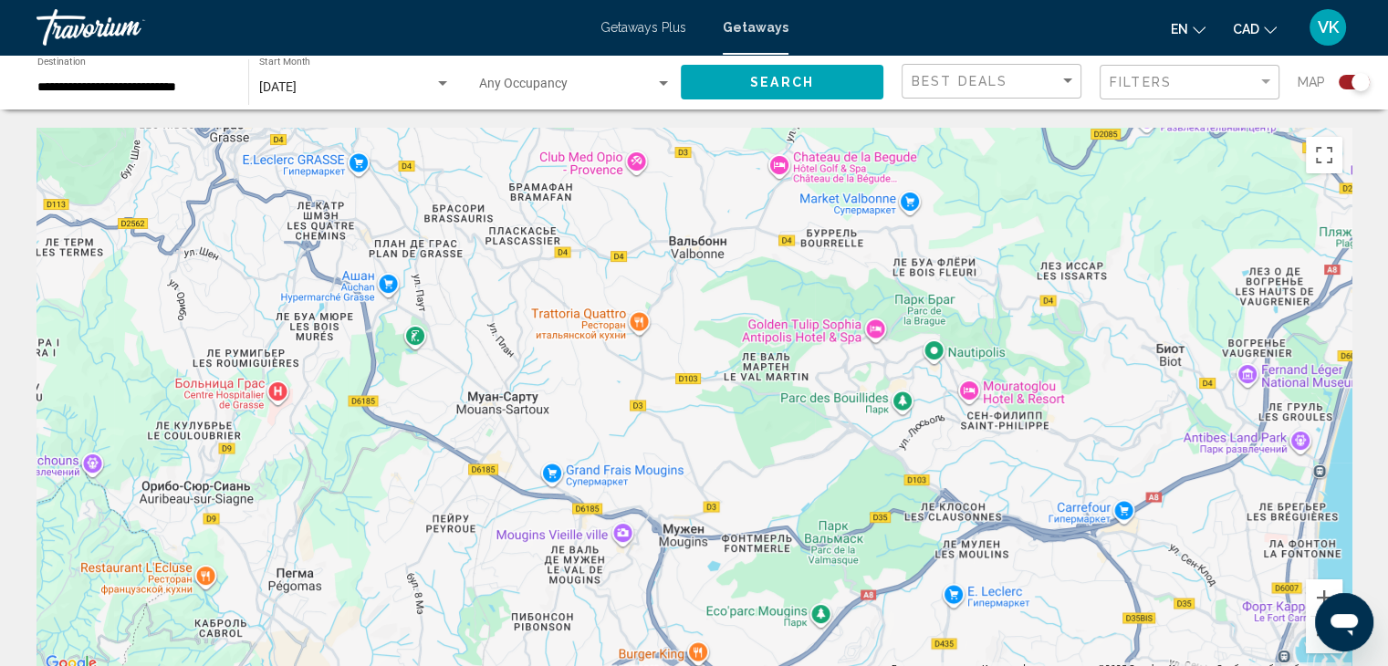
drag, startPoint x: 1086, startPoint y: 611, endPoint x: 979, endPoint y: 178, distance: 445.6
click at [981, 180] on div "Main content" at bounding box center [694, 402] width 1315 height 548
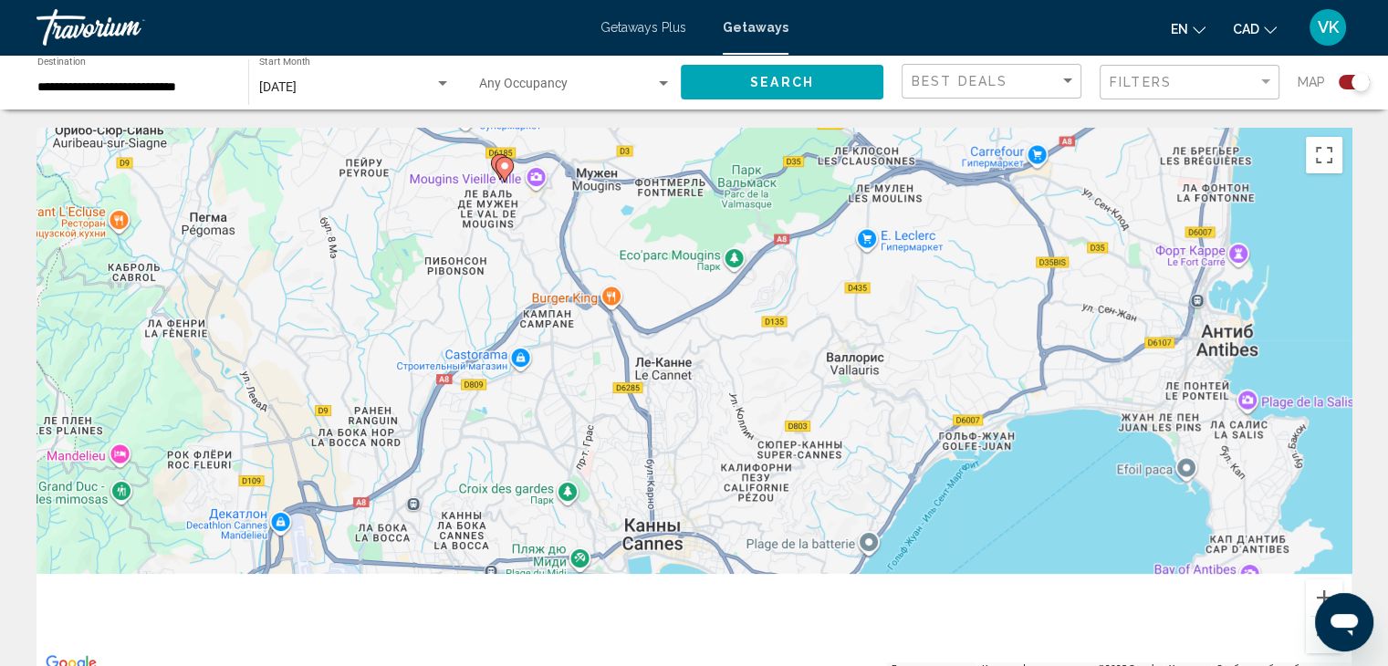
drag, startPoint x: 1029, startPoint y: 475, endPoint x: 956, endPoint y: 152, distance: 331.2
click at [956, 152] on div "Чтобы активировать перетаскивание с помощью клавиатуры, нажмите Alt + Ввод. Пос…" at bounding box center [694, 402] width 1315 height 548
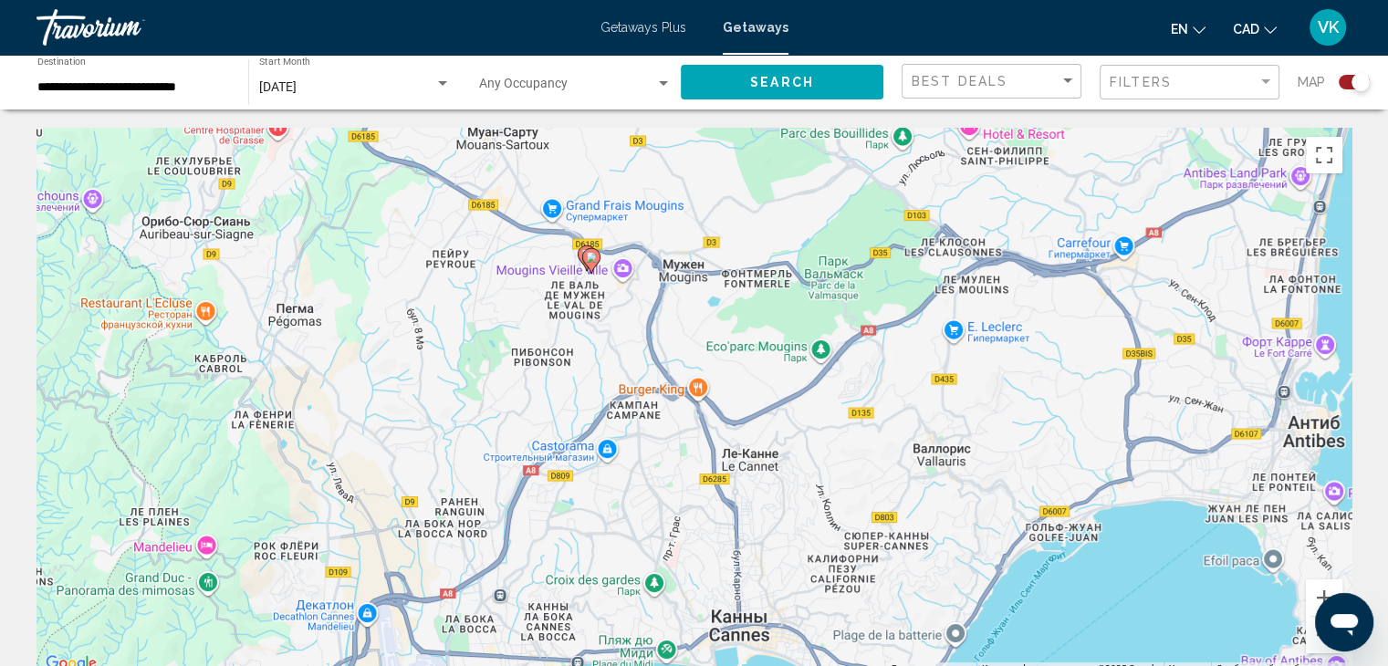
drag, startPoint x: 1034, startPoint y: 465, endPoint x: 1114, endPoint y: 625, distance: 179.6
click at [1118, 632] on div "Чтобы активировать перетаскивание с помощью клавиатуры, нажмите Alt + Ввод. Пос…" at bounding box center [694, 402] width 1315 height 548
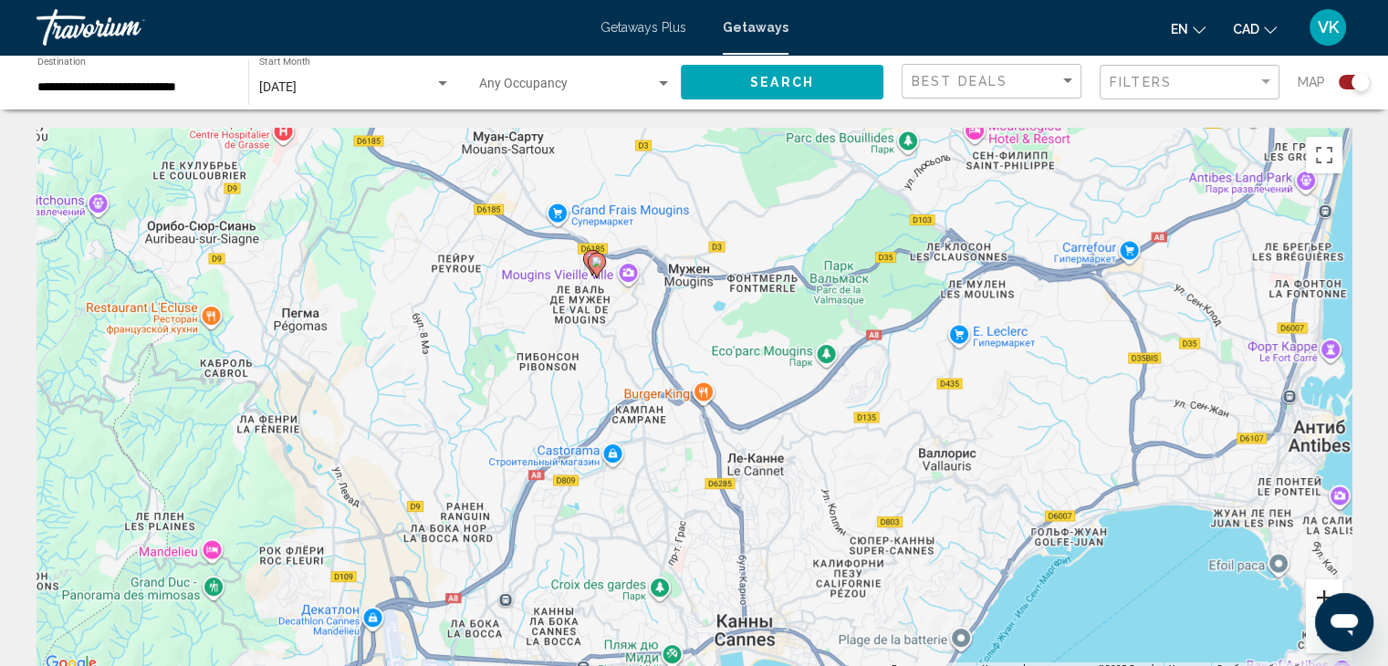
click at [1321, 590] on button "Увеличить" at bounding box center [1324, 598] width 37 height 37
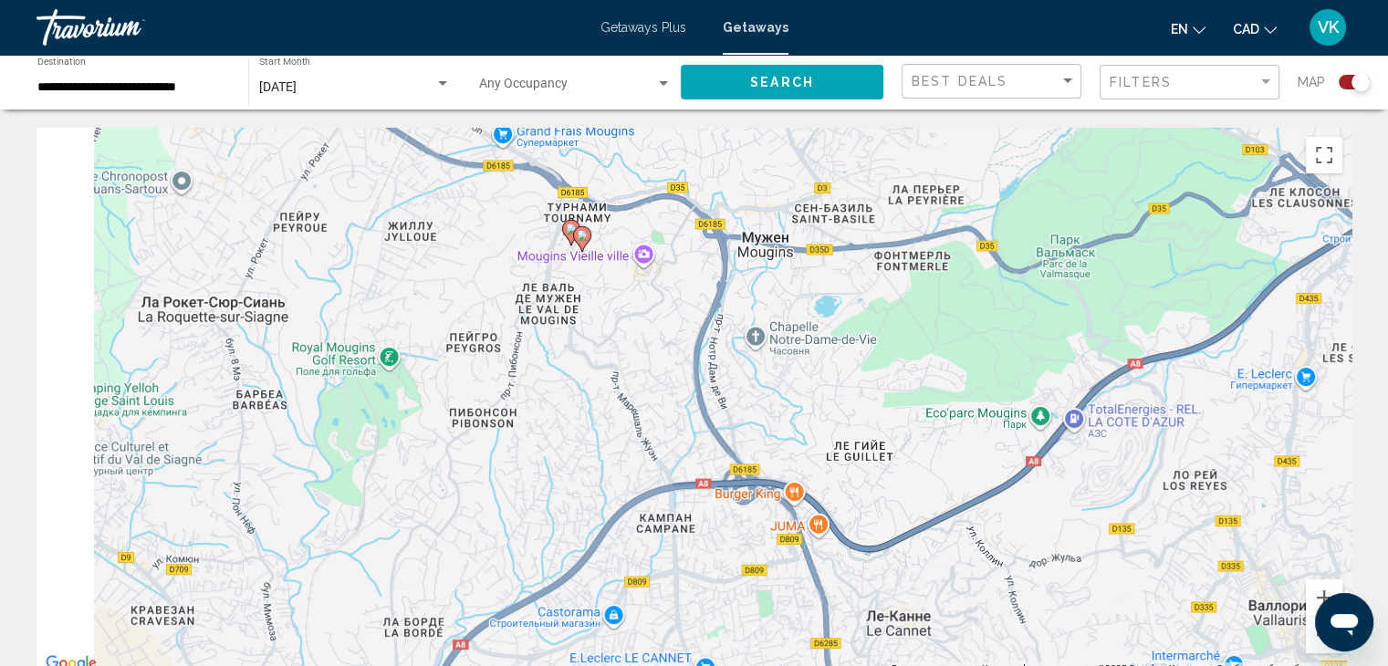
drag, startPoint x: 722, startPoint y: 318, endPoint x: 834, endPoint y: 434, distance: 162.0
click at [834, 434] on div "Чтобы активировать перетаскивание с помощью клавиатуры, нажмите Alt + Ввод. Пос…" at bounding box center [694, 402] width 1315 height 548
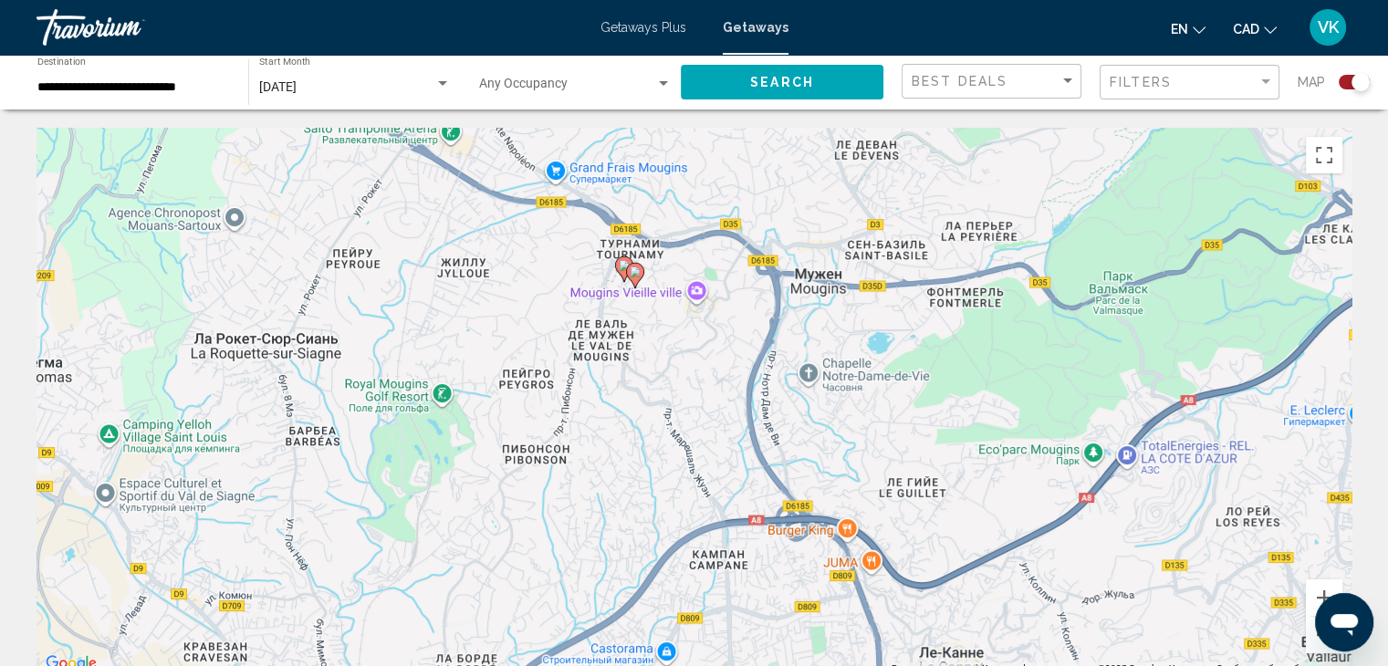
click at [621, 265] on image "Main content" at bounding box center [624, 265] width 11 height 11
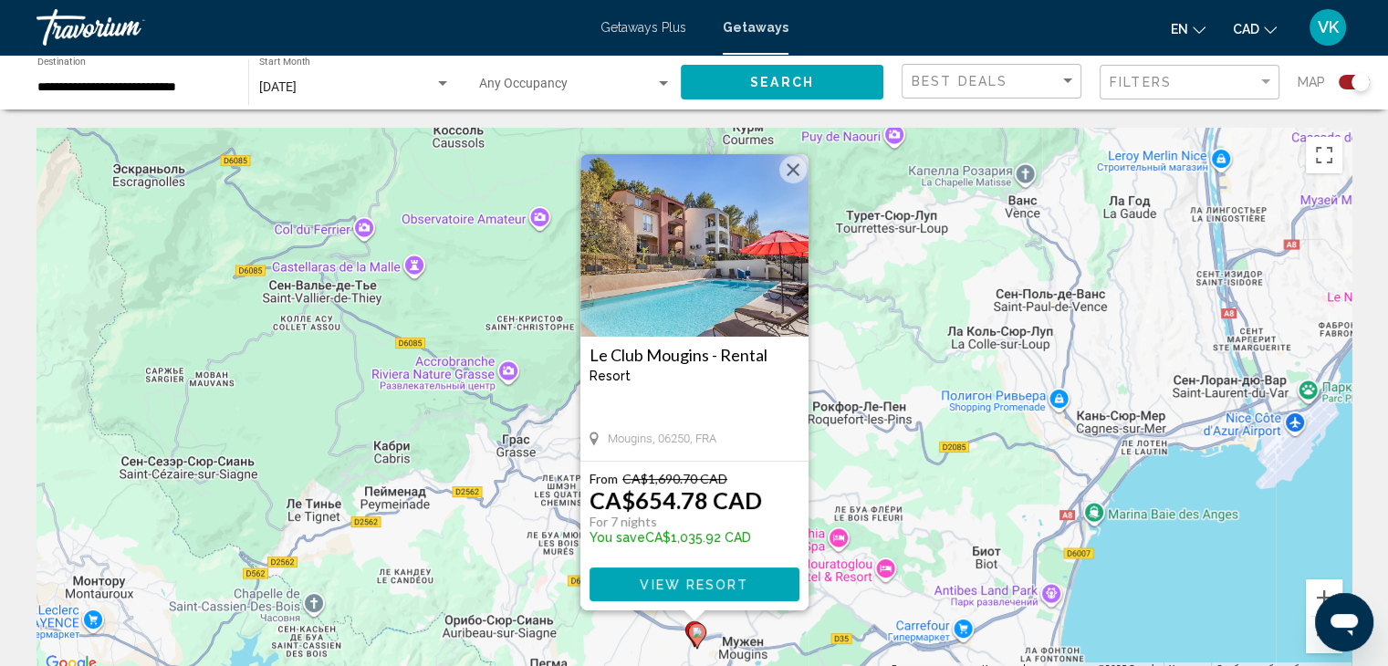
click at [793, 168] on button "Закрыть" at bounding box center [792, 169] width 27 height 27
